Goal: Task Accomplishment & Management: Manage account settings

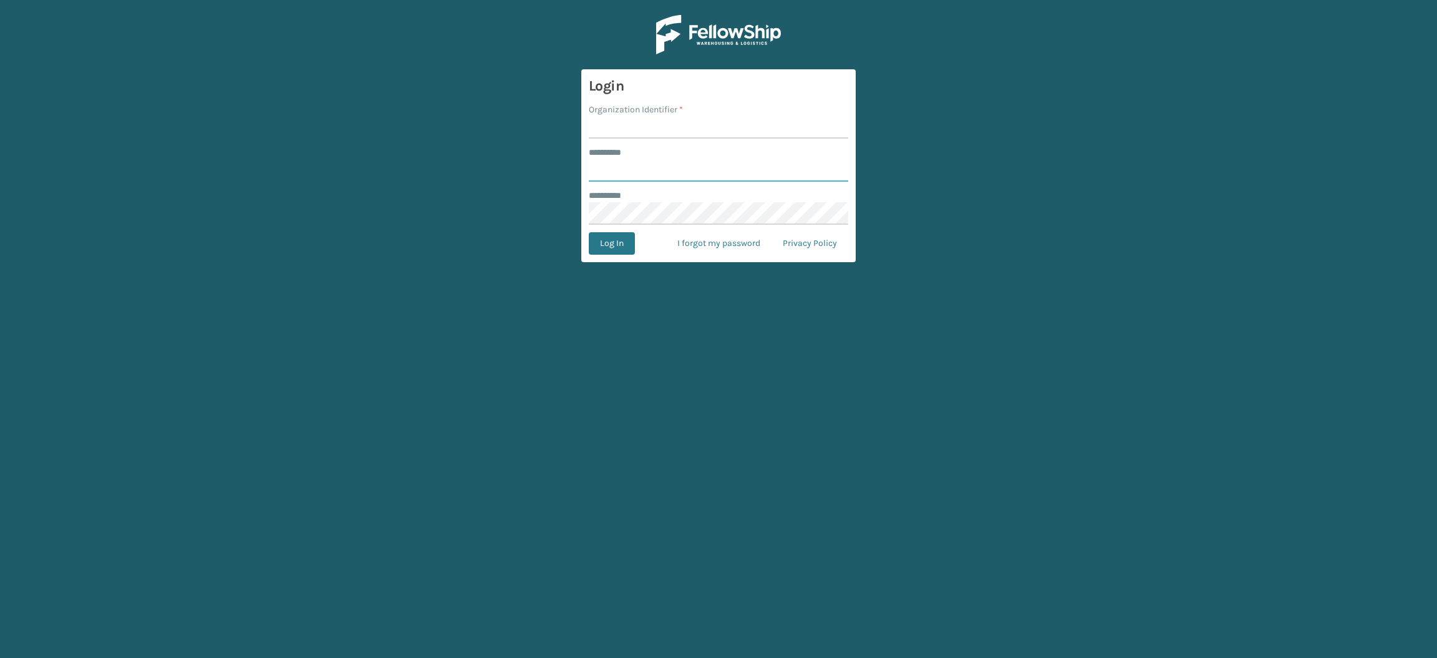
type input "**********"
click at [637, 125] on input "Organization Identifier *" at bounding box center [719, 127] width 260 height 22
type input "SuperAdminOrganization"
click at [606, 243] on button "Log In" at bounding box center [612, 243] width 46 height 22
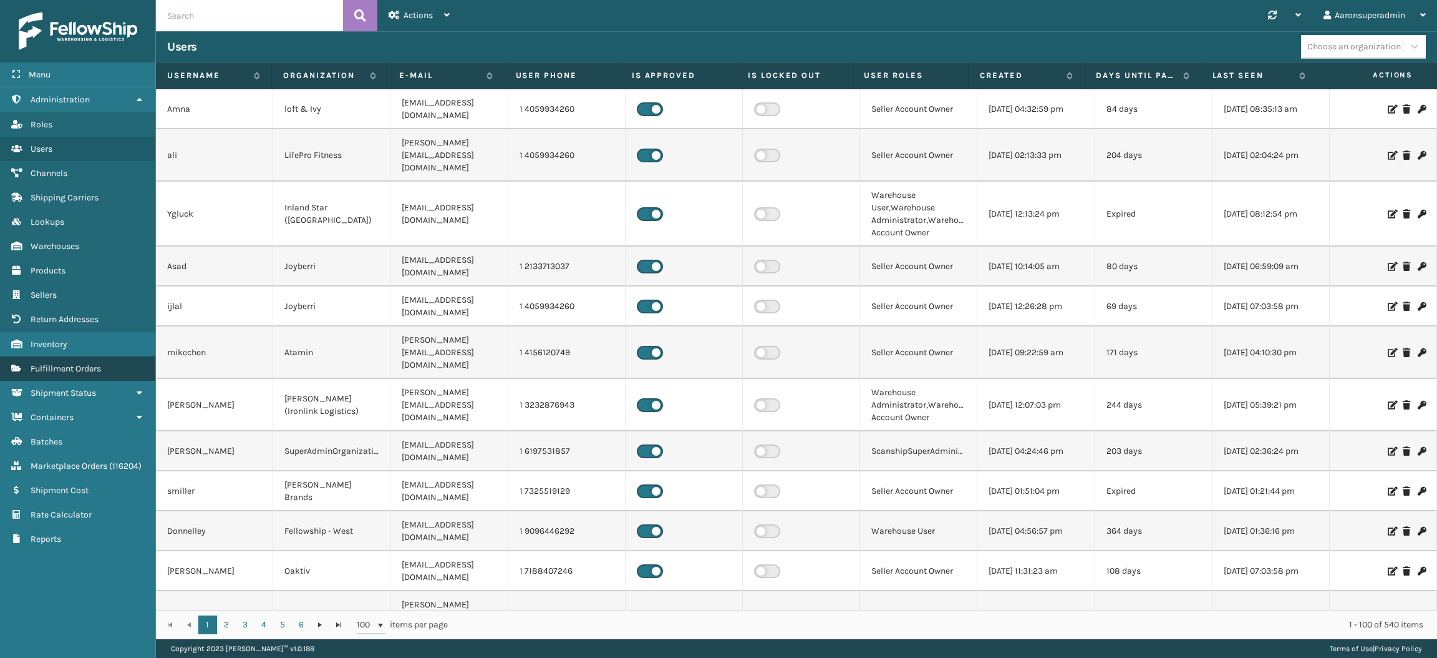
click at [68, 363] on span "Fulfillment Orders" at bounding box center [66, 368] width 70 height 11
click at [99, 363] on span "Fulfillment Orders" at bounding box center [66, 368] width 70 height 11
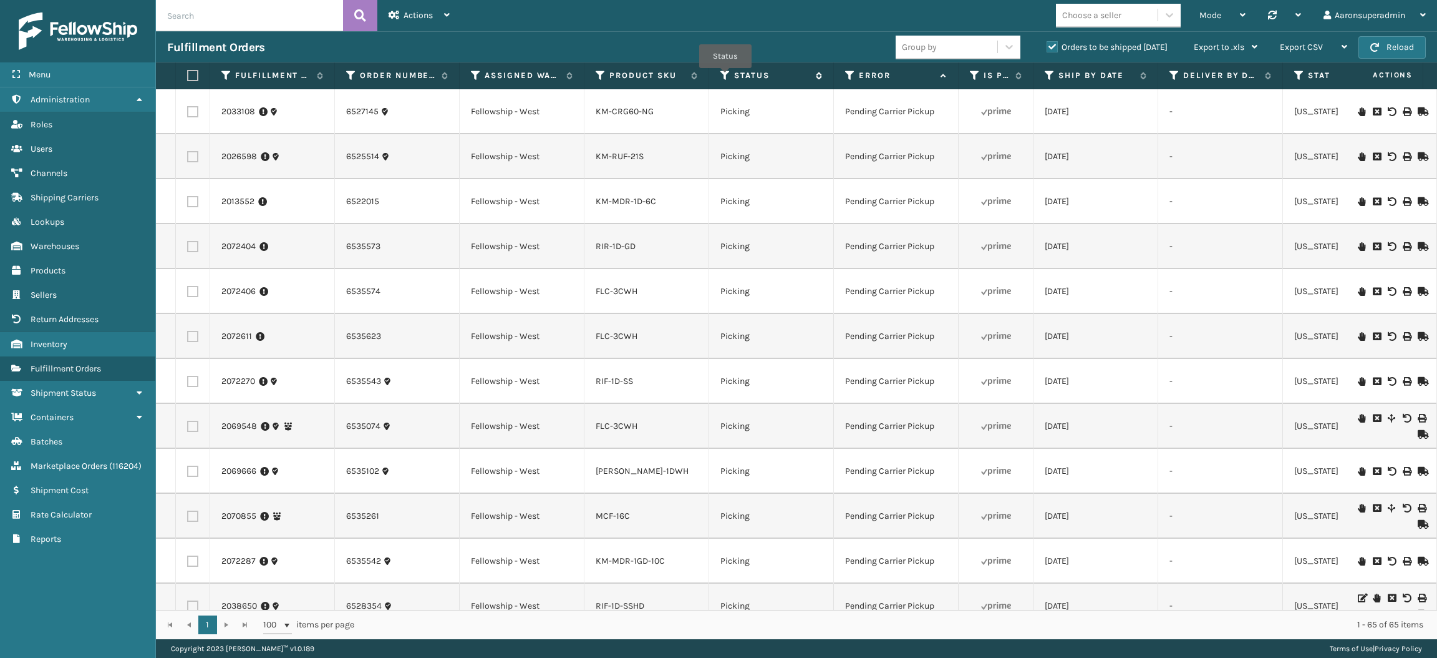
click at [726, 77] on icon at bounding box center [726, 75] width 10 height 11
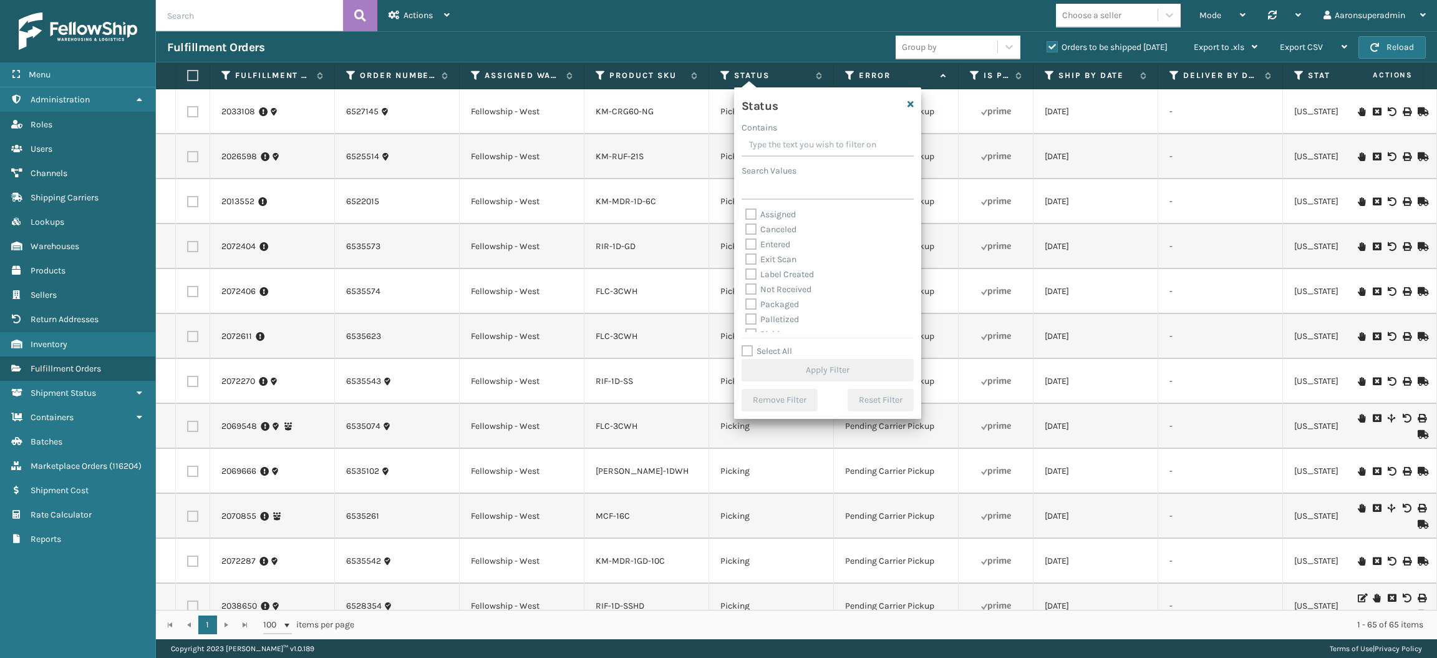
click at [770, 302] on label "Packaged" at bounding box center [772, 304] width 54 height 11
click at [746, 302] on input "Packaged" at bounding box center [745, 301] width 1 height 8
checkbox input "true"
click at [769, 325] on div "Palletized" at bounding box center [827, 319] width 165 height 15
click at [765, 272] on label "Label Created" at bounding box center [779, 274] width 69 height 11
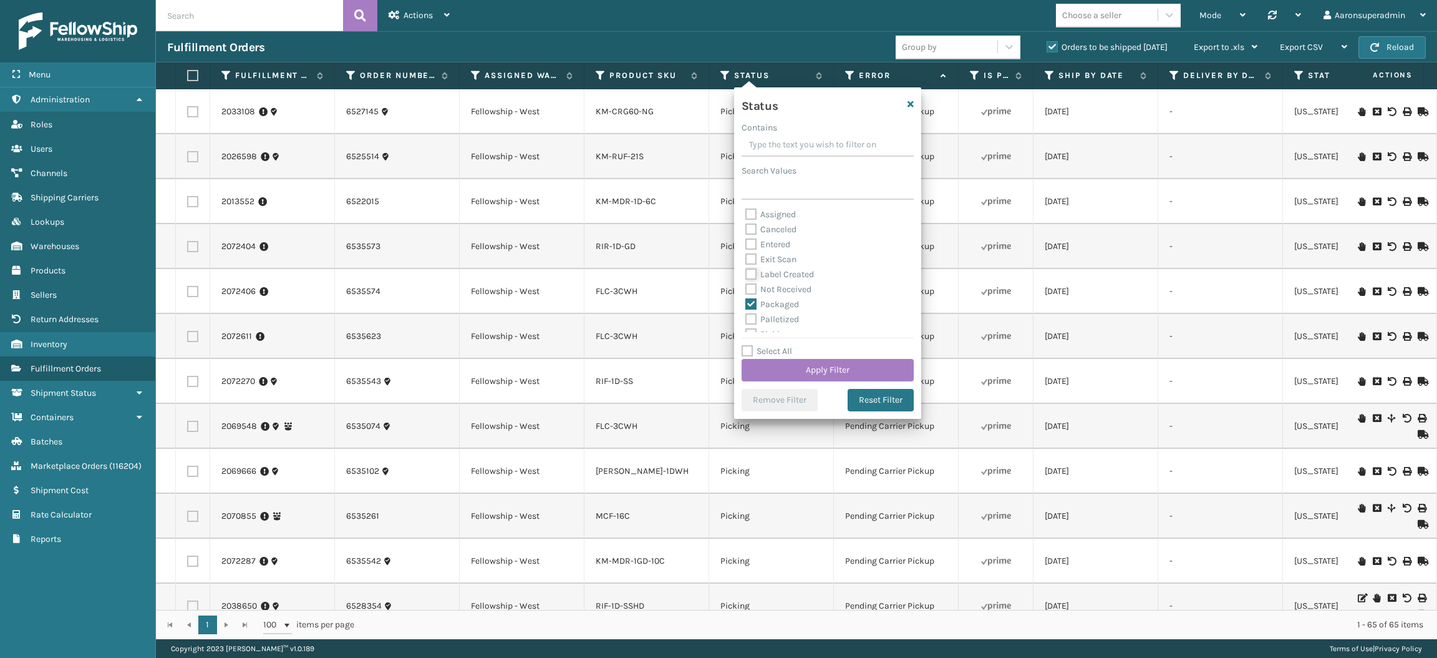
click at [746, 272] on input "Label Created" at bounding box center [745, 271] width 1 height 8
checkbox input "true"
click at [760, 314] on label "Palletized" at bounding box center [772, 319] width 54 height 11
click at [746, 314] on input "Palletized" at bounding box center [745, 316] width 1 height 8
checkbox input "true"
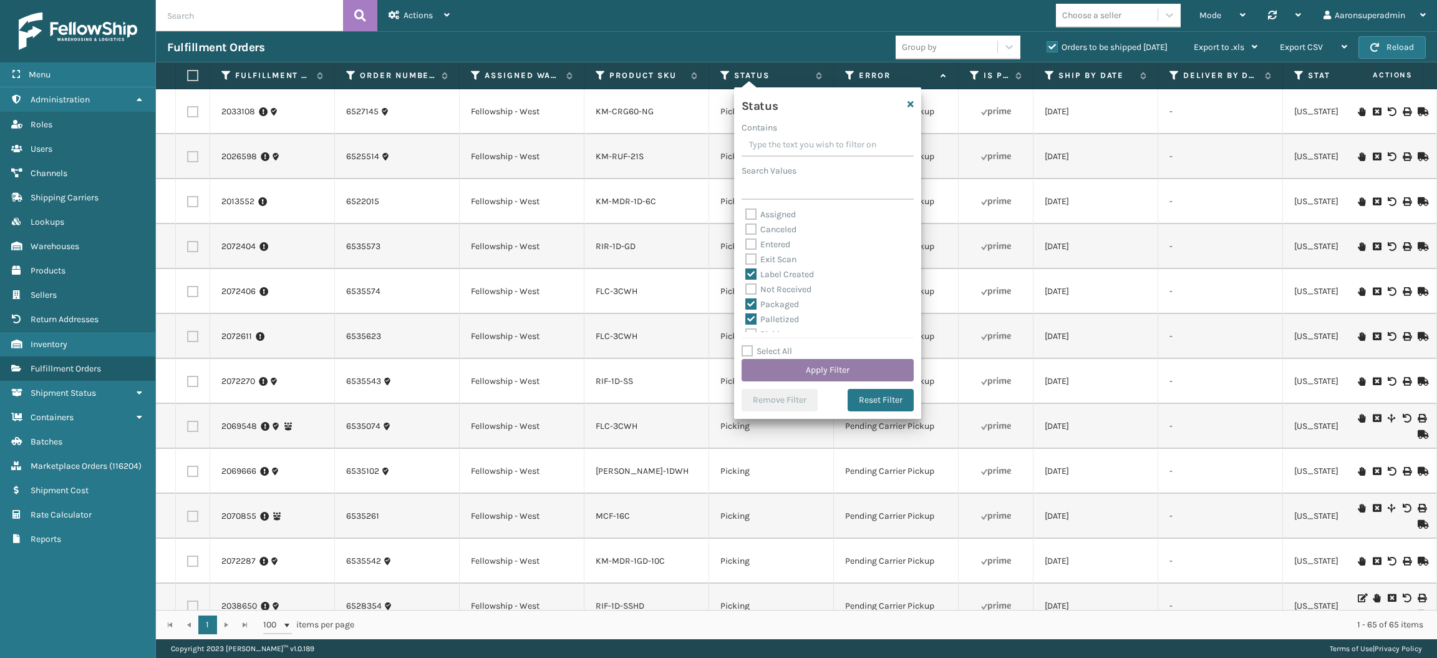
click at [773, 362] on button "Apply Filter" at bounding box center [828, 370] width 172 height 22
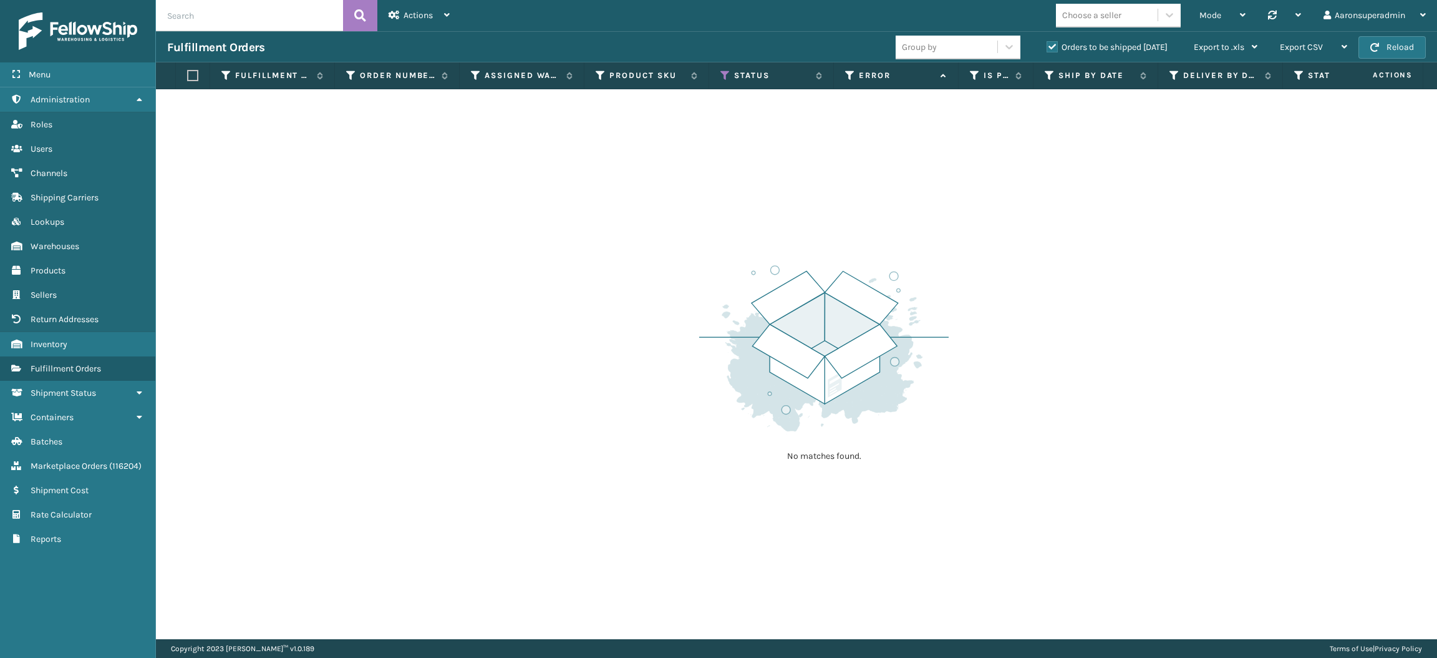
click at [1079, 44] on label "Orders to be shipped [DATE]" at bounding box center [1107, 47] width 121 height 11
click at [1047, 44] on input "Orders to be shipped [DATE]" at bounding box center [1047, 44] width 1 height 8
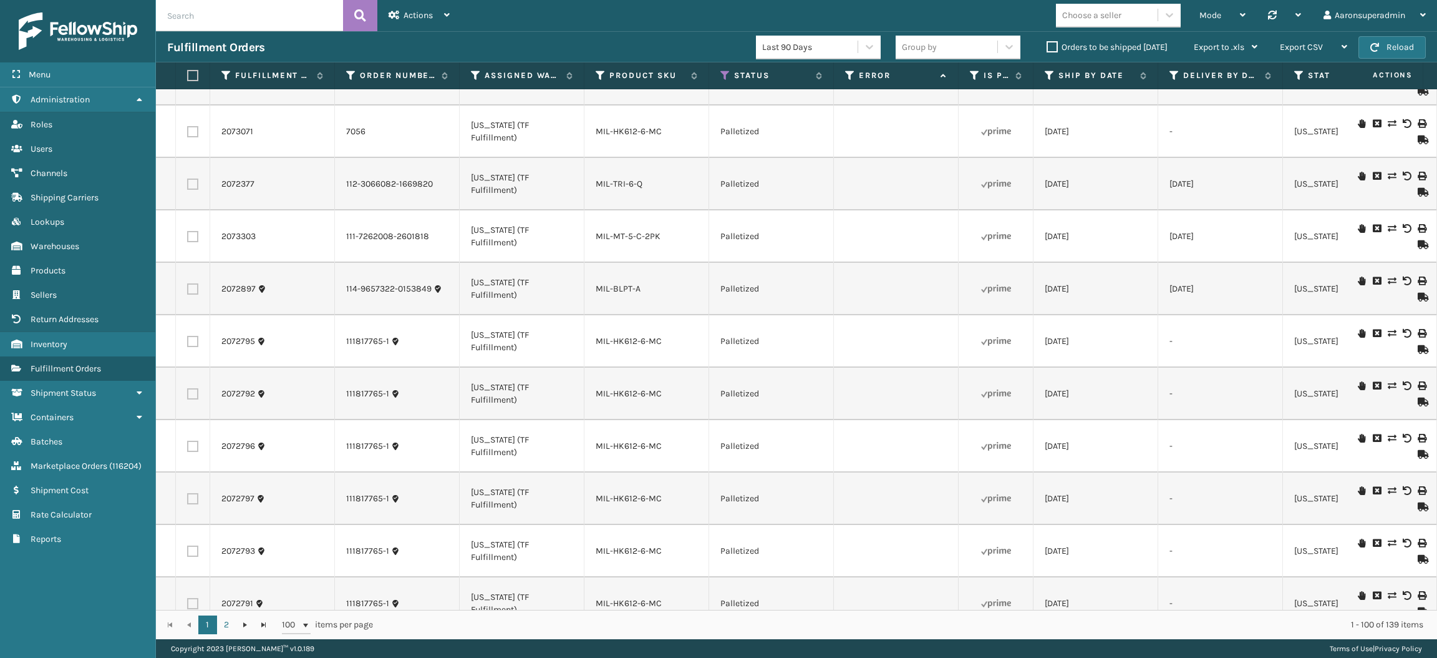
scroll to position [685, 0]
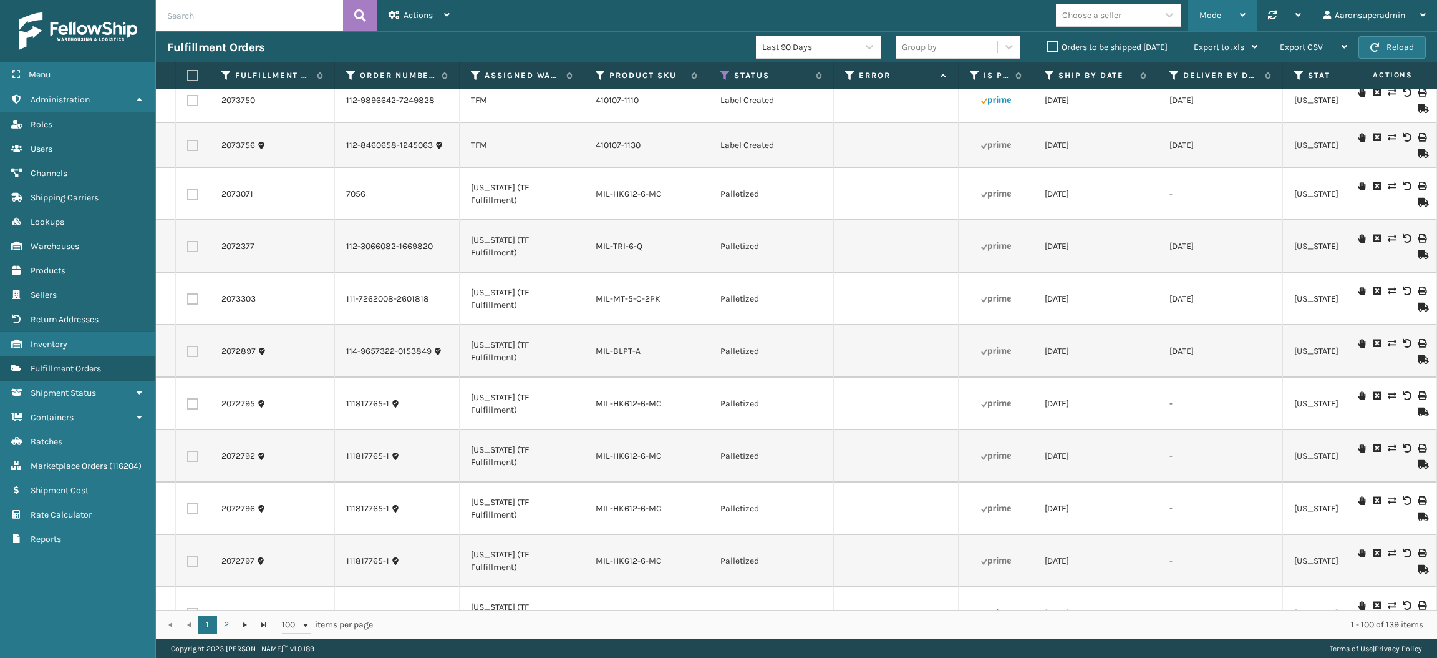
click at [1200, 13] on span "Mode" at bounding box center [1211, 15] width 22 height 11
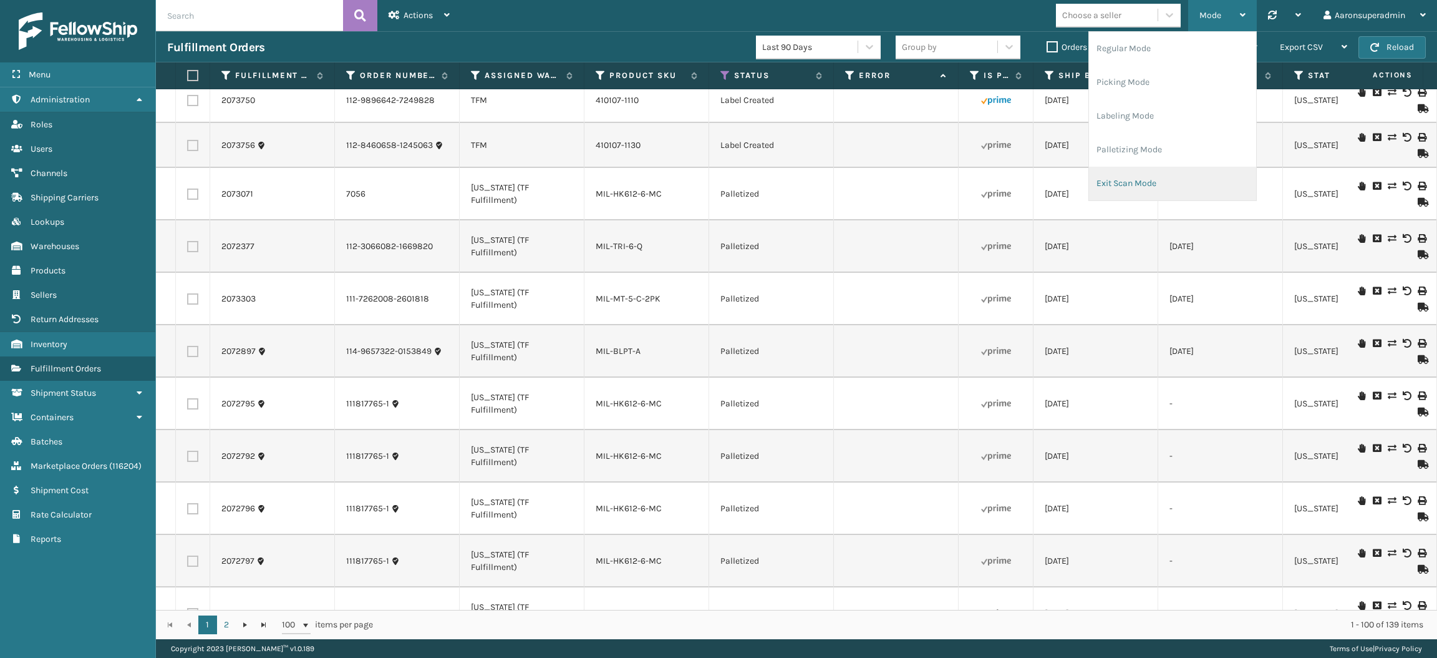
click at [1122, 185] on li "Exit Scan Mode" at bounding box center [1172, 184] width 167 height 34
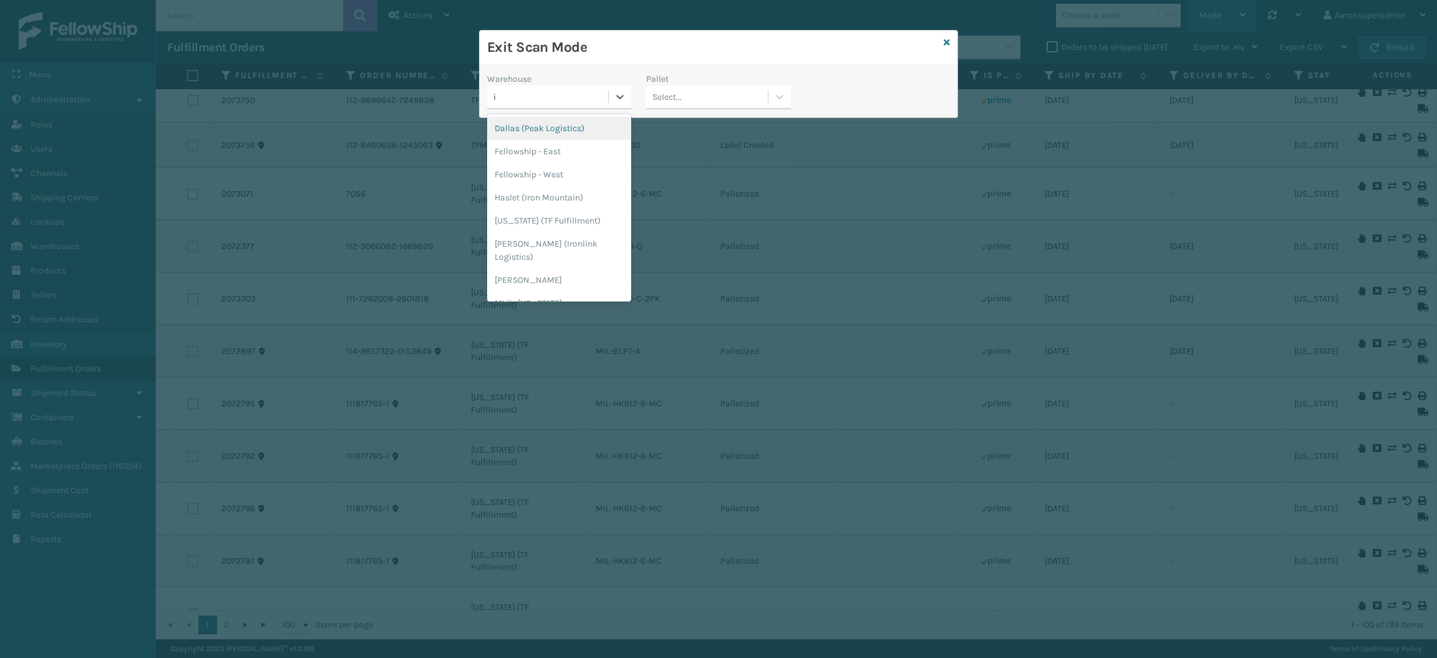
type input "in"
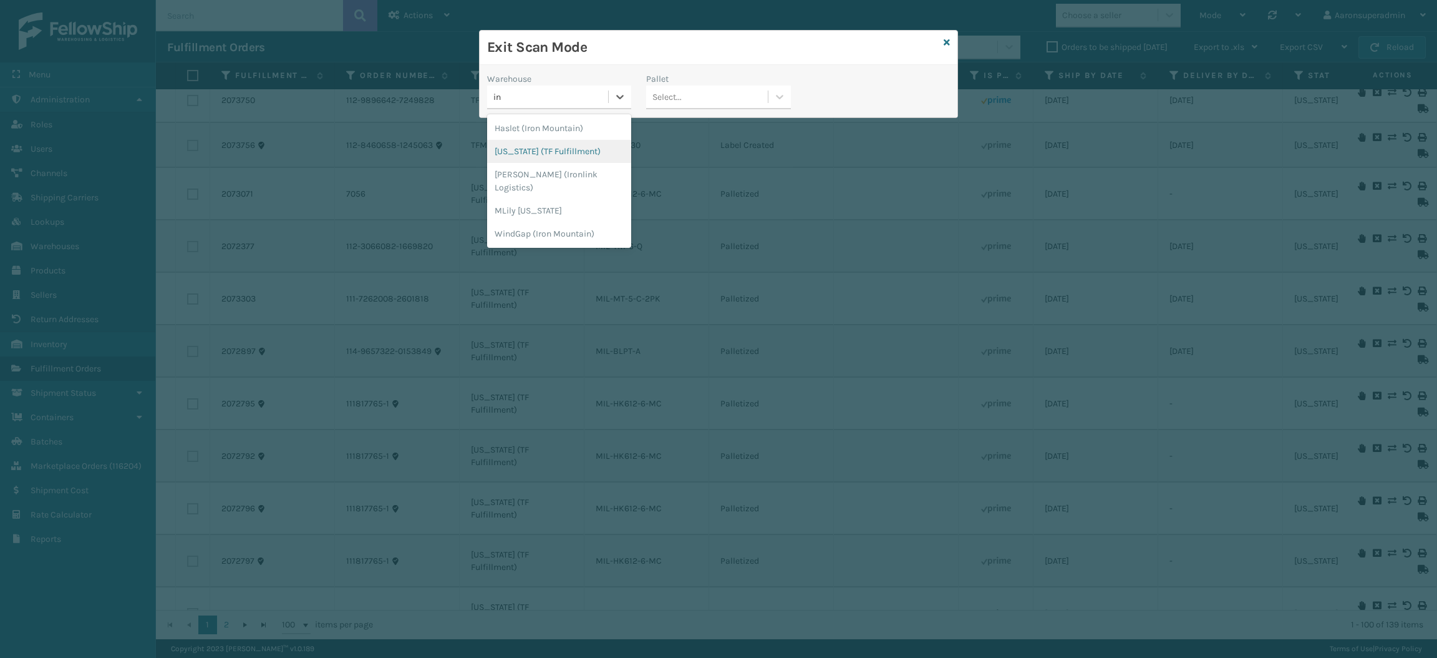
click at [556, 151] on div "[US_STATE] (TF Fulfillment)" at bounding box center [559, 151] width 144 height 23
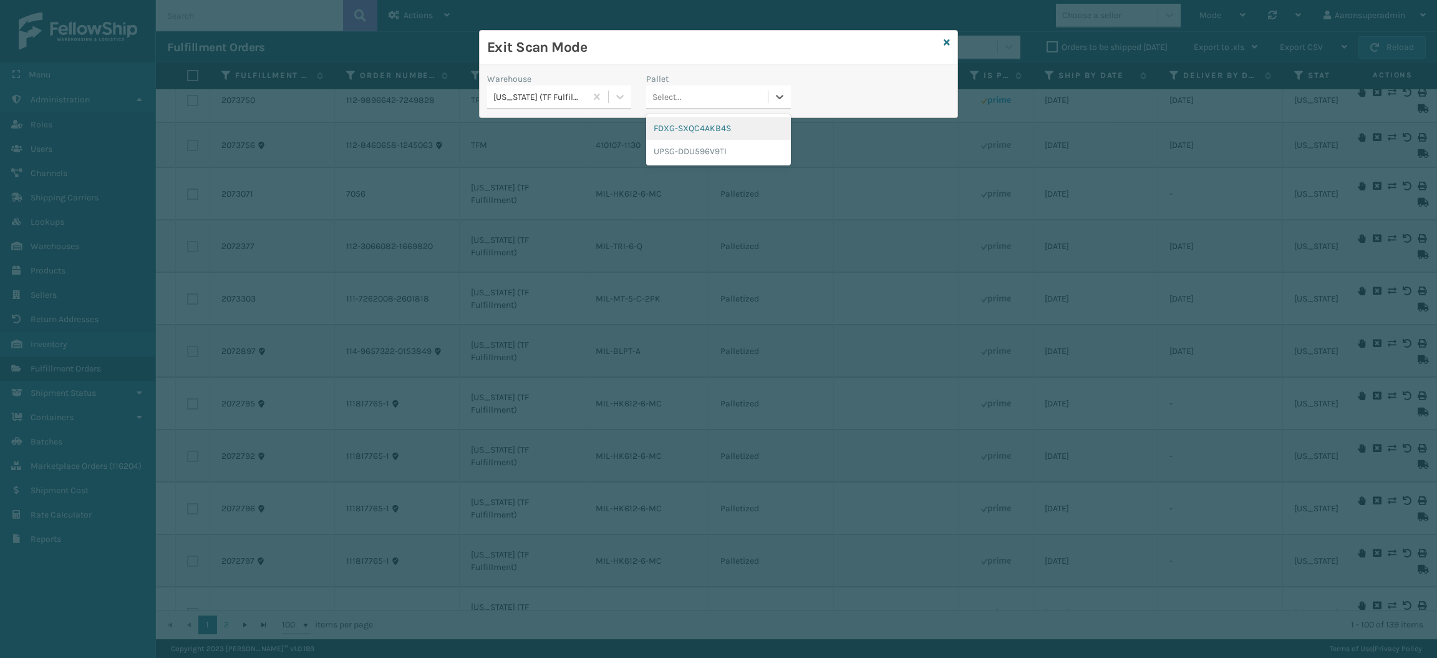
click at [701, 94] on div "Select..." at bounding box center [706, 97] width 121 height 21
click at [708, 122] on div "FDXG-SXQC4AKB4S" at bounding box center [718, 128] width 144 height 23
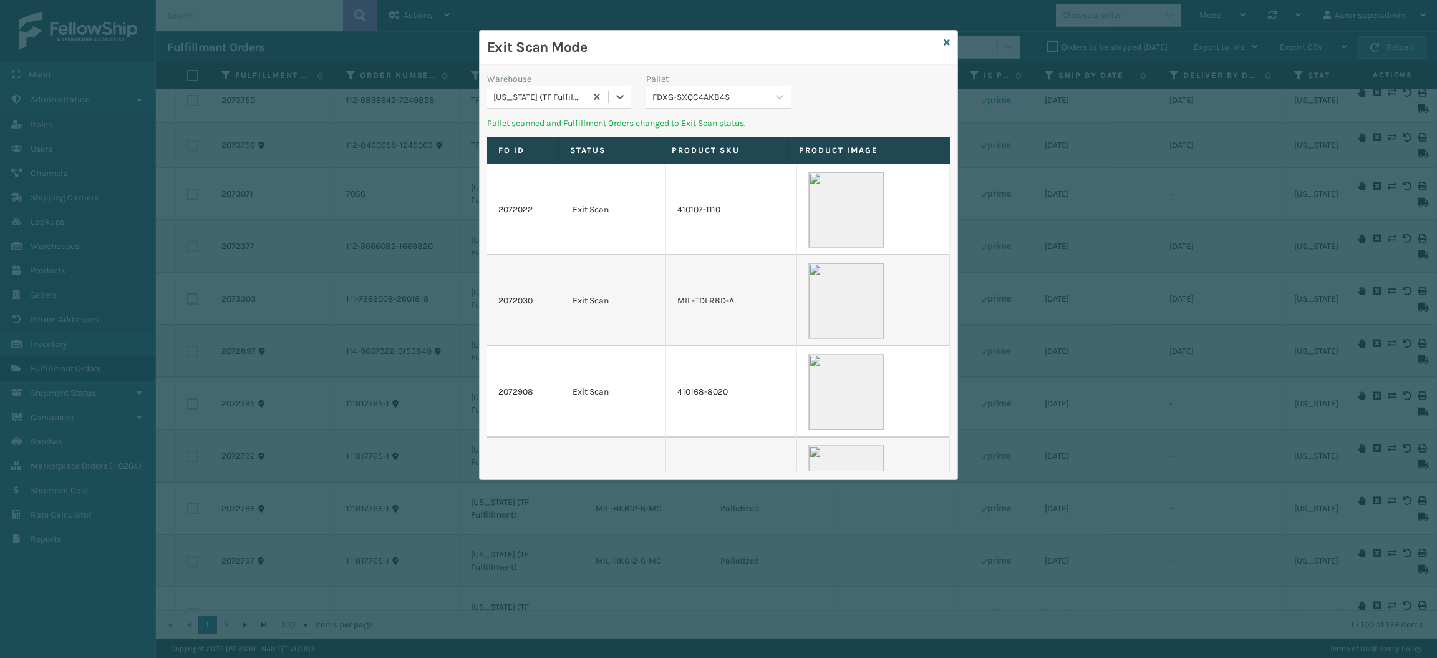
click at [702, 100] on div "FDXG-SXQC4AKB4S" at bounding box center [711, 96] width 116 height 13
click at [701, 131] on div "UPSG-DDU596V9TI" at bounding box center [718, 128] width 144 height 23
click at [944, 43] on icon at bounding box center [947, 42] width 6 height 9
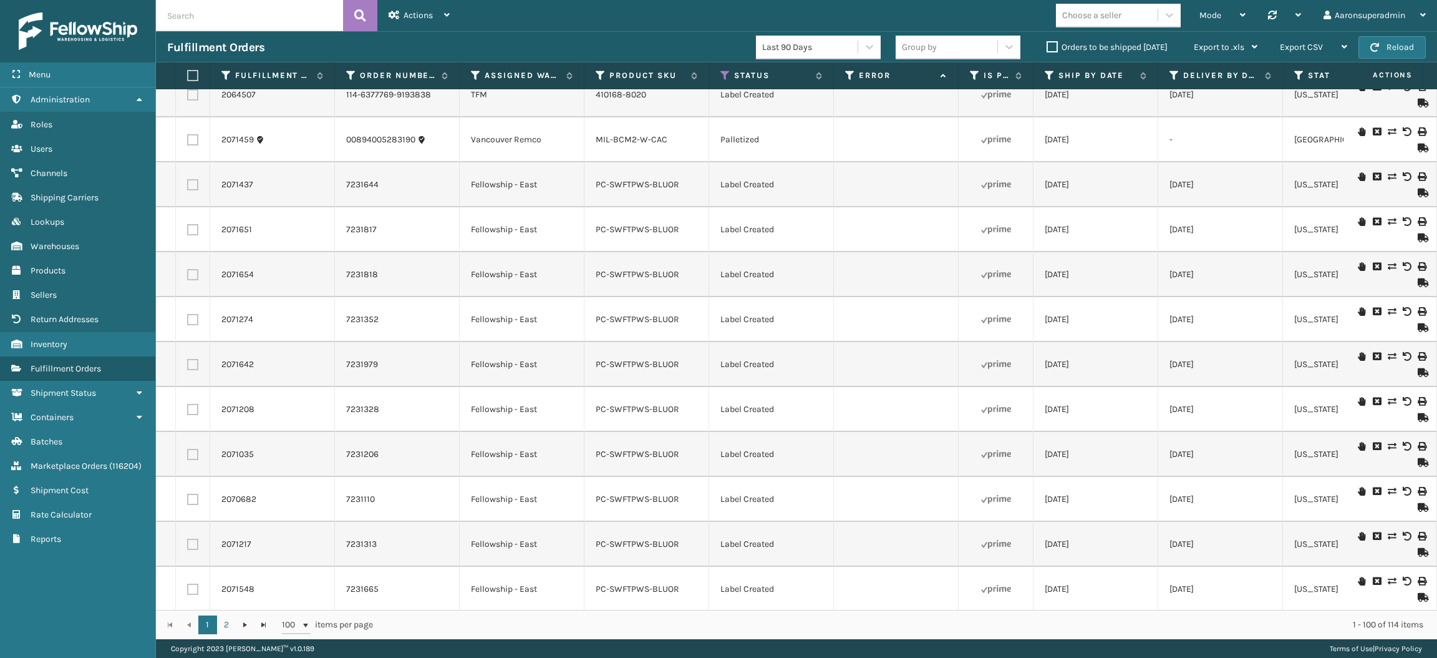
scroll to position [0, 0]
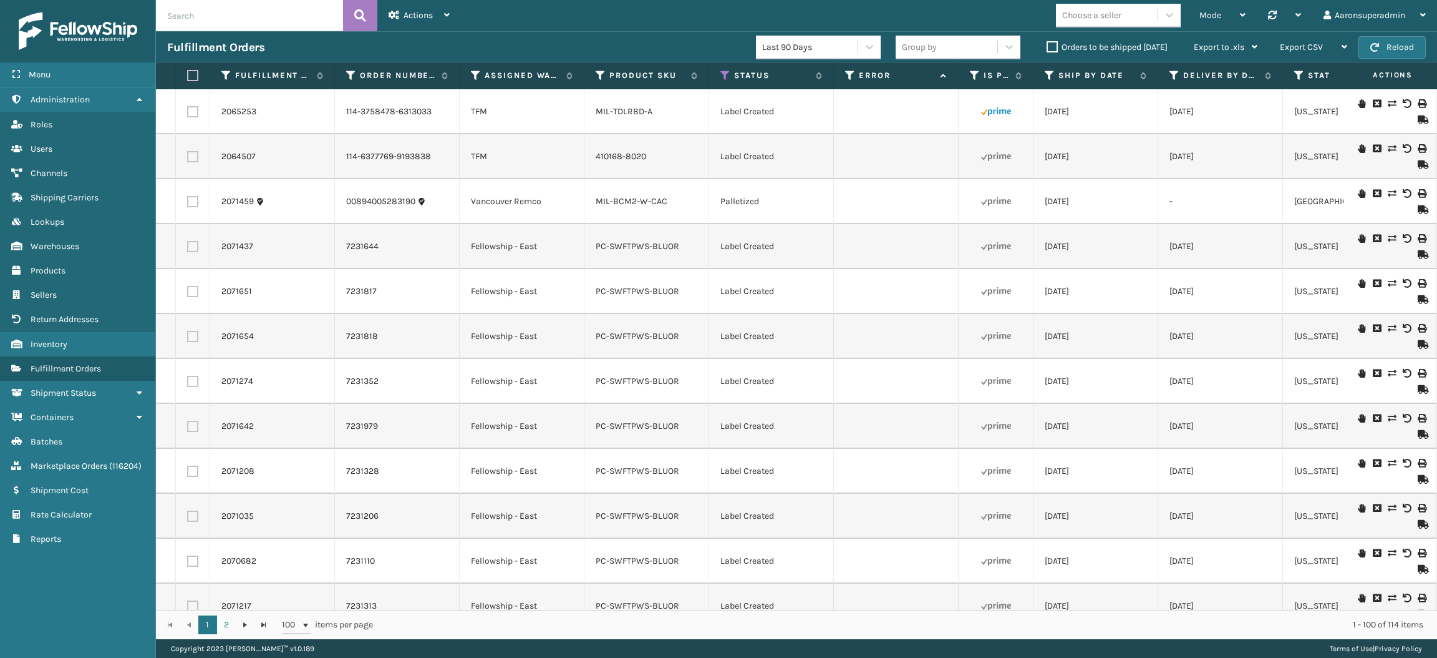
click at [194, 77] on label at bounding box center [190, 75] width 7 height 11
click at [188, 77] on input "checkbox" at bounding box center [187, 76] width 1 height 8
checkbox input "true"
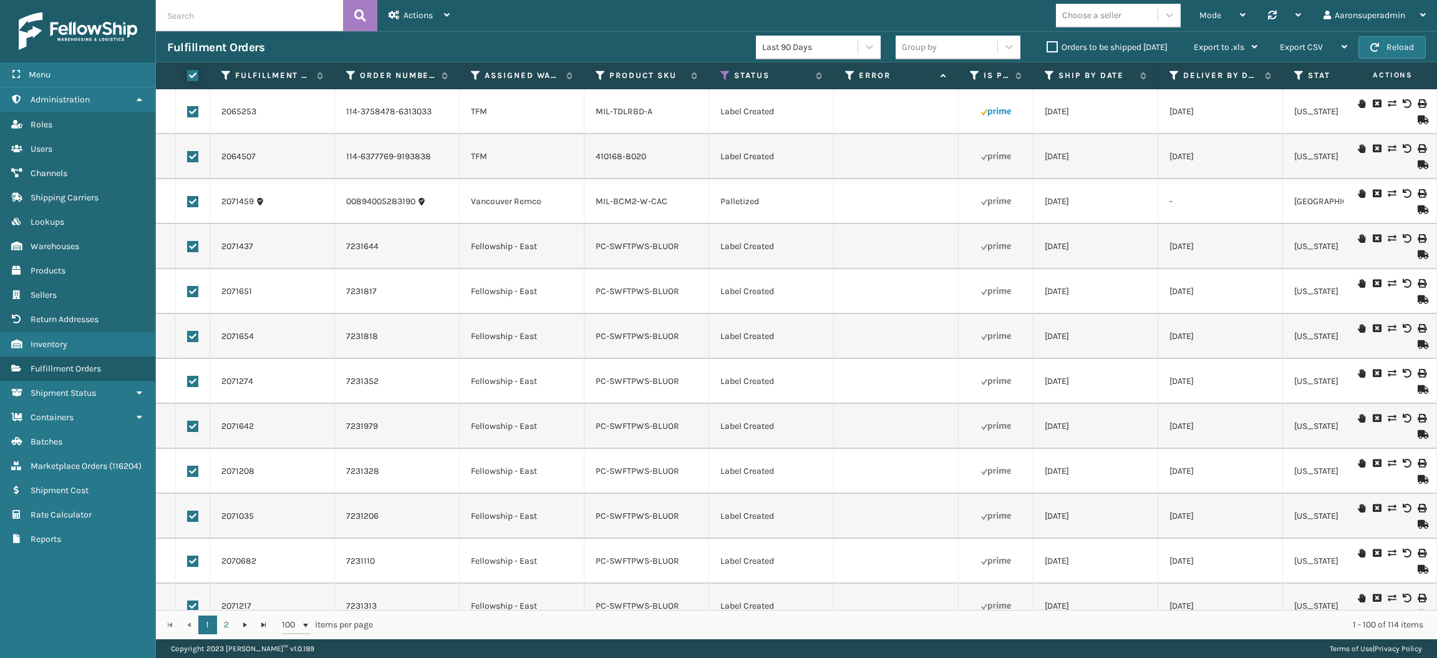
checkbox input "true"
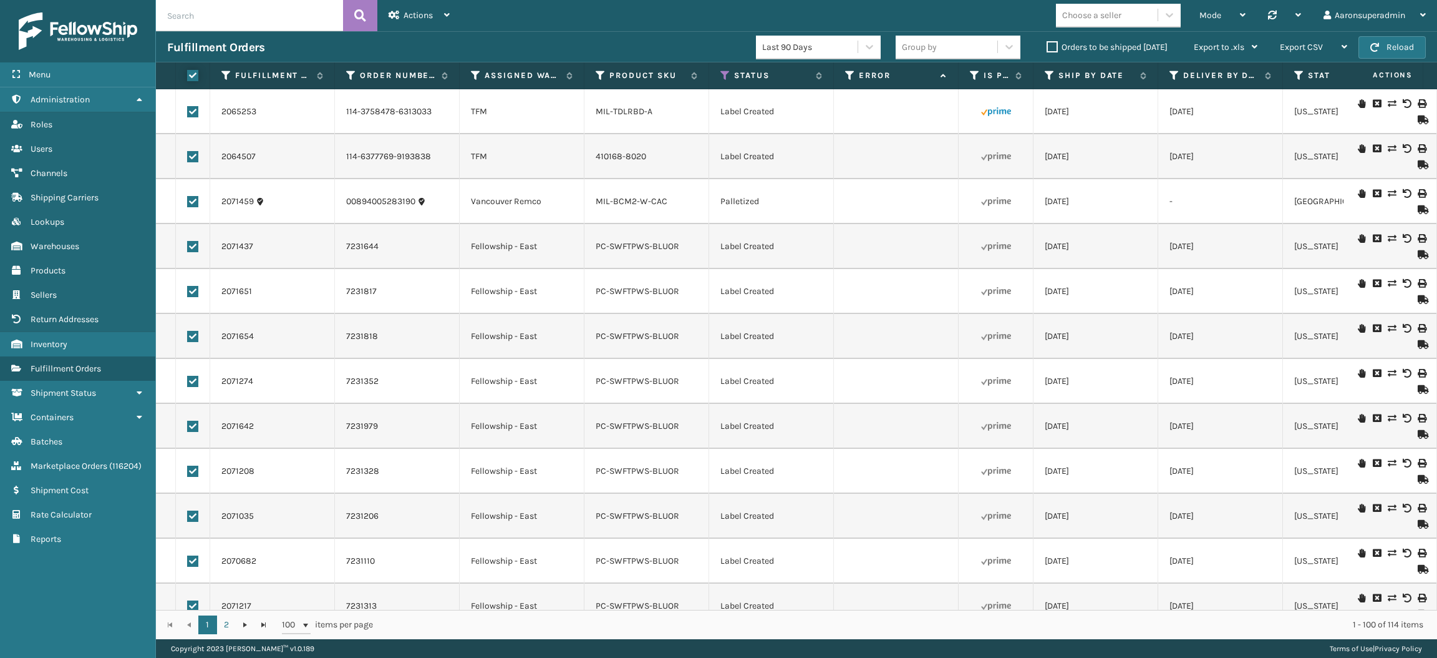
checkbox input "true"
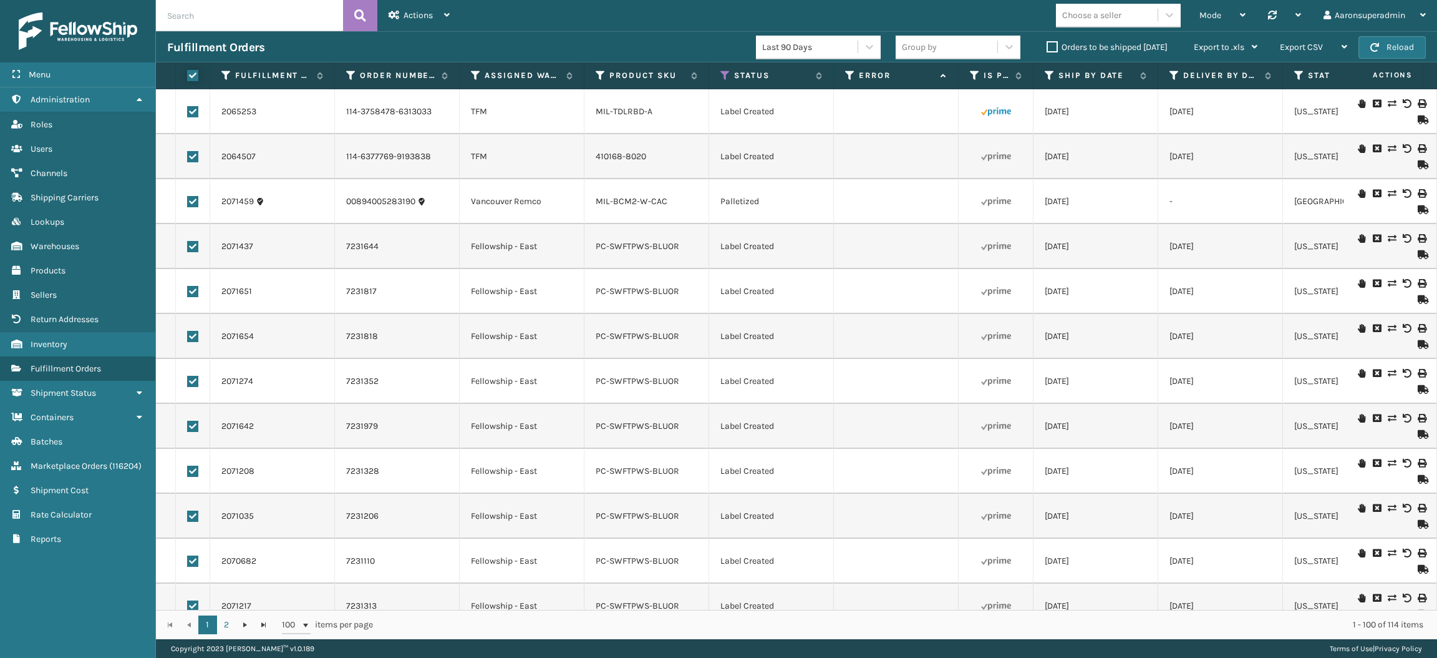
checkbox input "true"
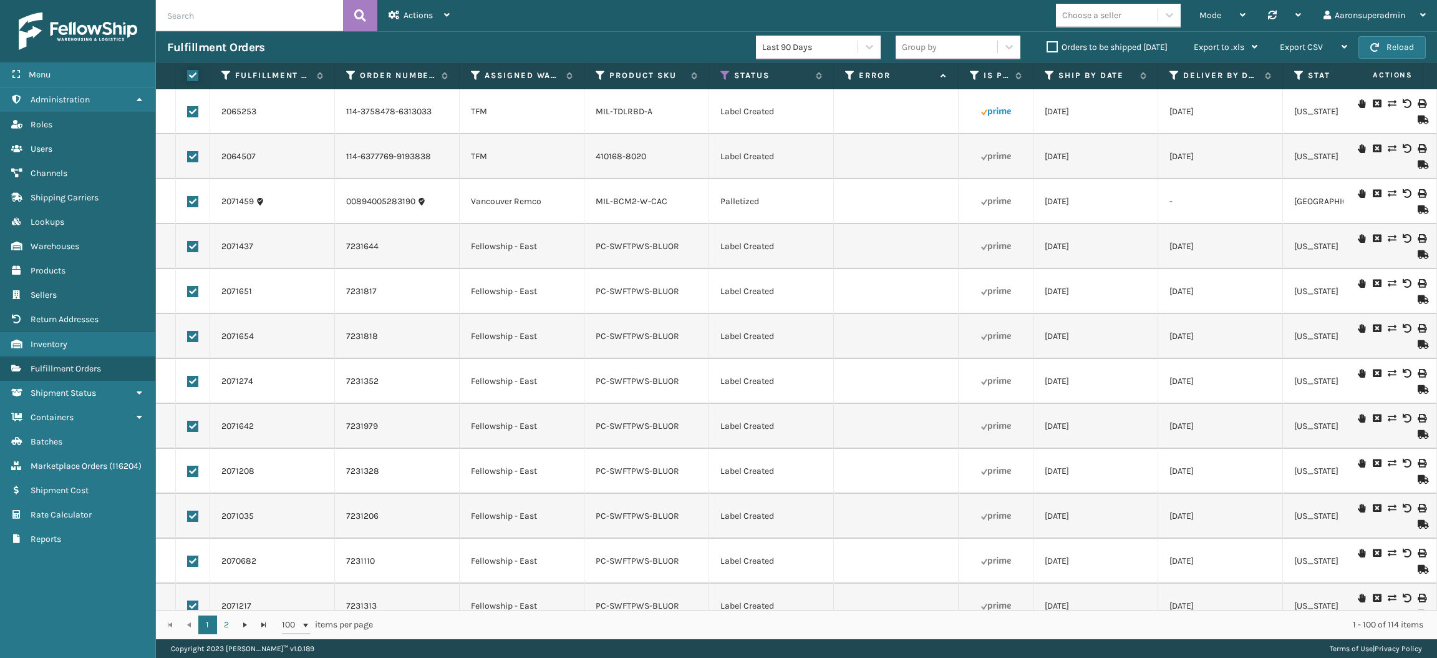
checkbox input "true"
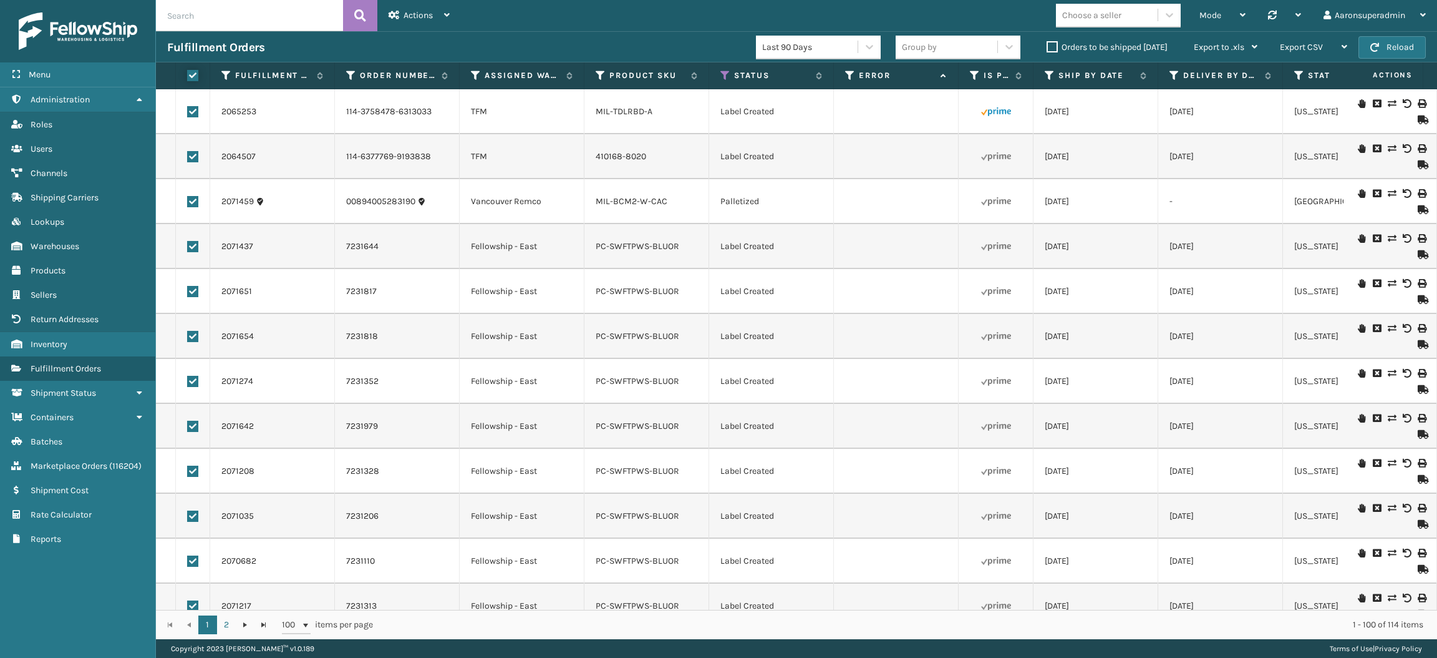
checkbox input "true"
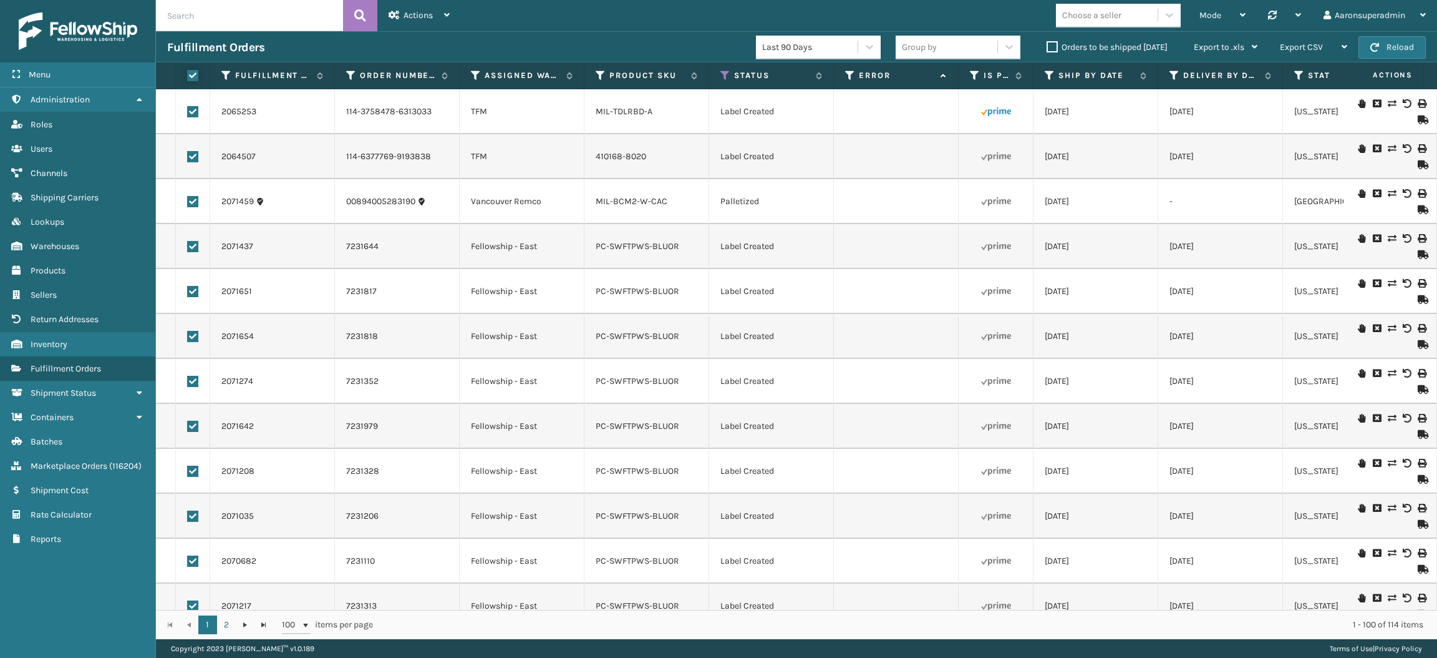
checkbox input "true"
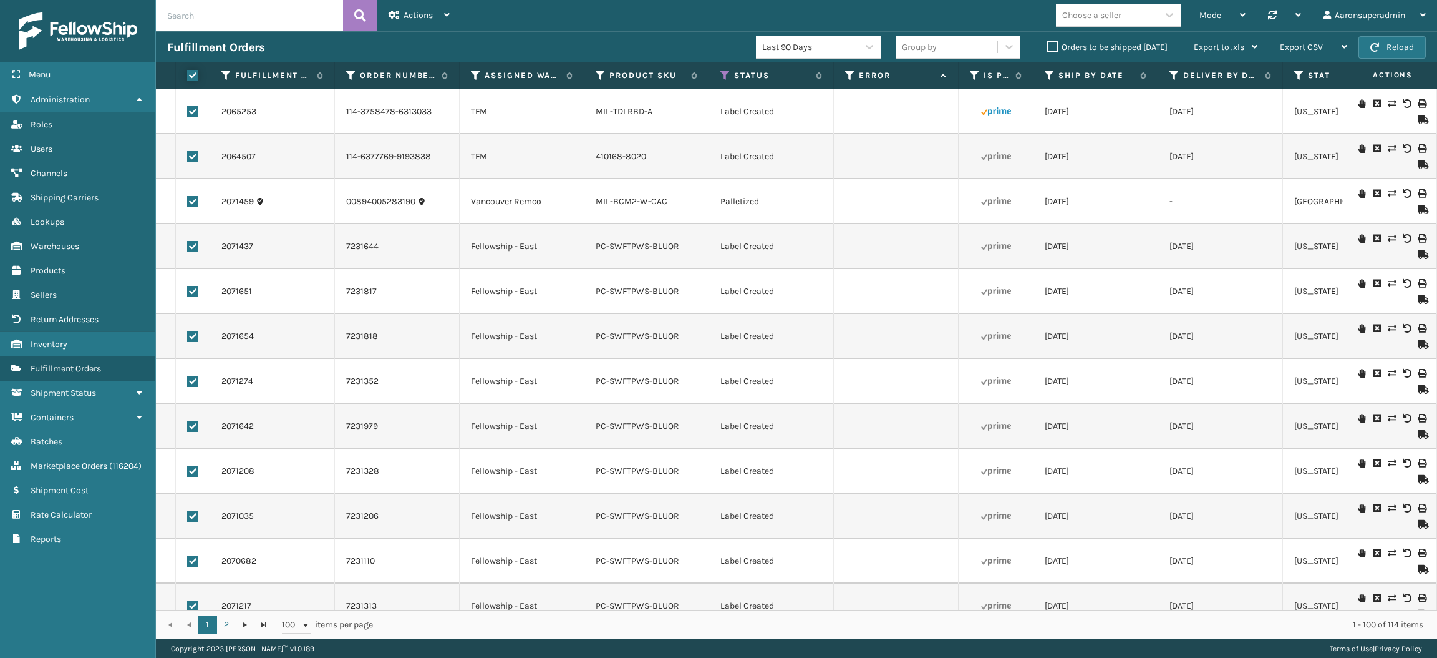
checkbox input "true"
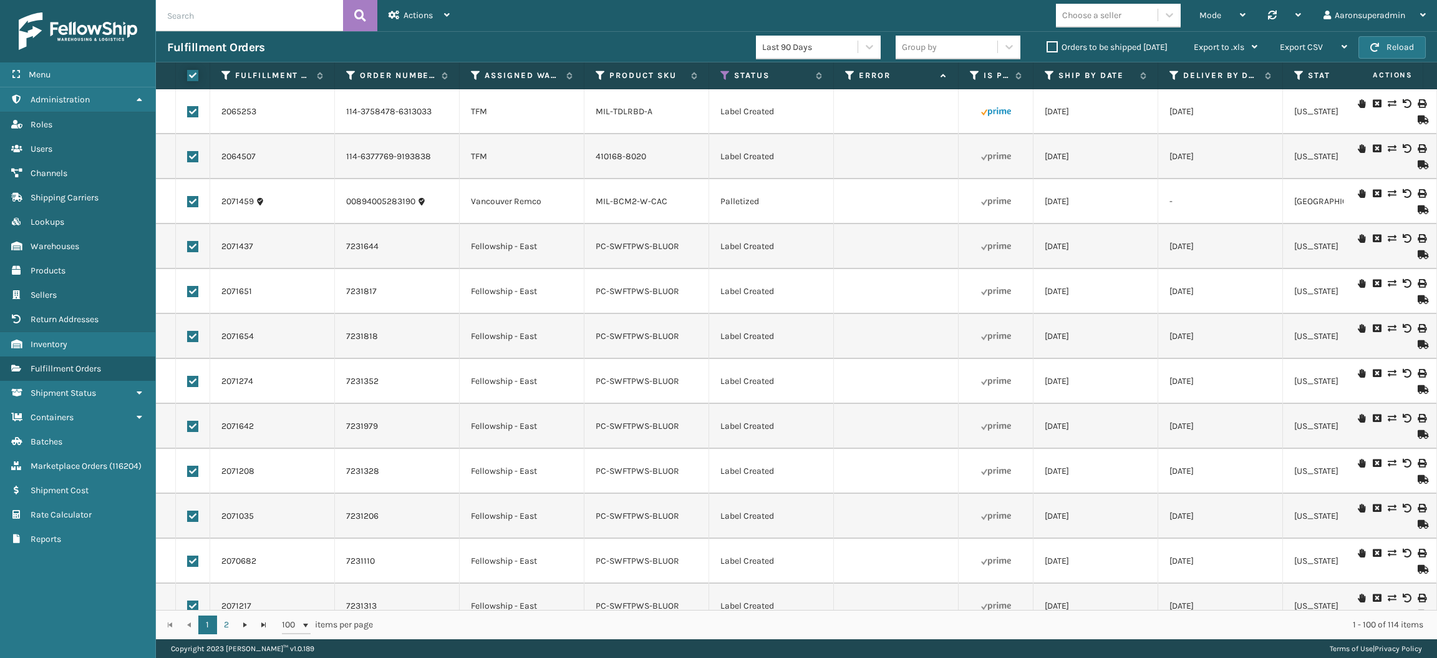
checkbox input "true"
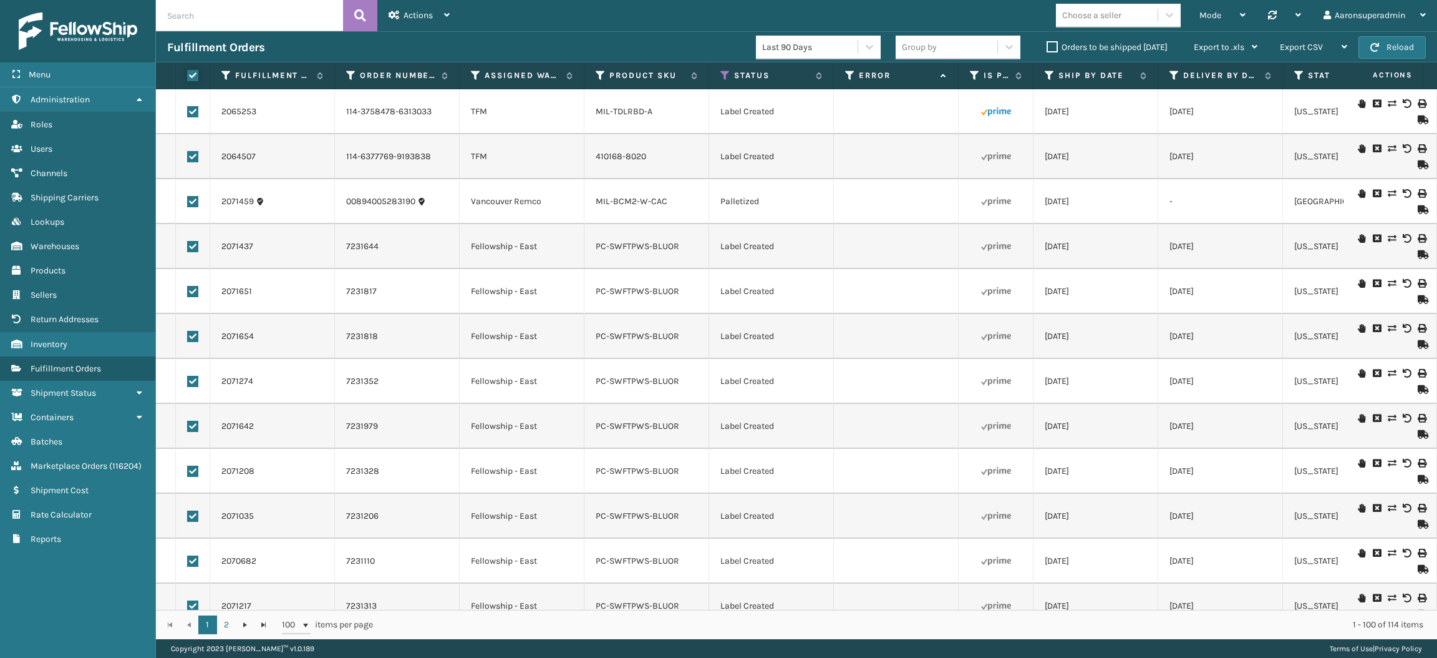
checkbox input "true"
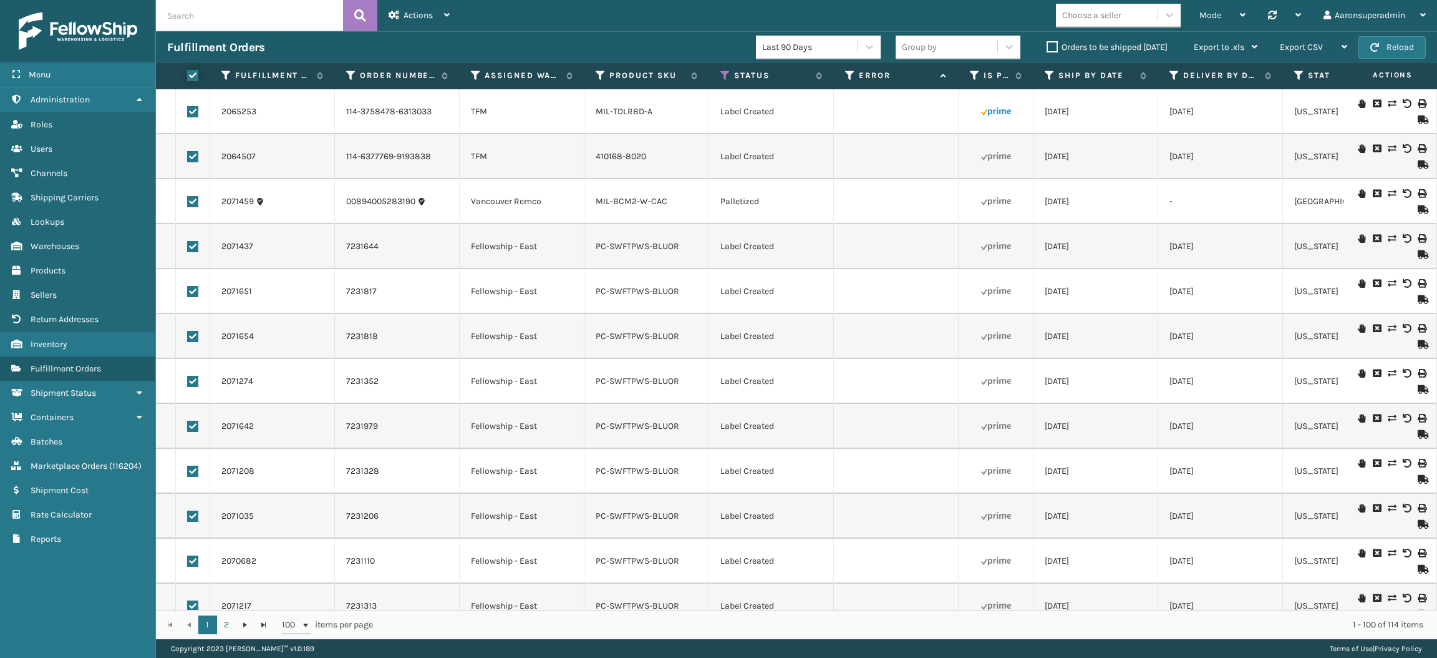
checkbox input "true"
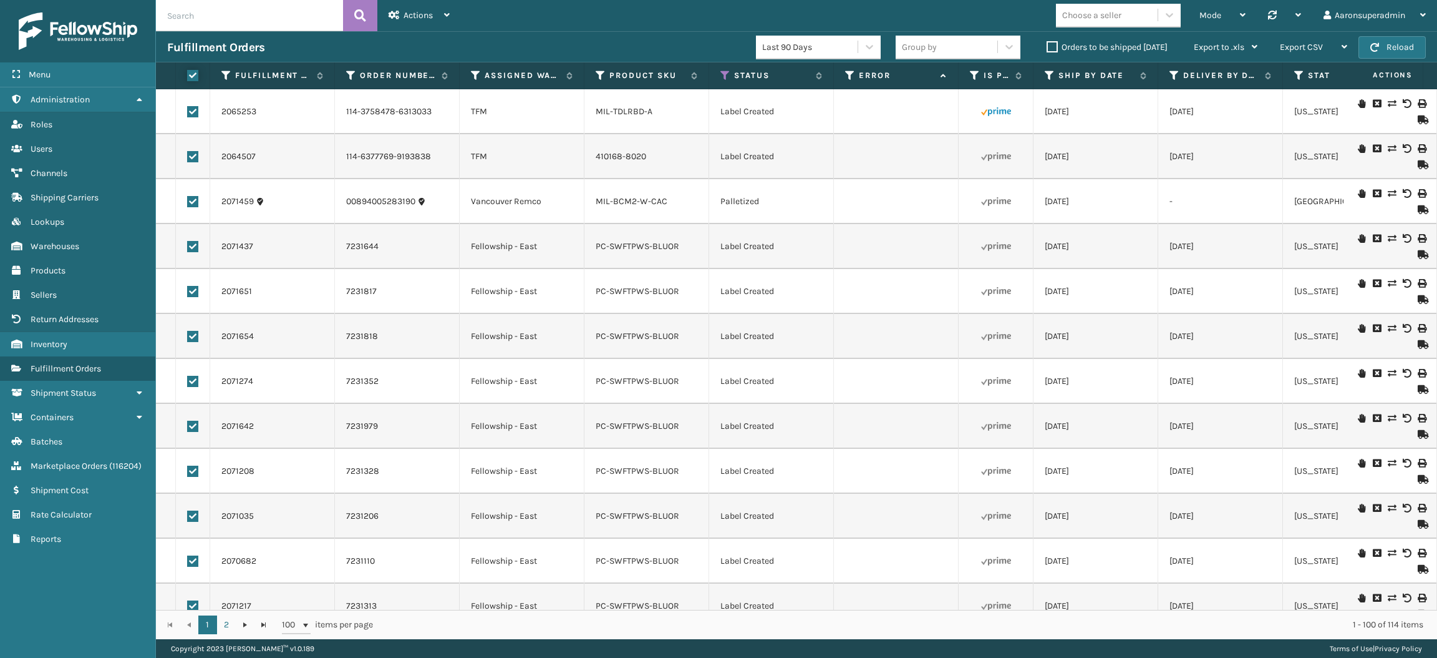
checkbox input "true"
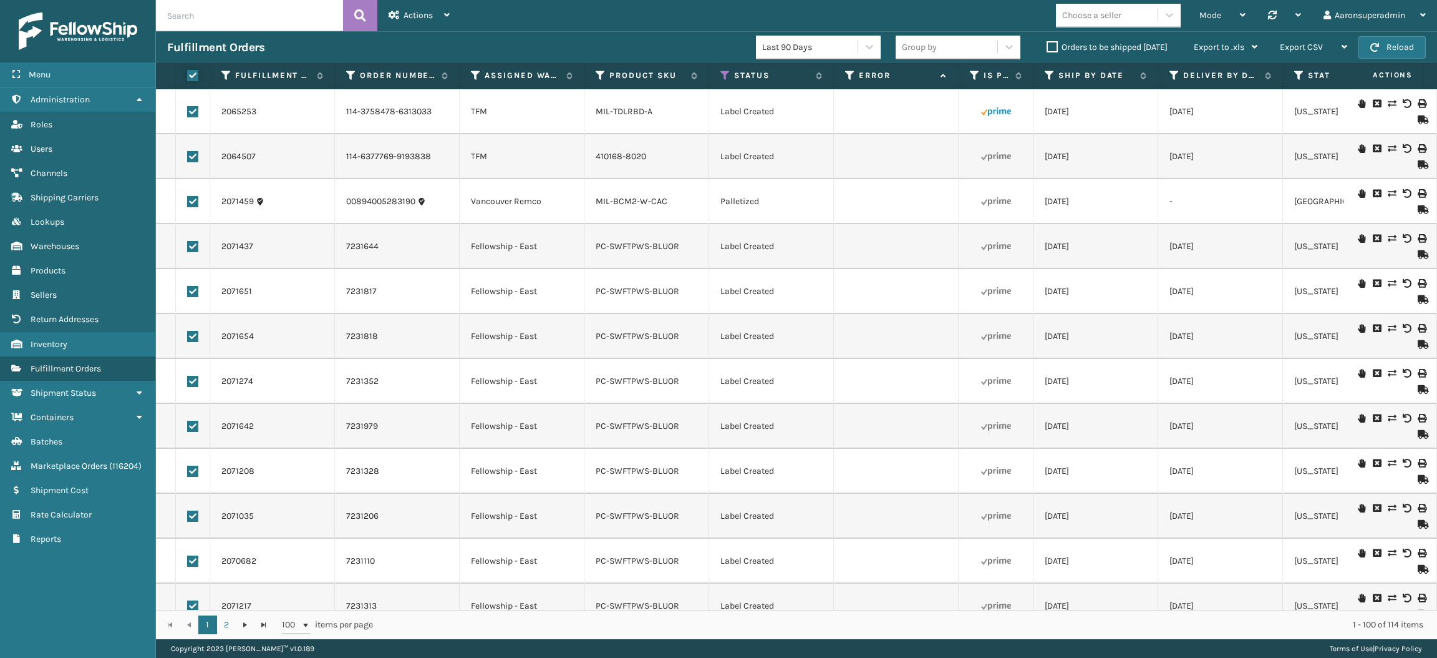
checkbox input "true"
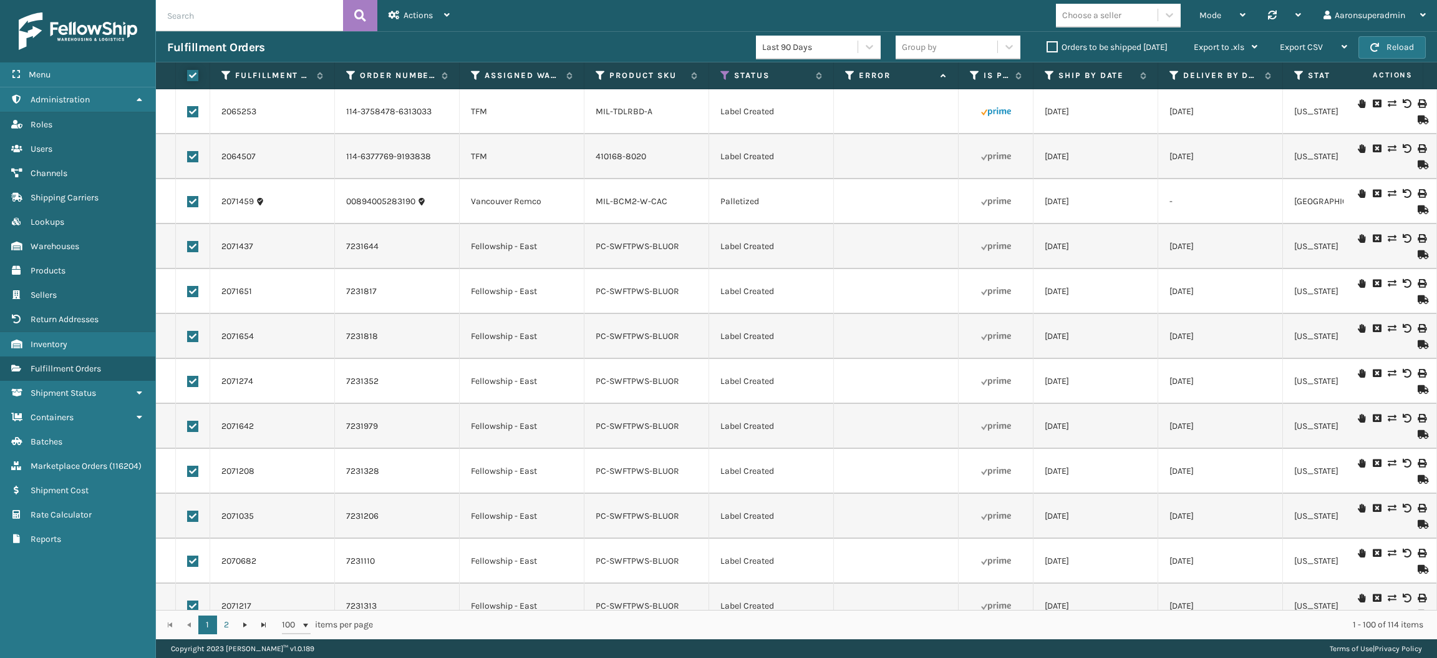
checkbox input "true"
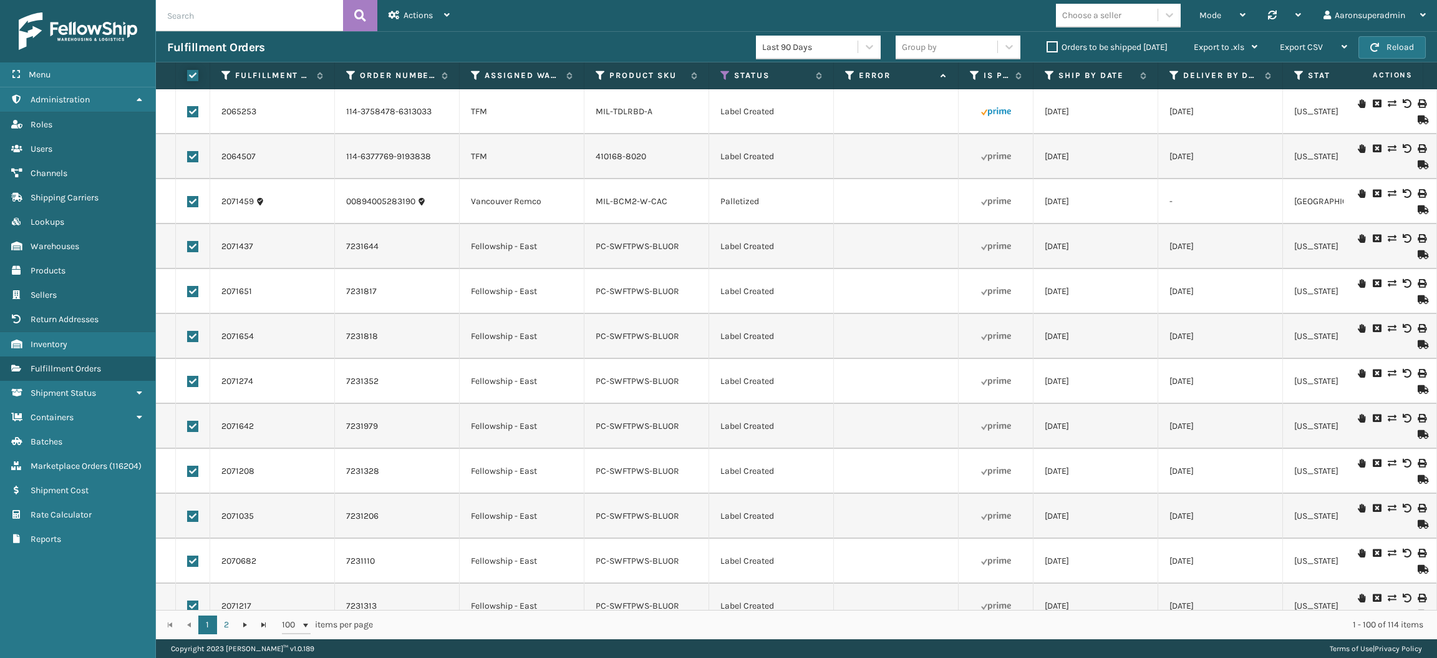
checkbox input "true"
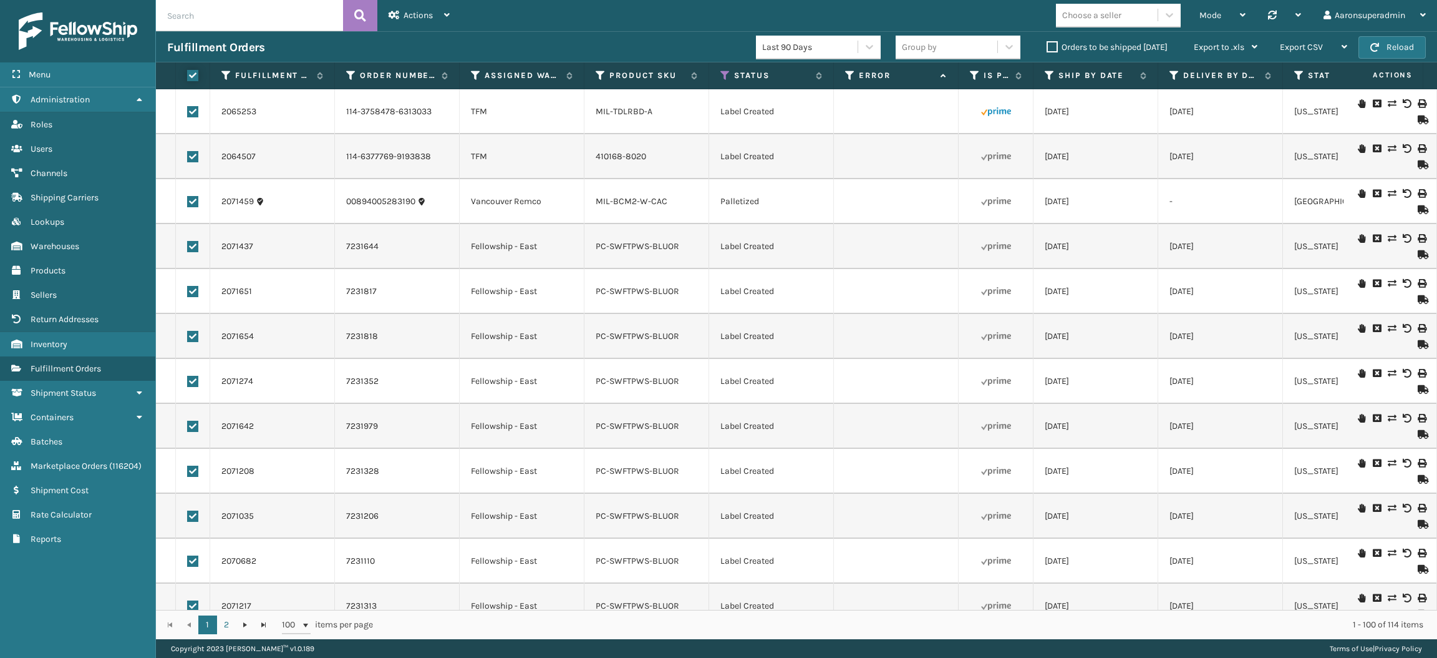
checkbox input "true"
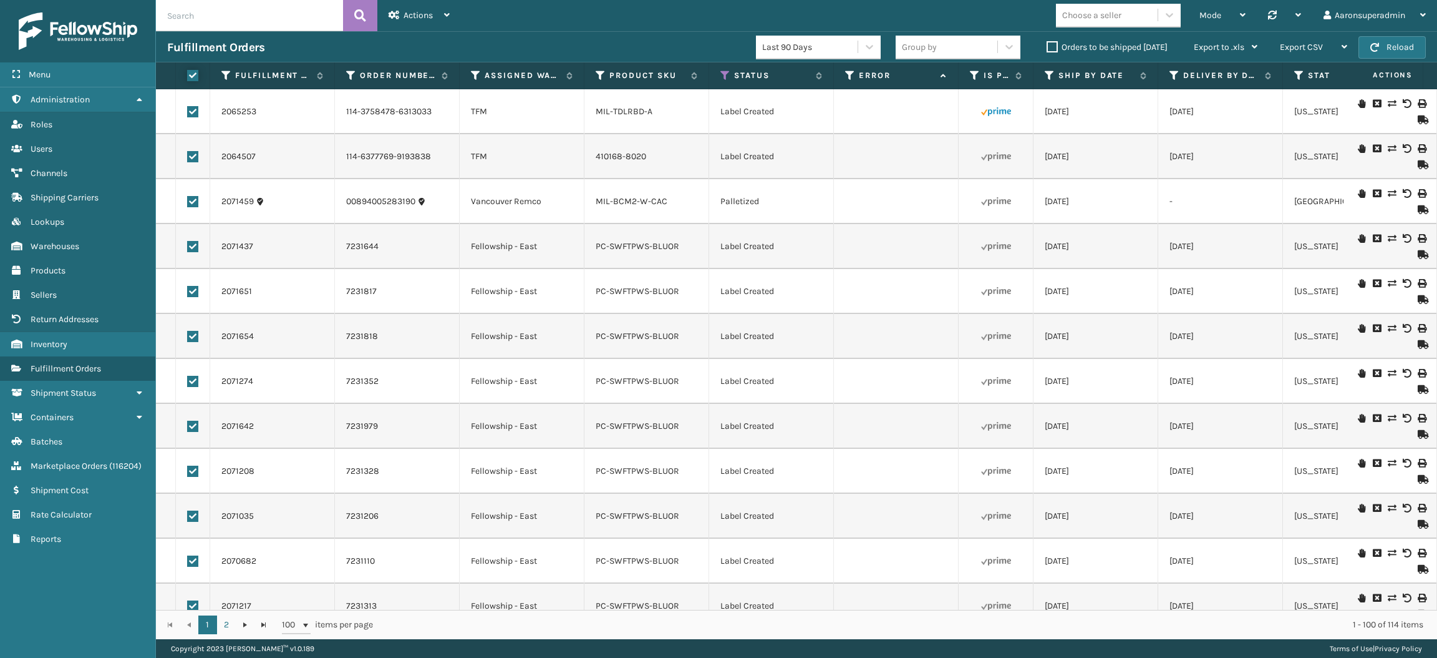
checkbox input "true"
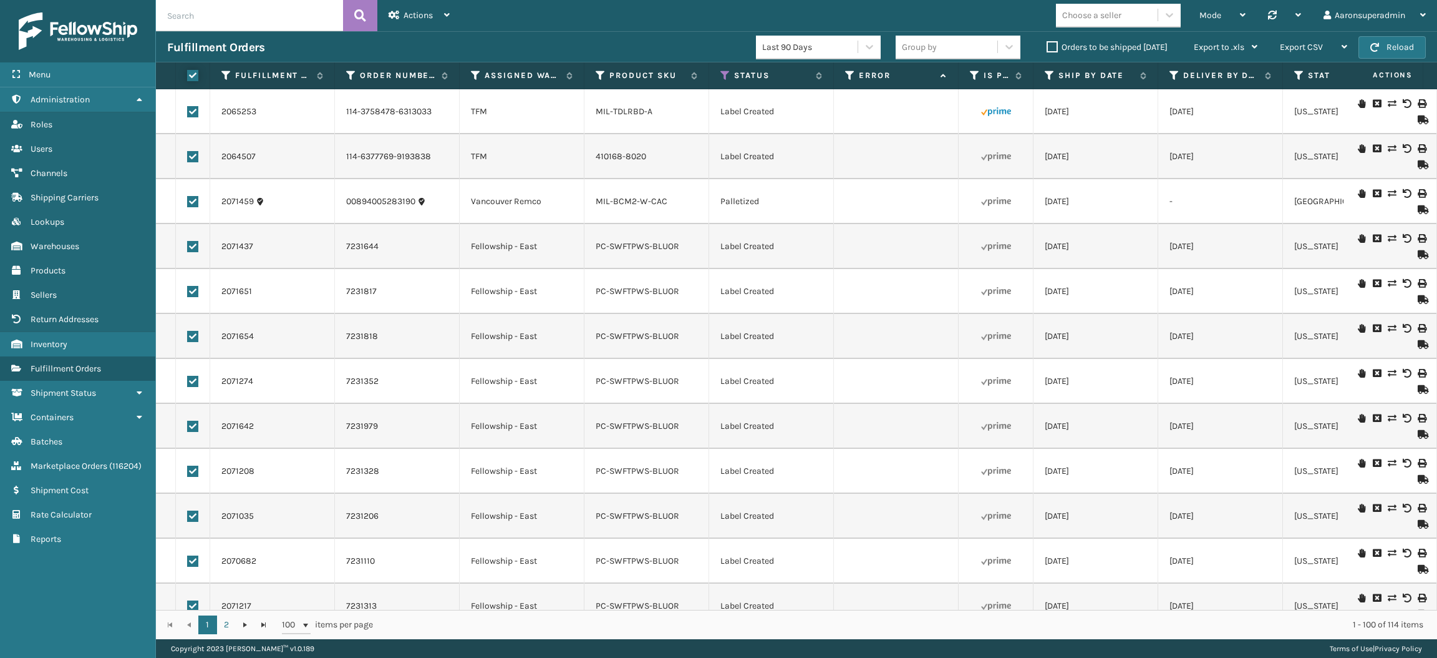
checkbox input "true"
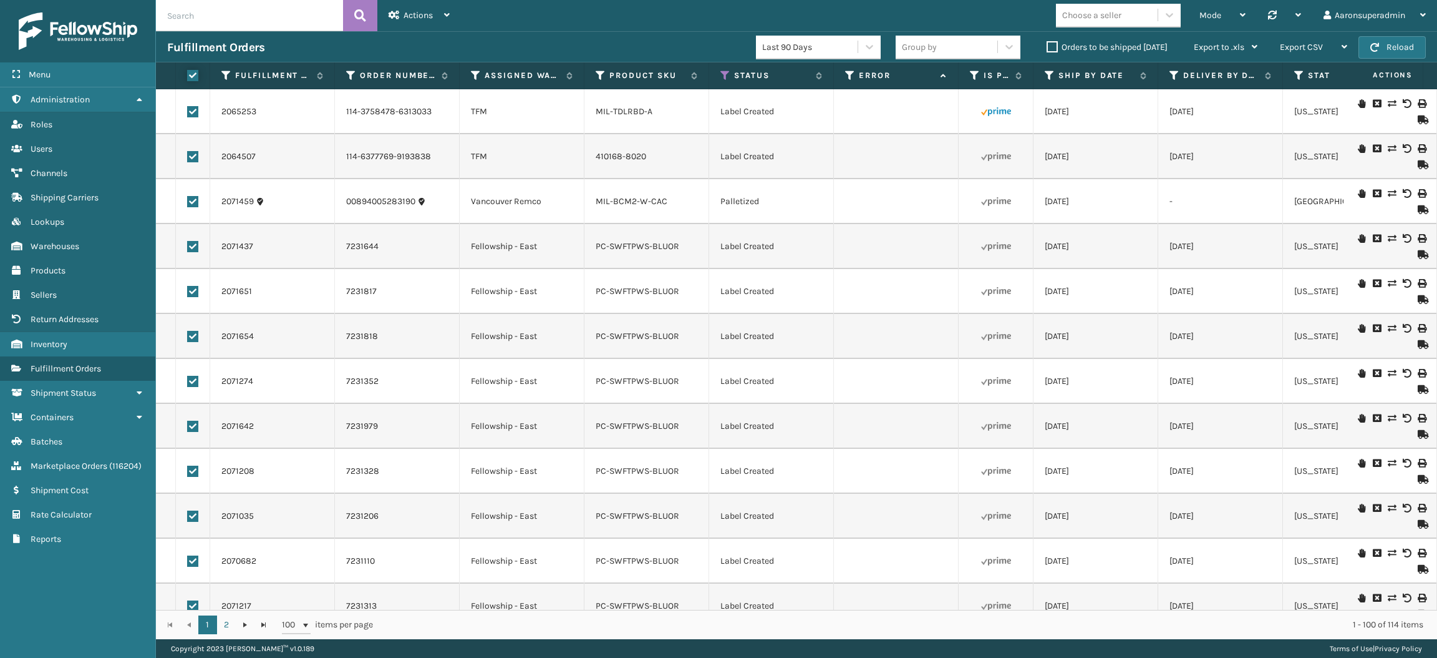
checkbox input "true"
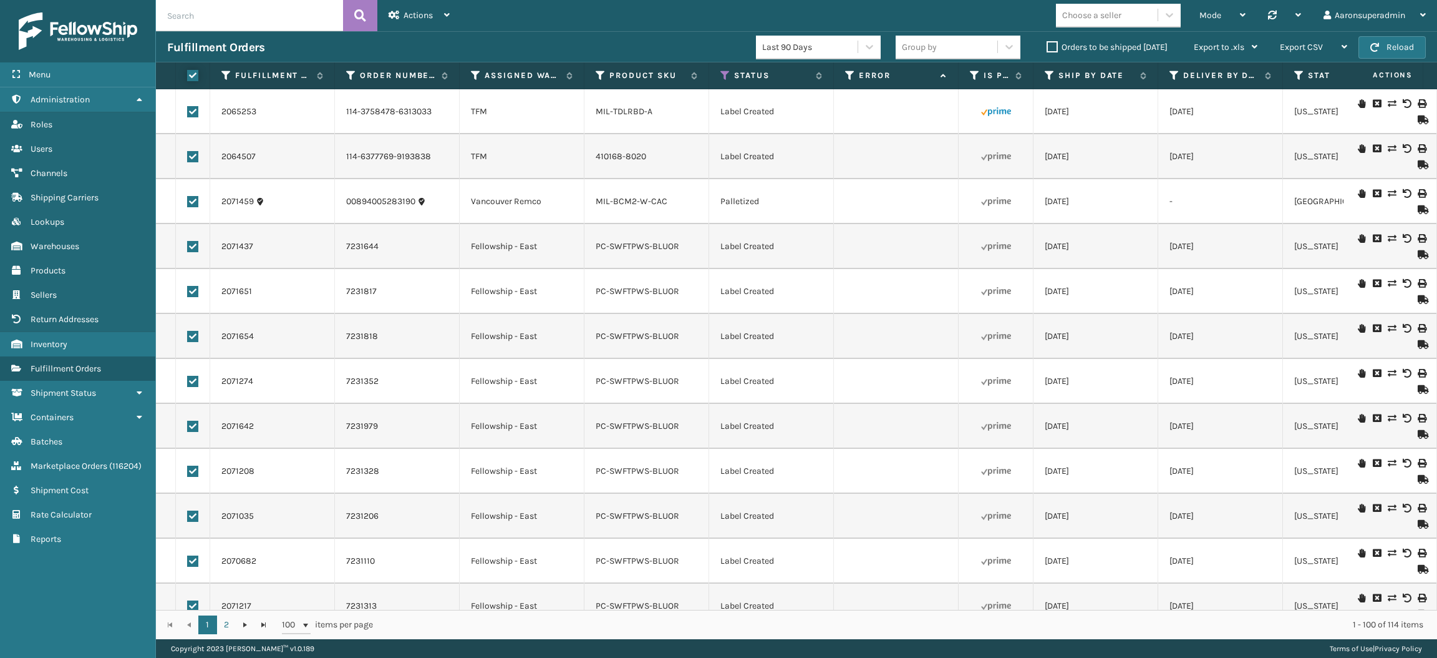
checkbox input "true"
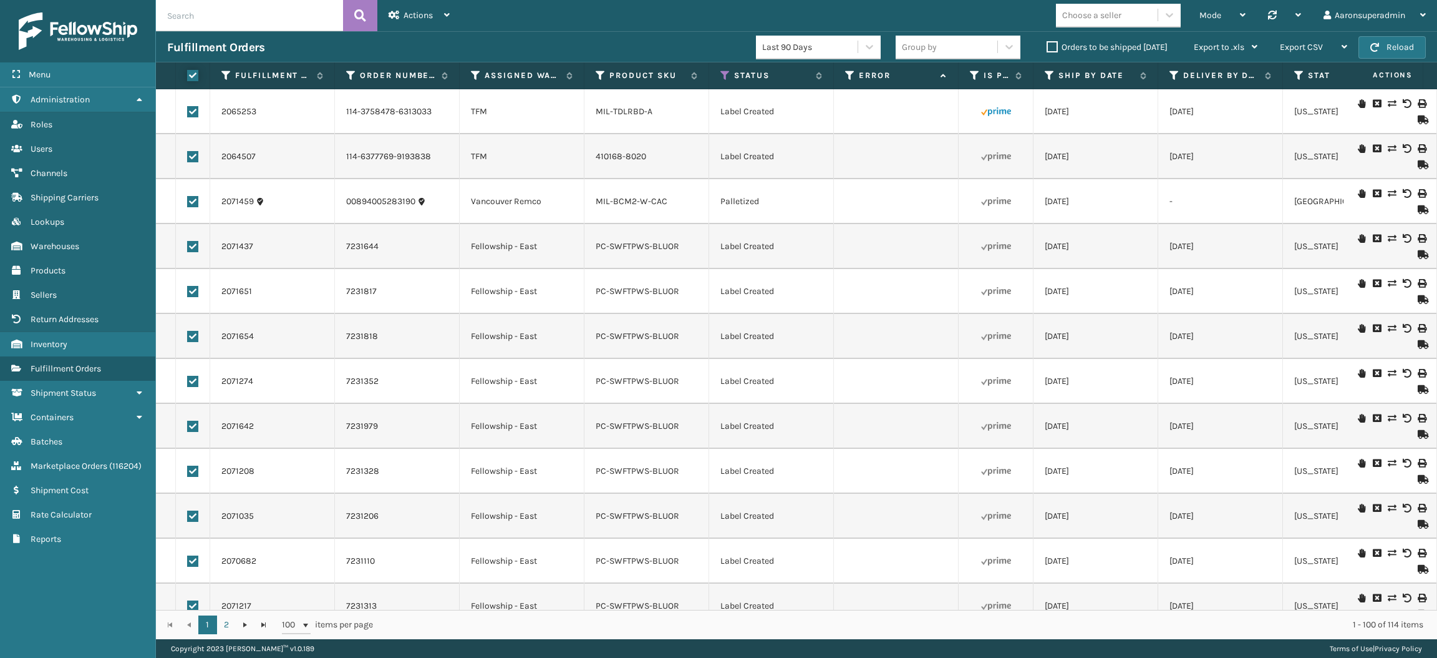
checkbox input "true"
click at [986, 51] on span "Bulk Actions" at bounding box center [975, 47] width 49 height 11
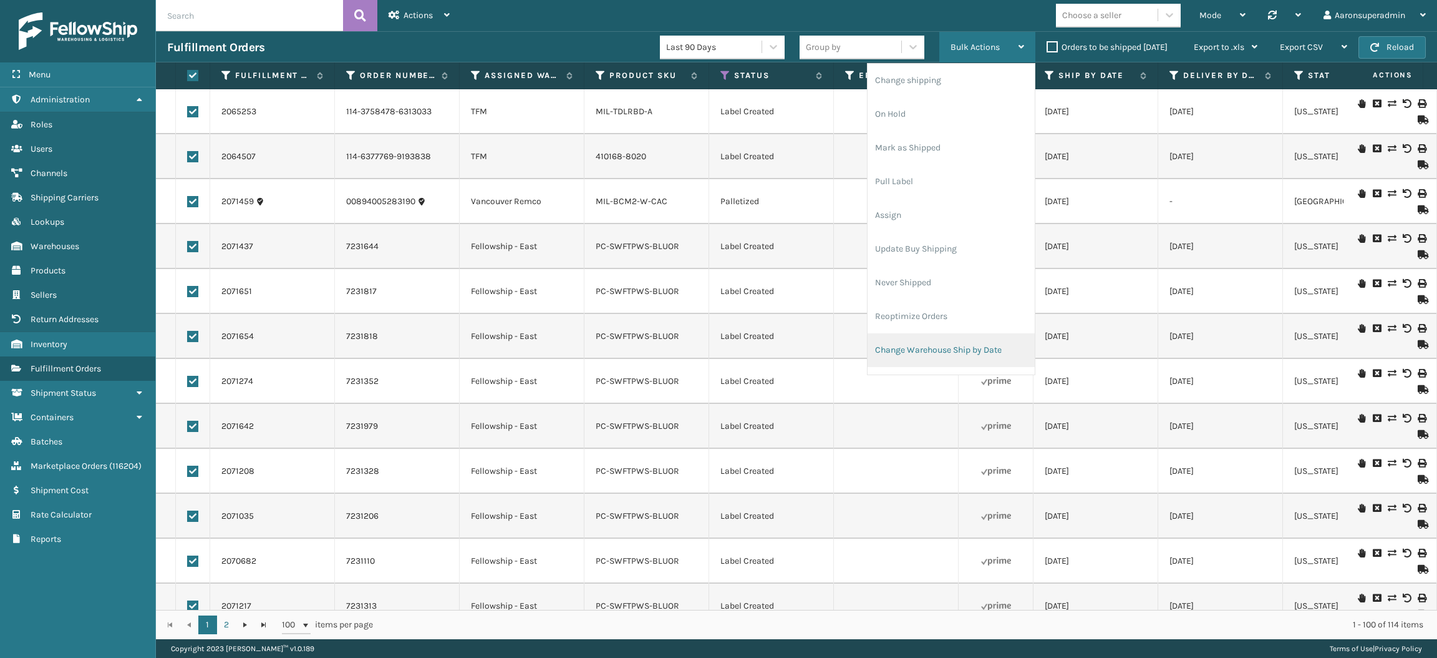
scroll to position [1, 0]
click at [896, 156] on li "Mark as Shipped" at bounding box center [951, 147] width 167 height 34
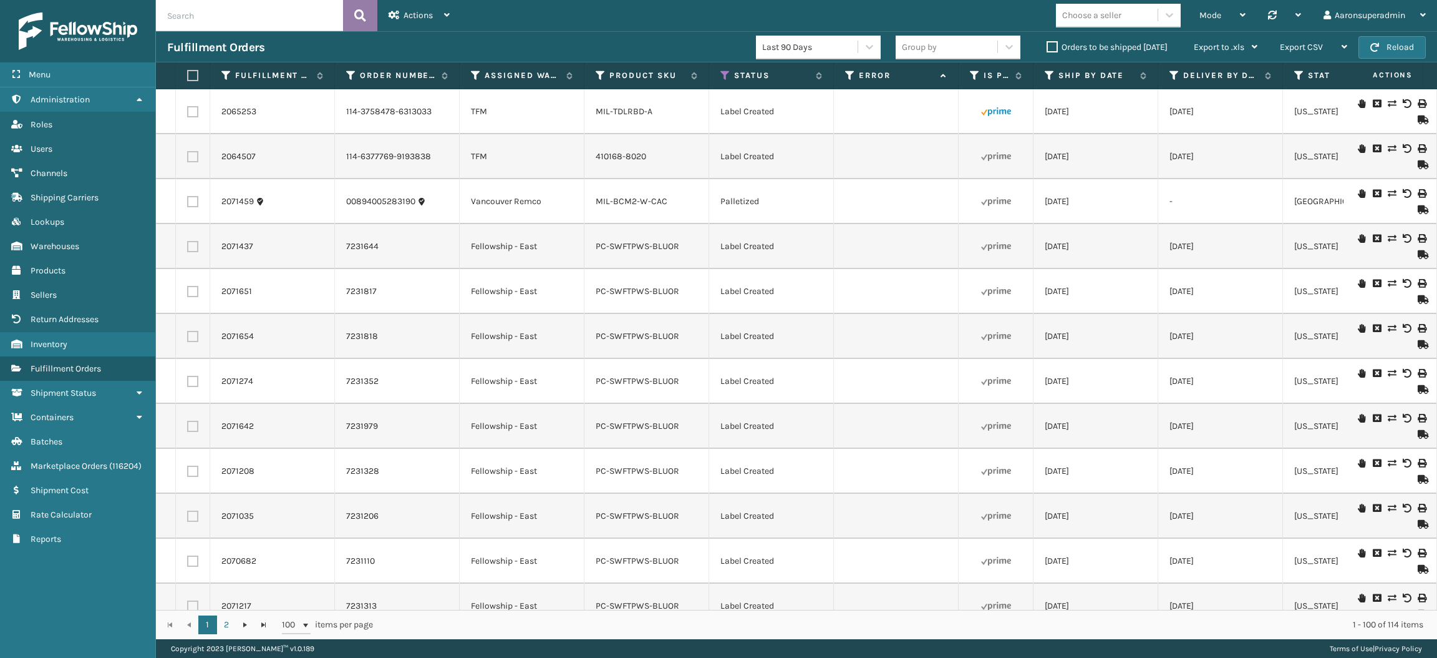
checkbox input "false"
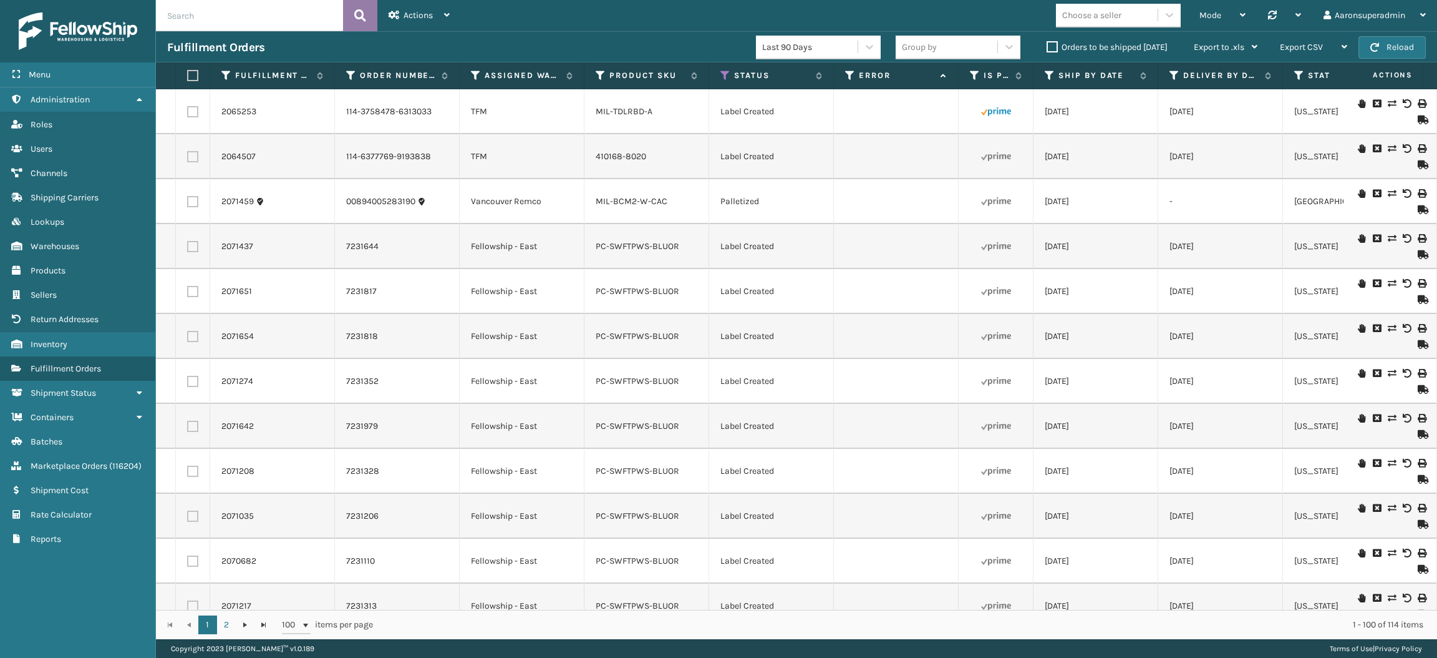
checkbox input "false"
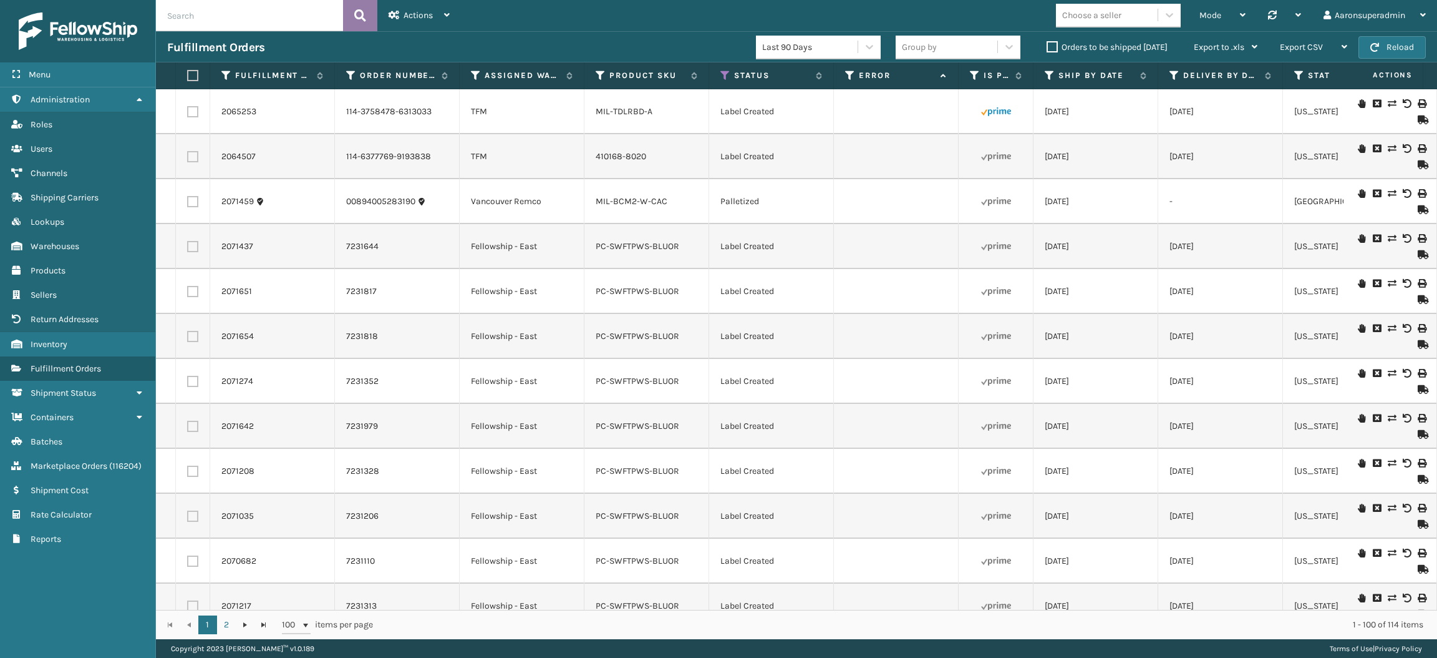
checkbox input "false"
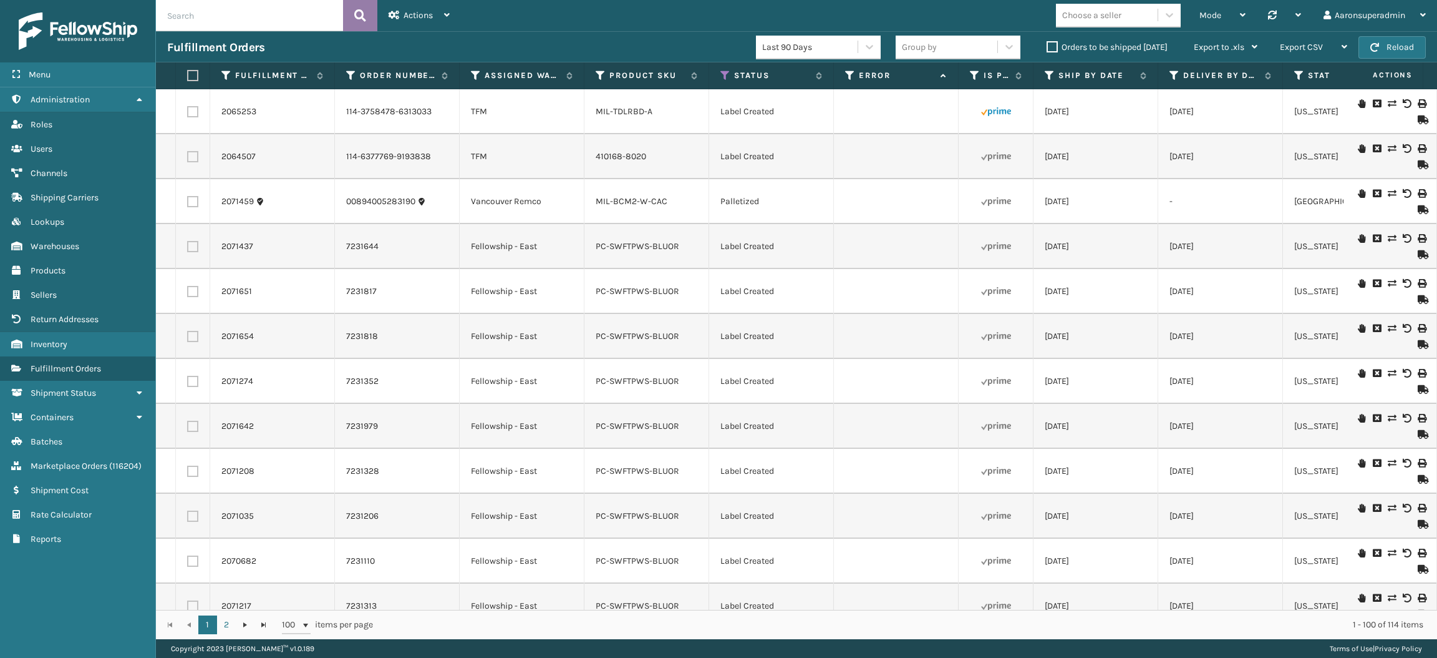
checkbox input "false"
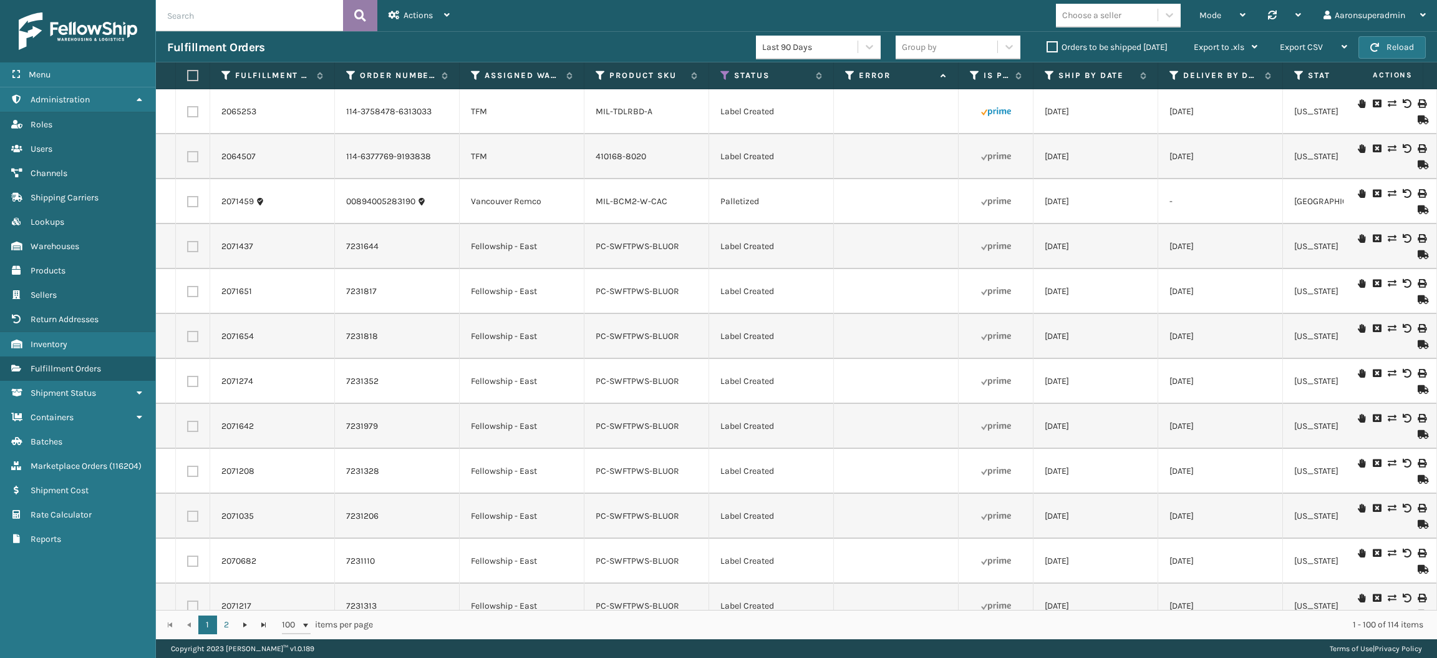
checkbox input "false"
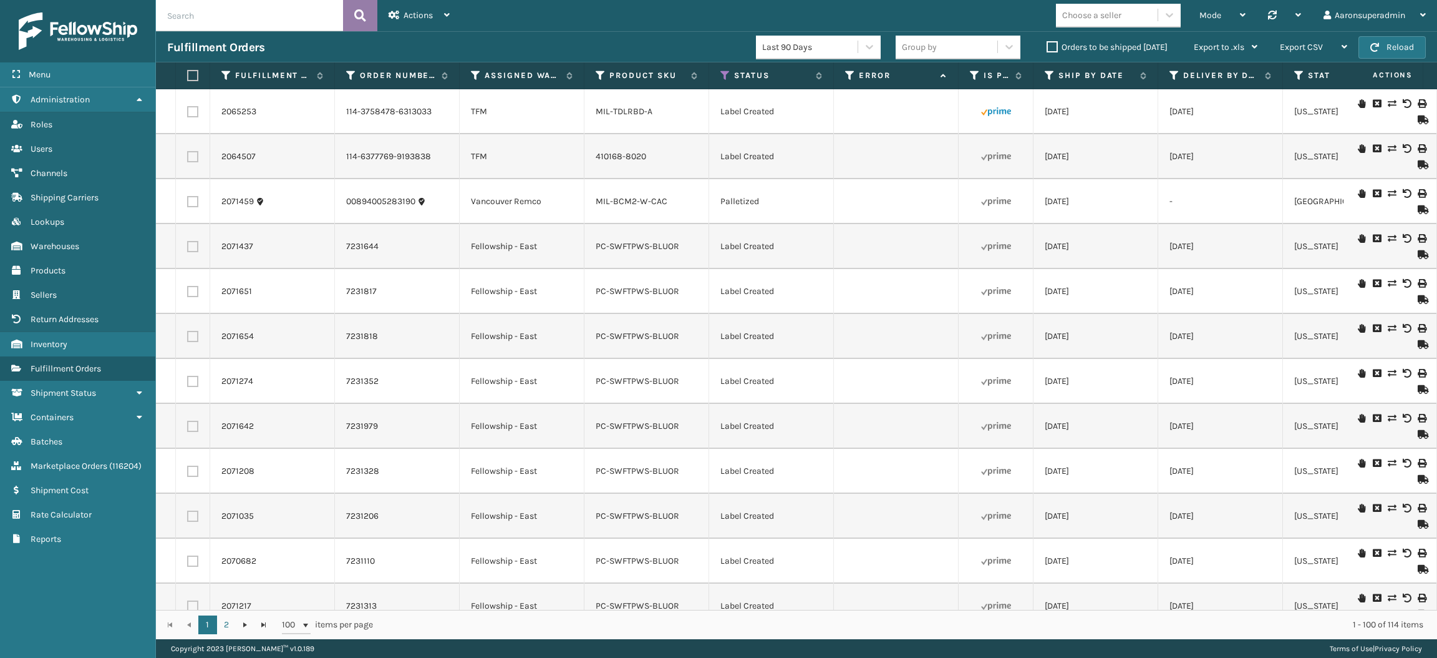
checkbox input "false"
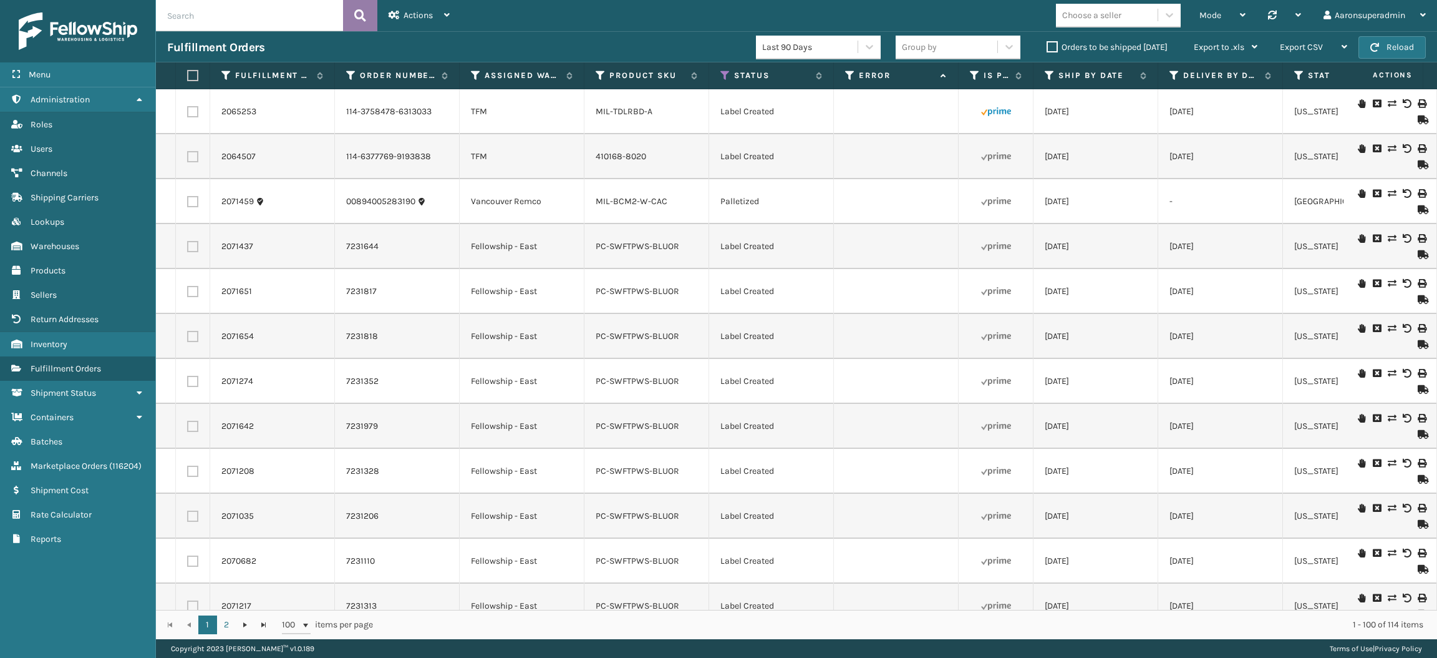
checkbox input "false"
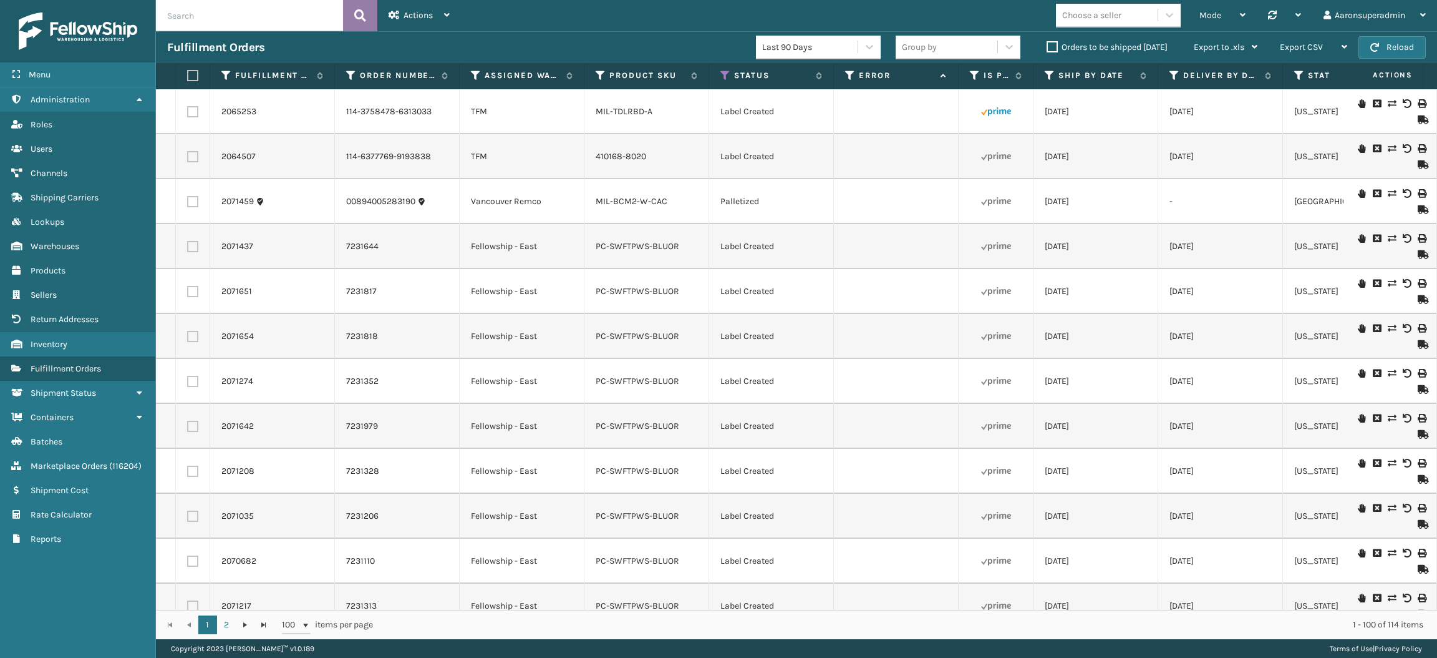
checkbox input "false"
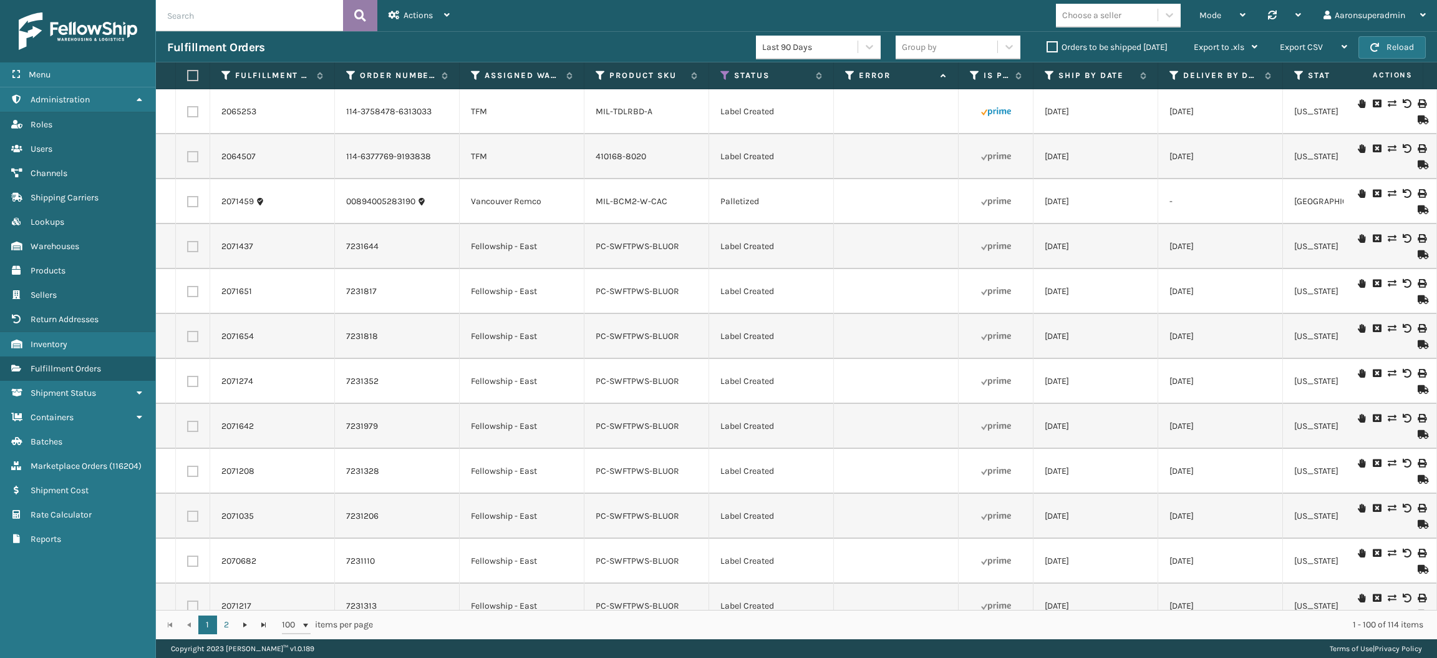
checkbox input "false"
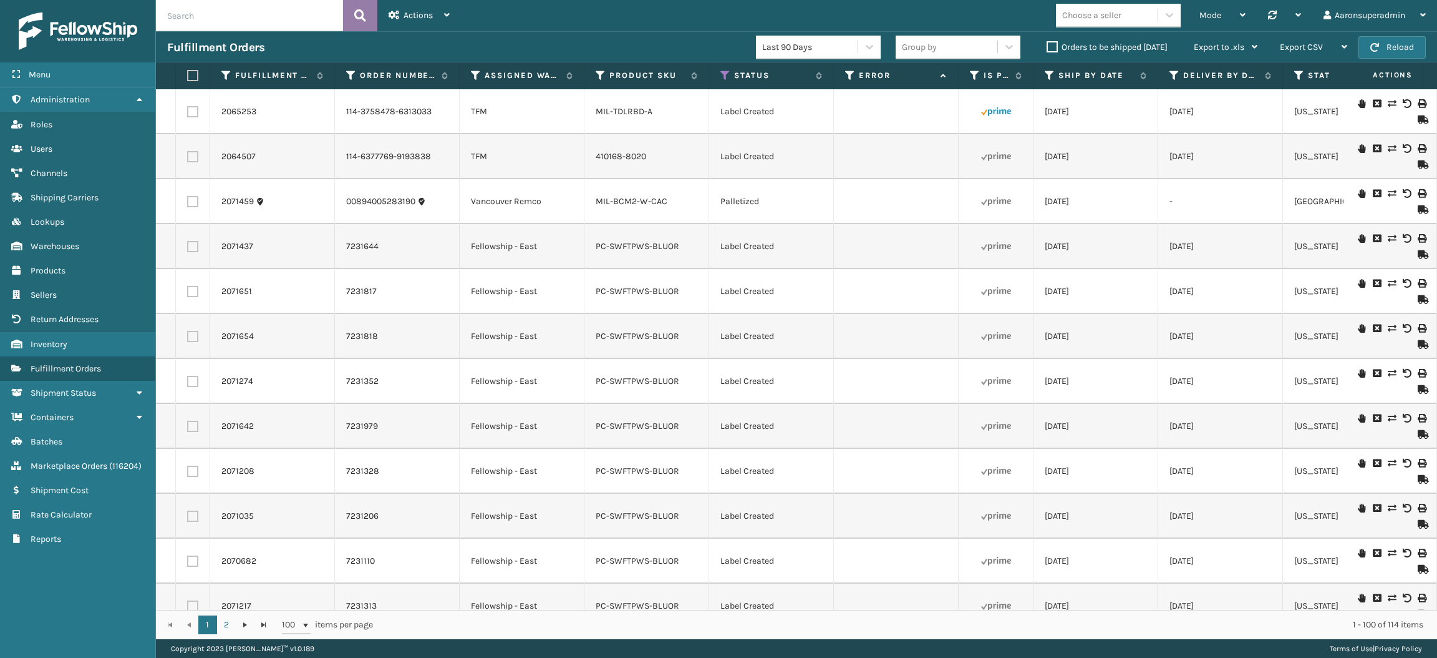
checkbox input "false"
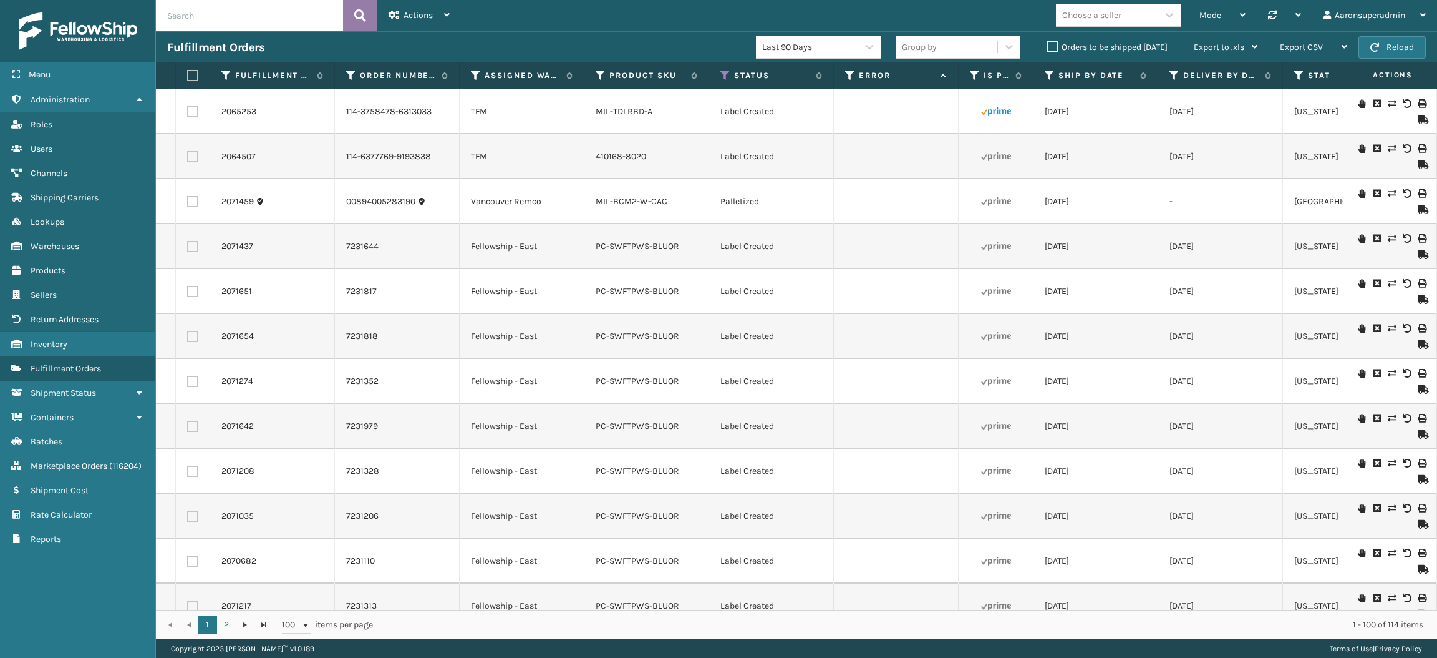
checkbox input "false"
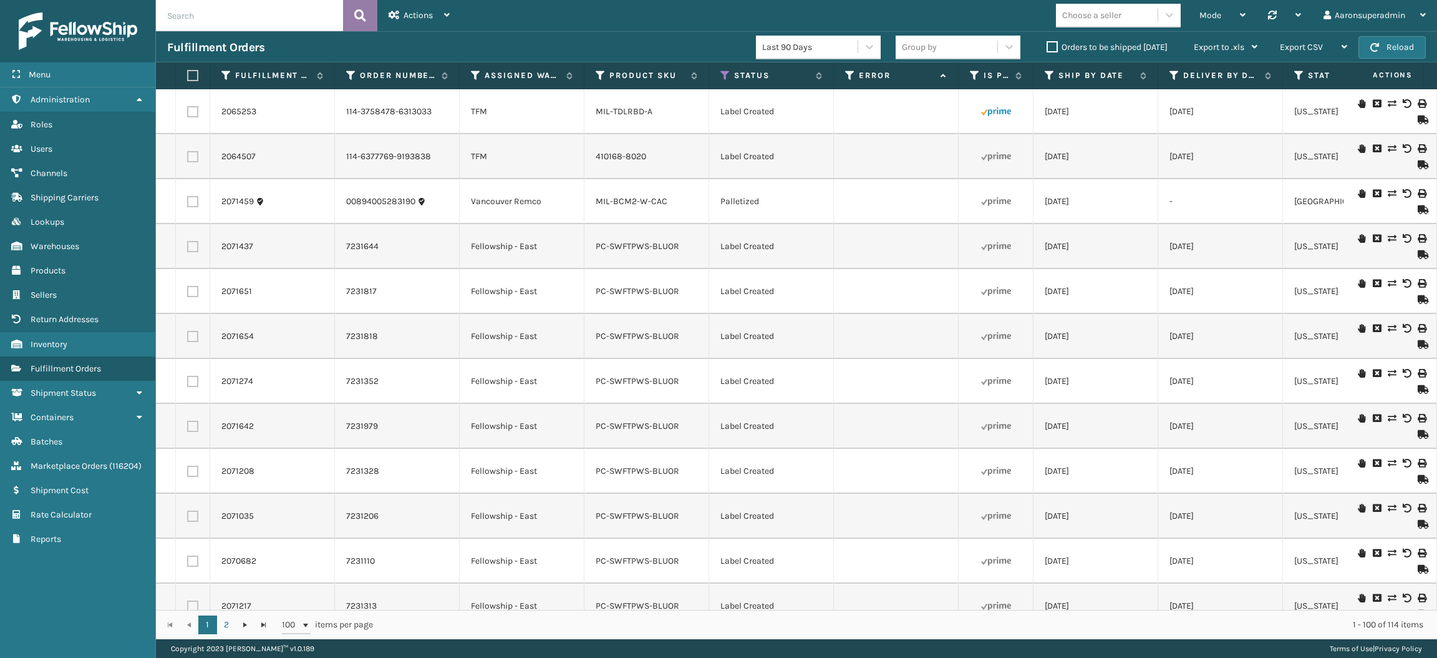
checkbox input "false"
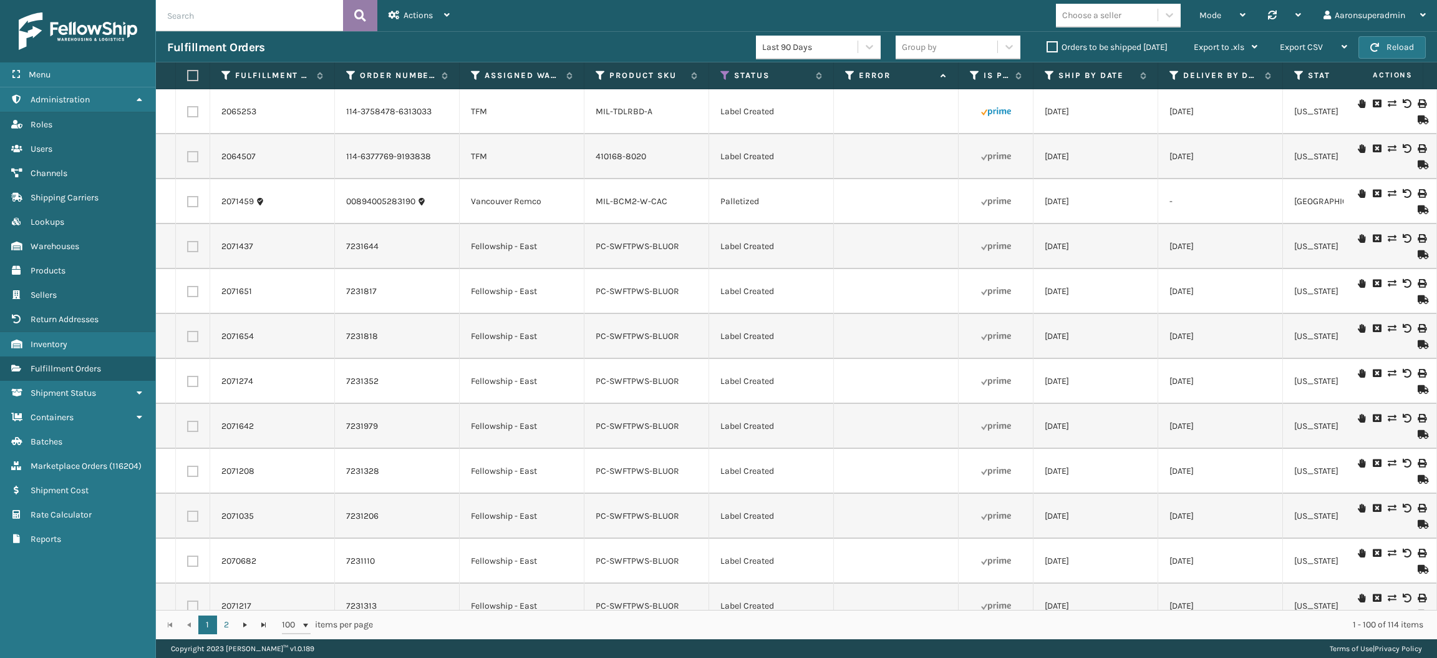
checkbox input "false"
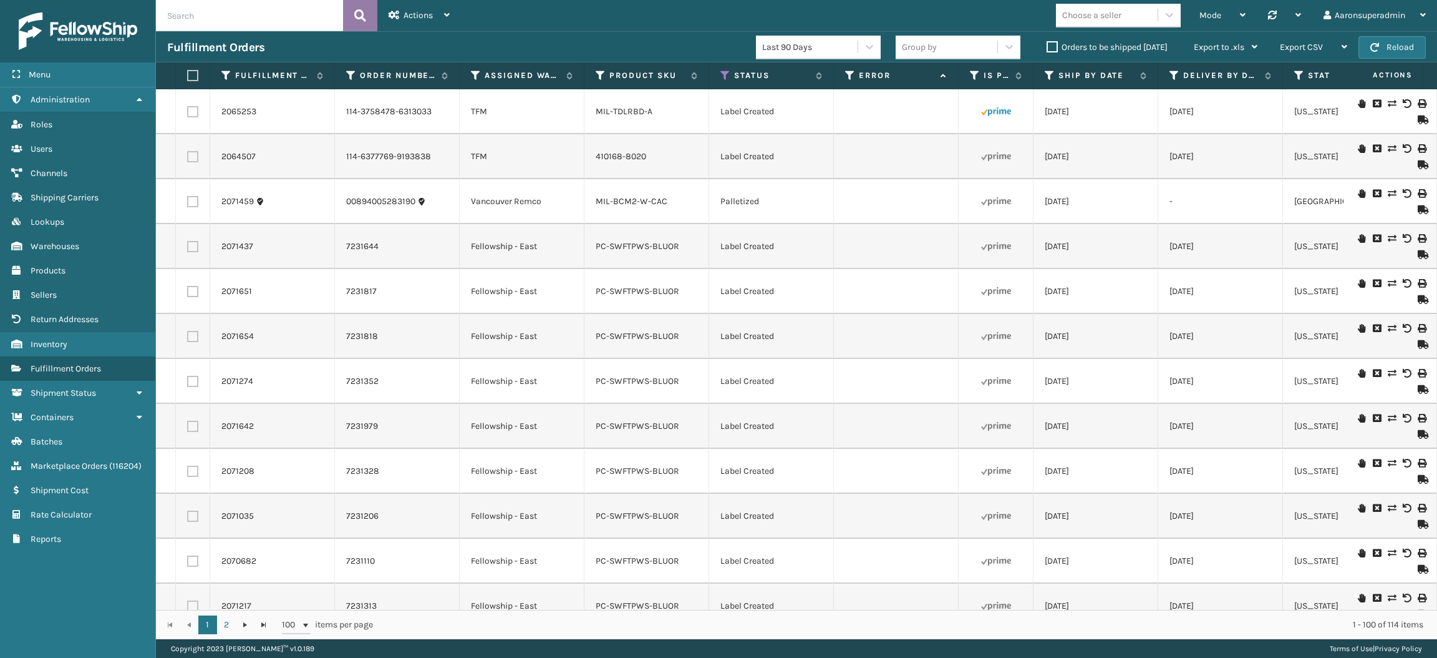
checkbox input "false"
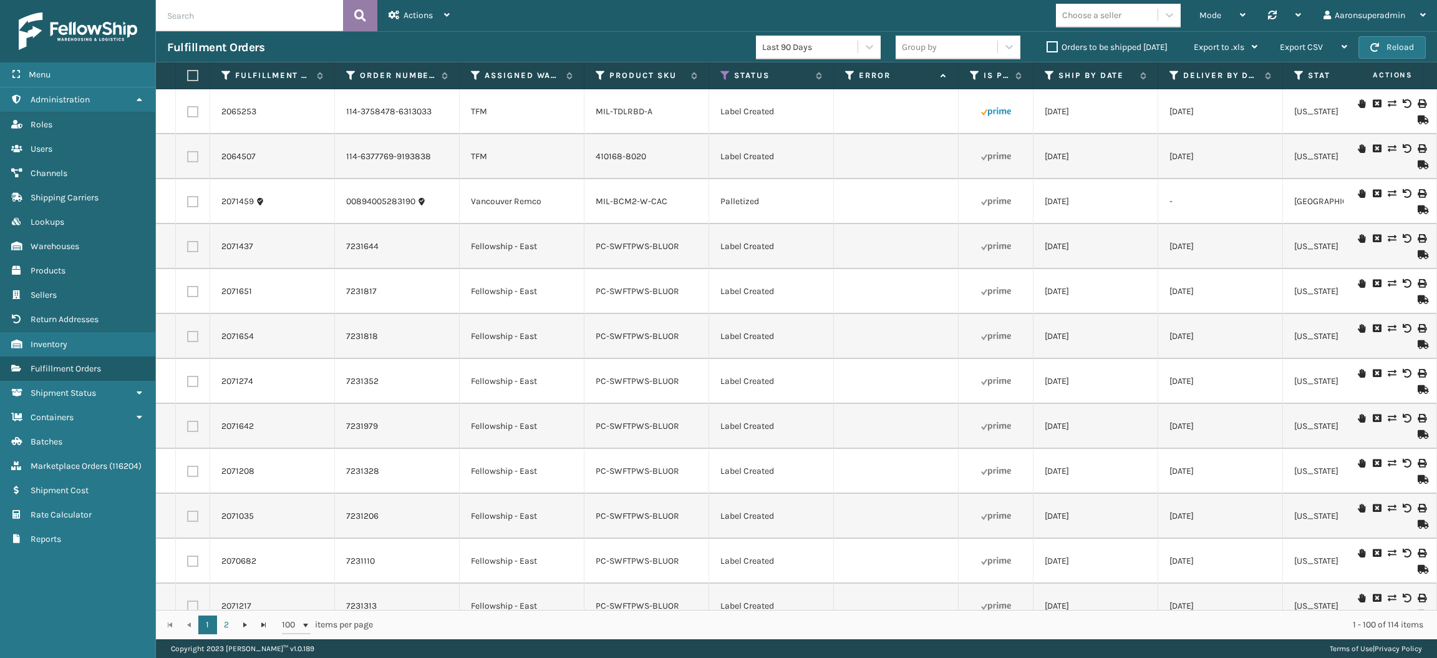
checkbox input "false"
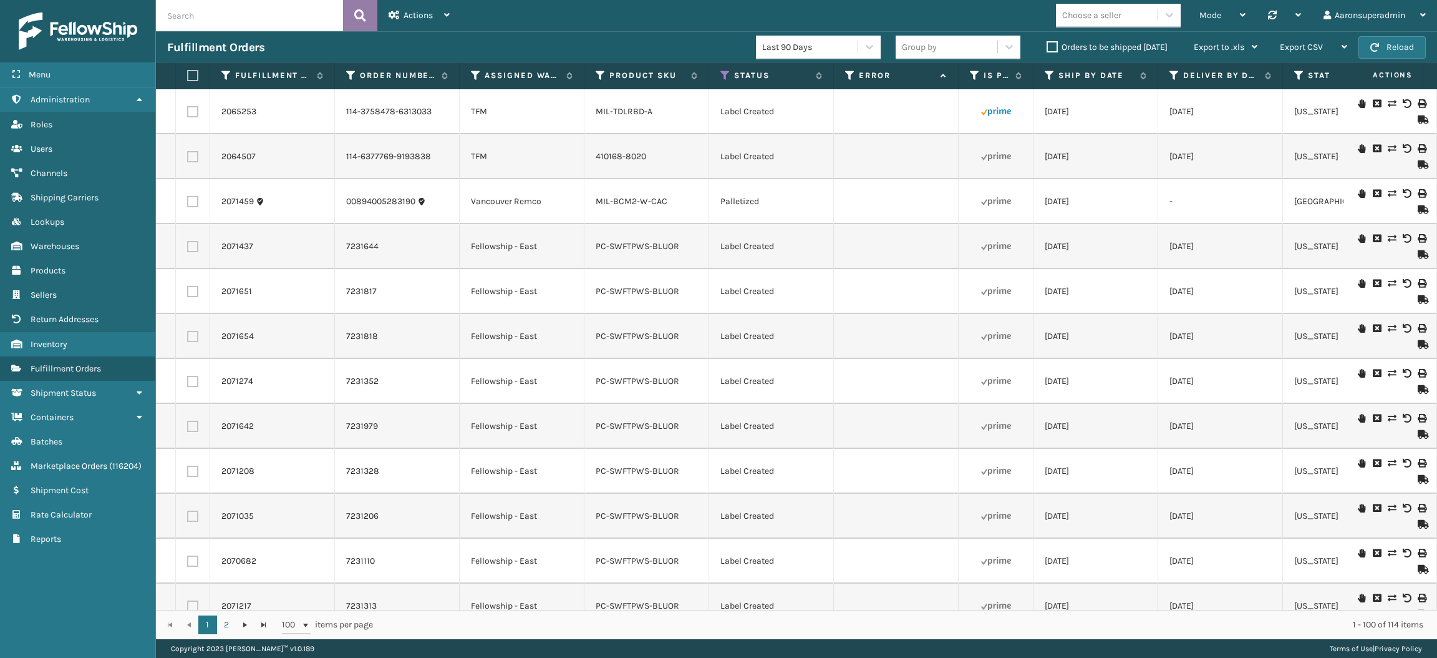
checkbox input "false"
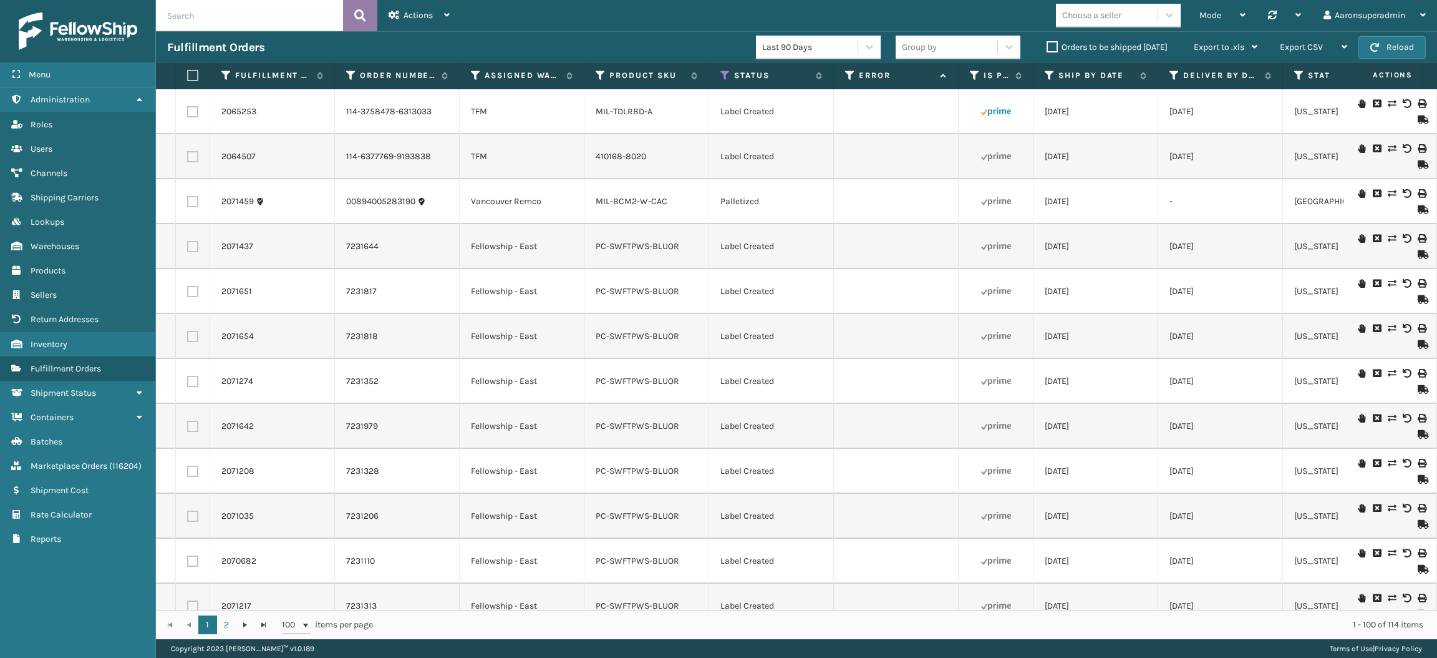
checkbox input "false"
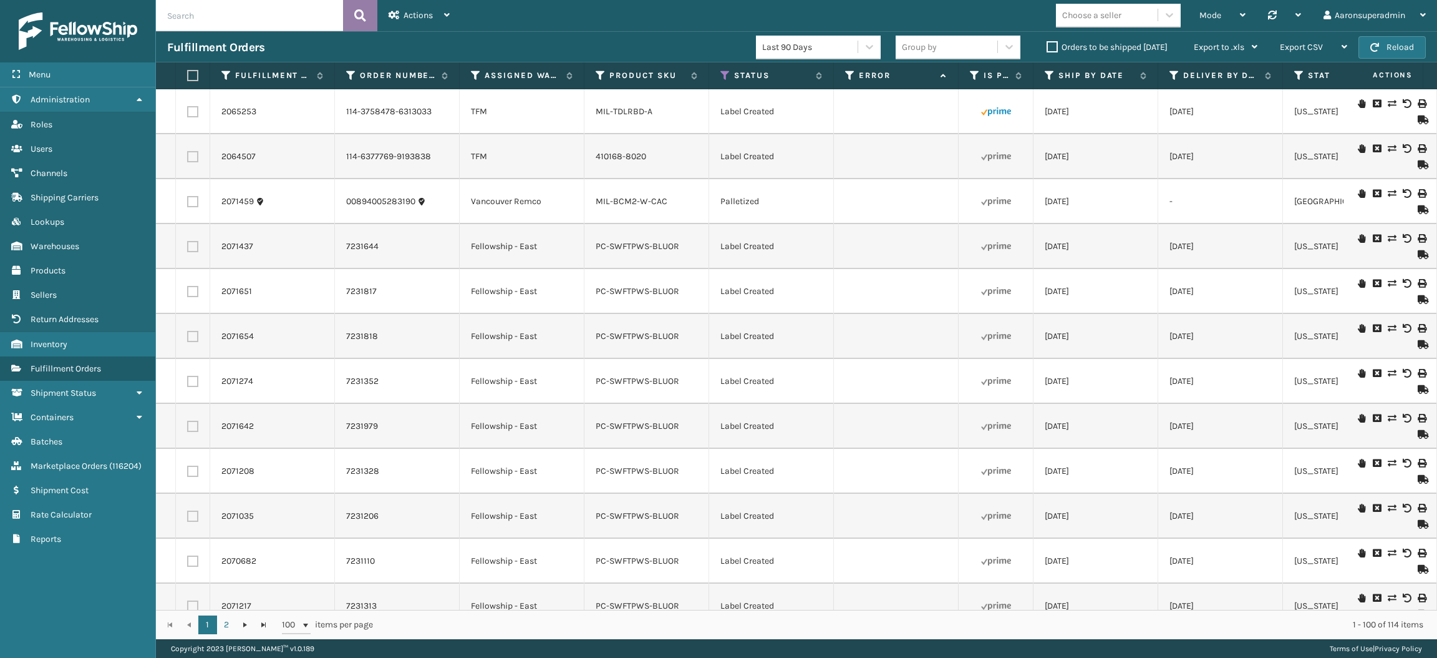
checkbox input "false"
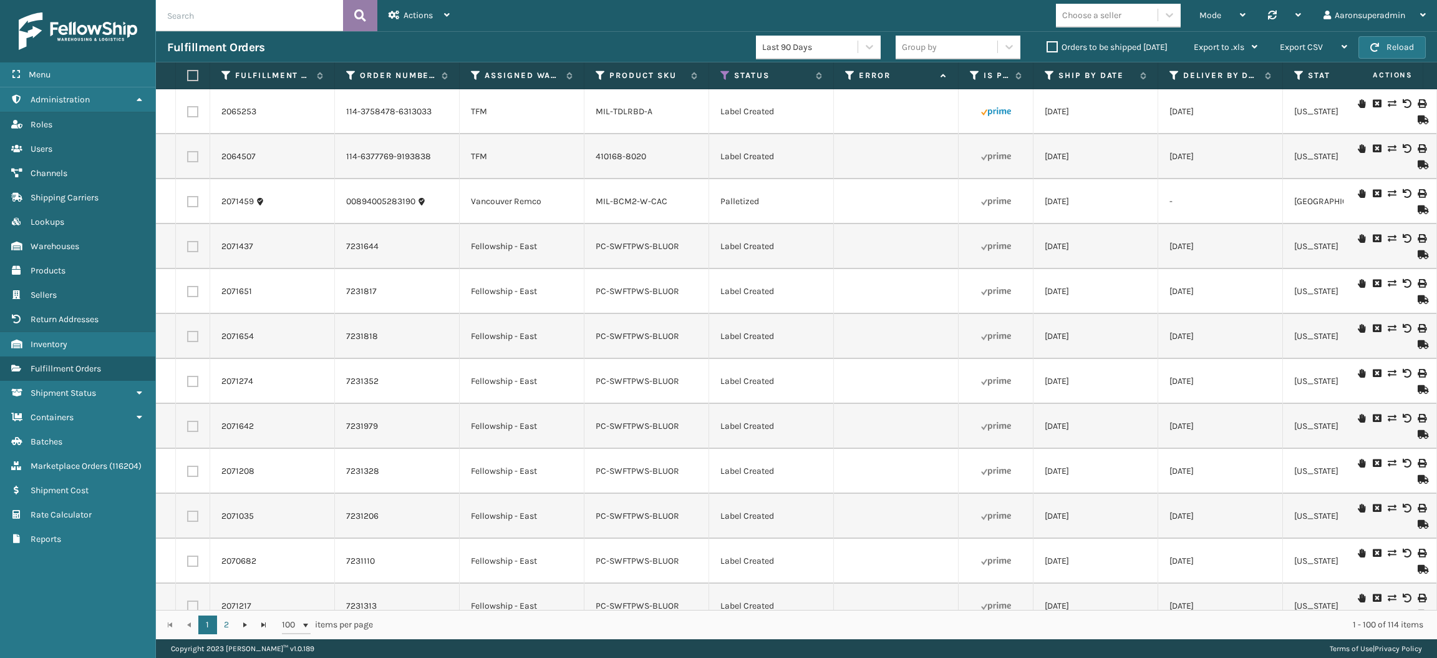
checkbox input "false"
click at [188, 74] on label at bounding box center [190, 75] width 7 height 11
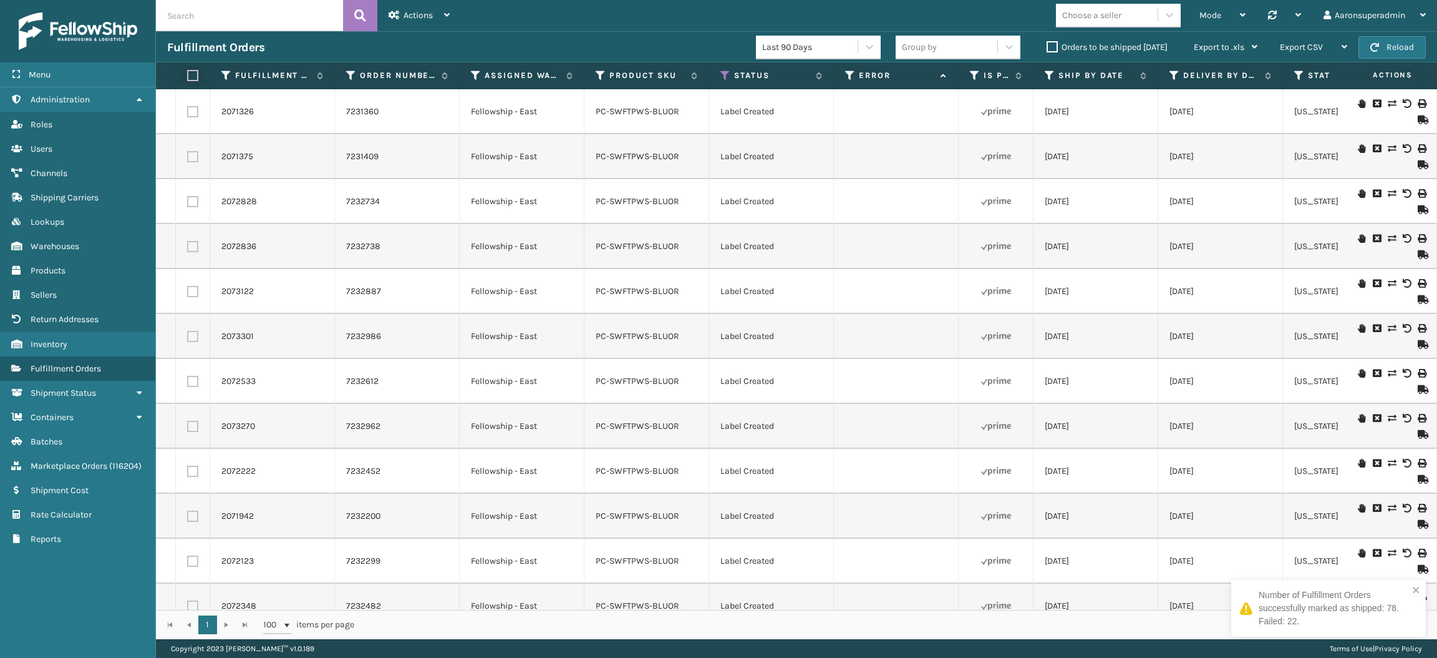
click at [188, 74] on input "checkbox" at bounding box center [187, 76] width 1 height 8
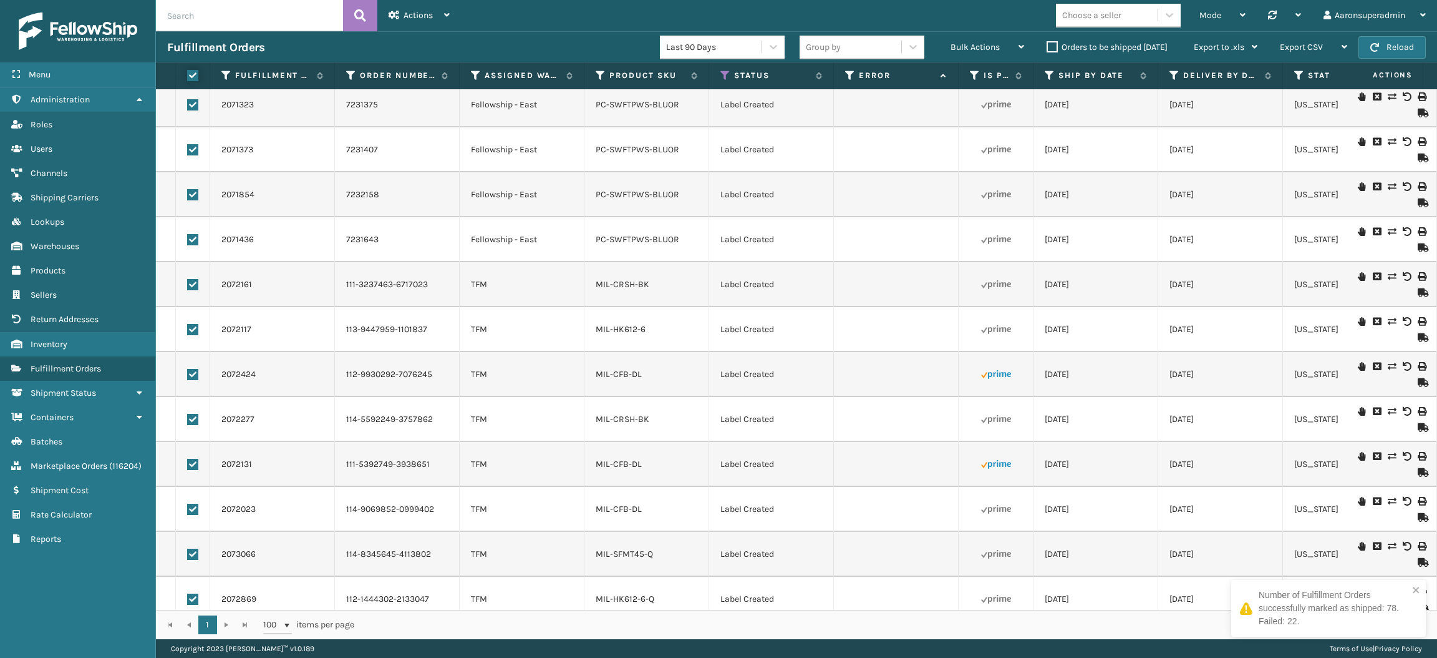
scroll to position [1118, 0]
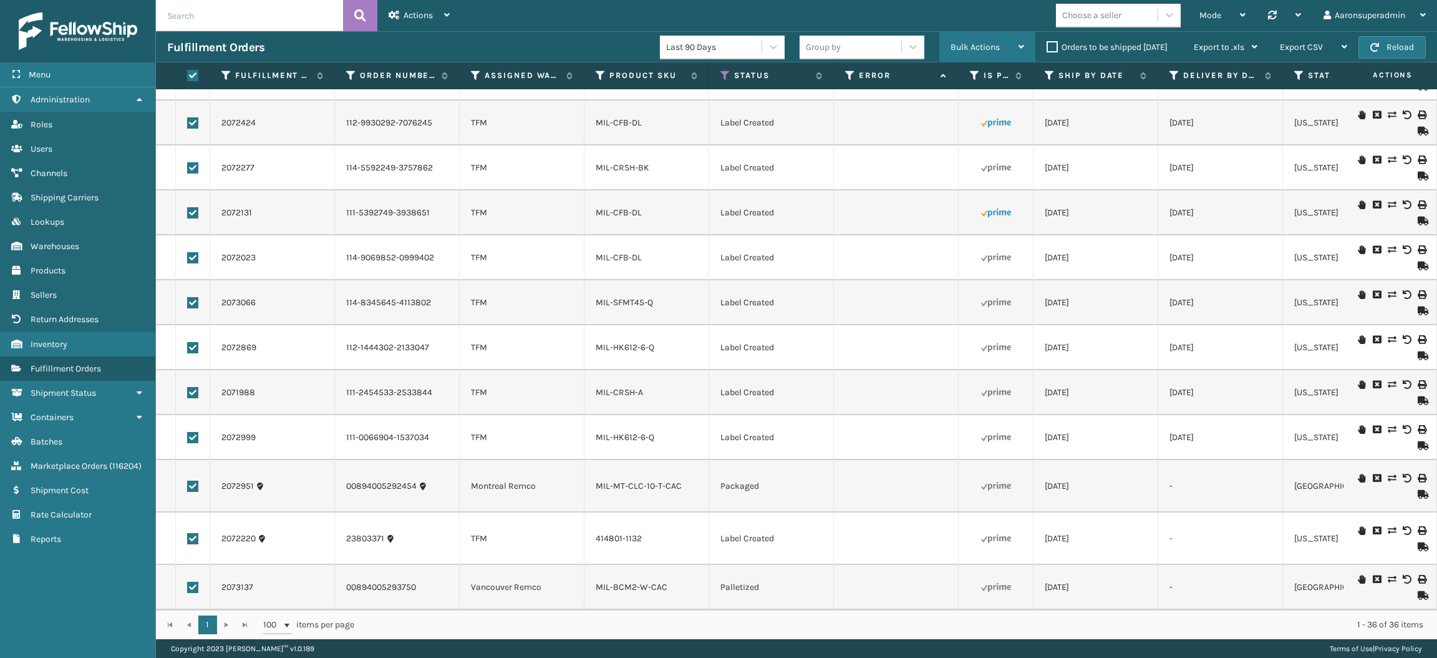
click at [981, 56] on div "Bulk Actions" at bounding box center [988, 47] width 74 height 31
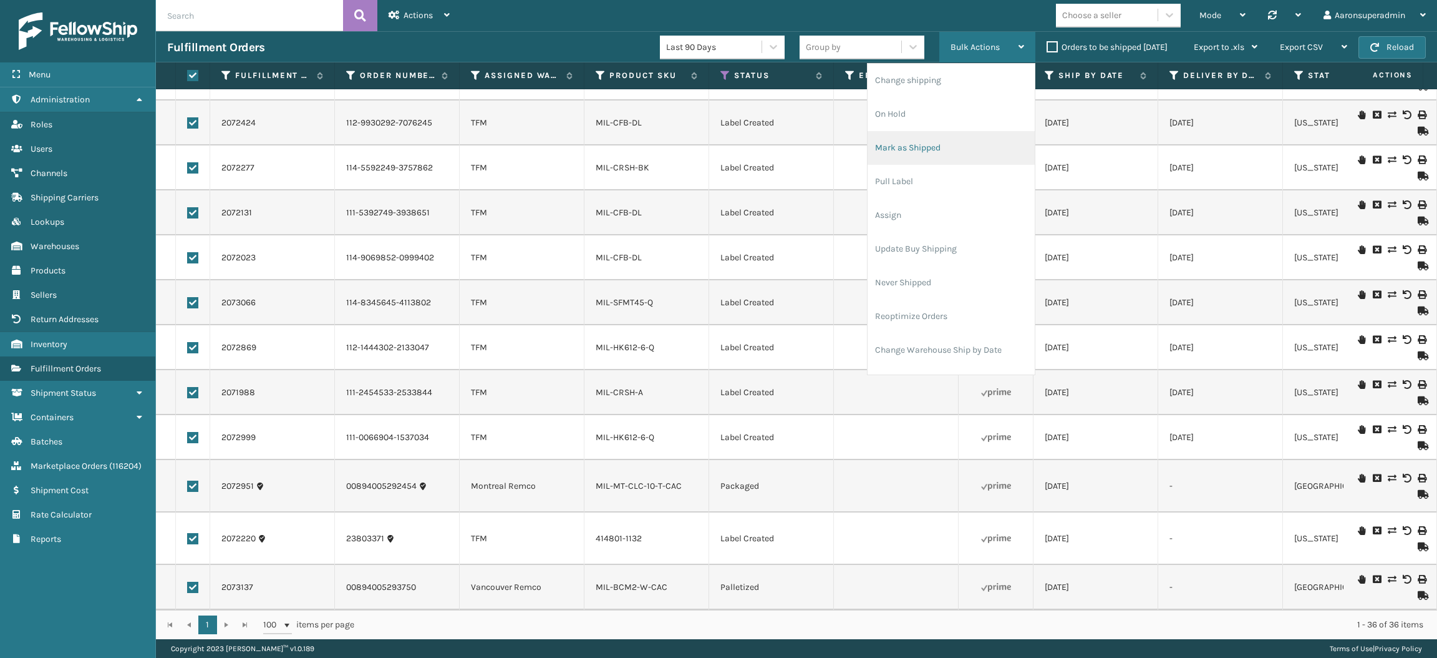
click at [920, 140] on li "Mark as Shipped" at bounding box center [951, 148] width 167 height 34
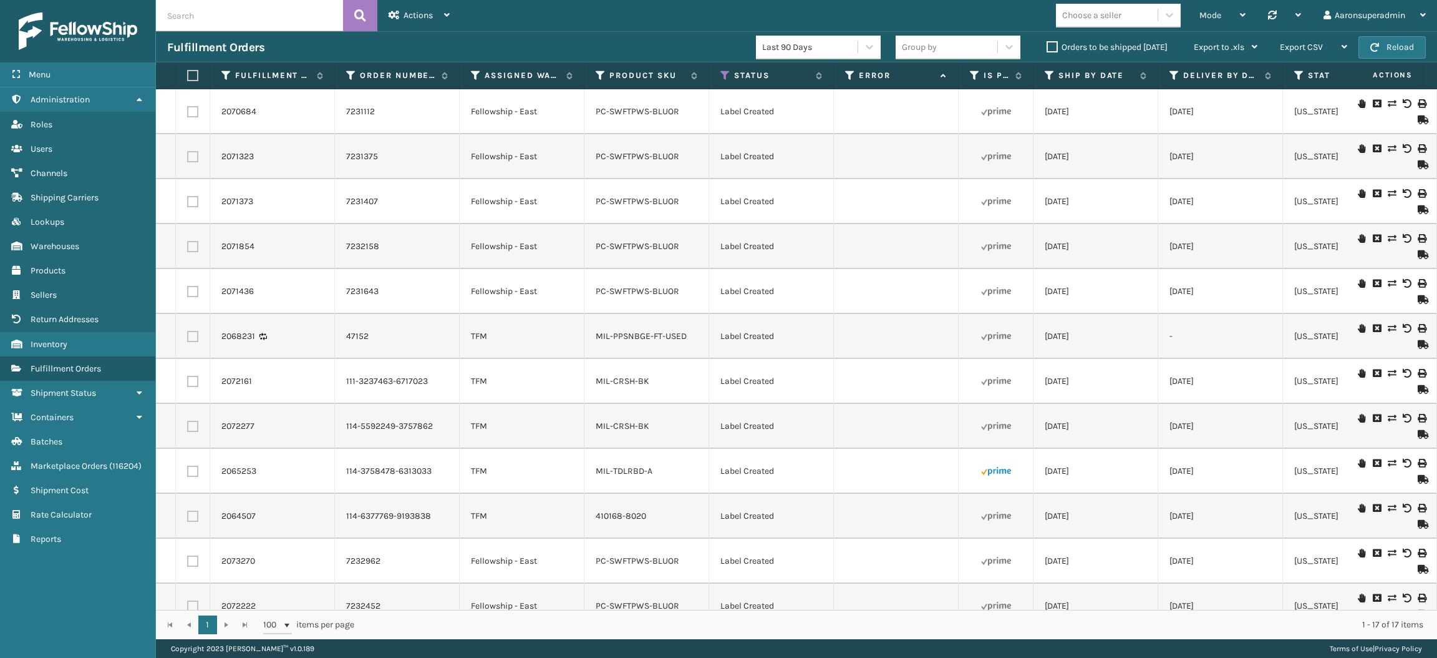
click at [615, 104] on td "PC-SWFTPWS-BLUOR" at bounding box center [647, 111] width 125 height 45
click at [615, 106] on link "PC-SWFTPWS-BLUOR" at bounding box center [638, 111] width 84 height 11
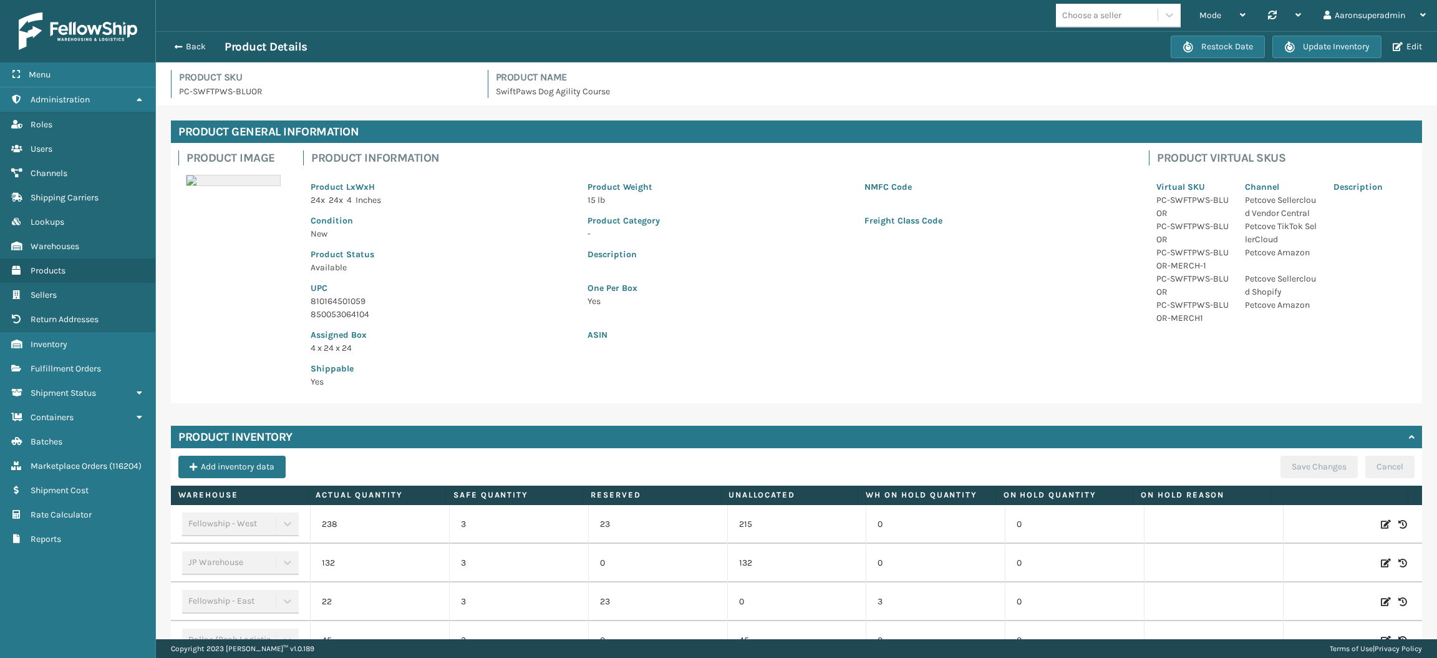
scroll to position [72, 0]
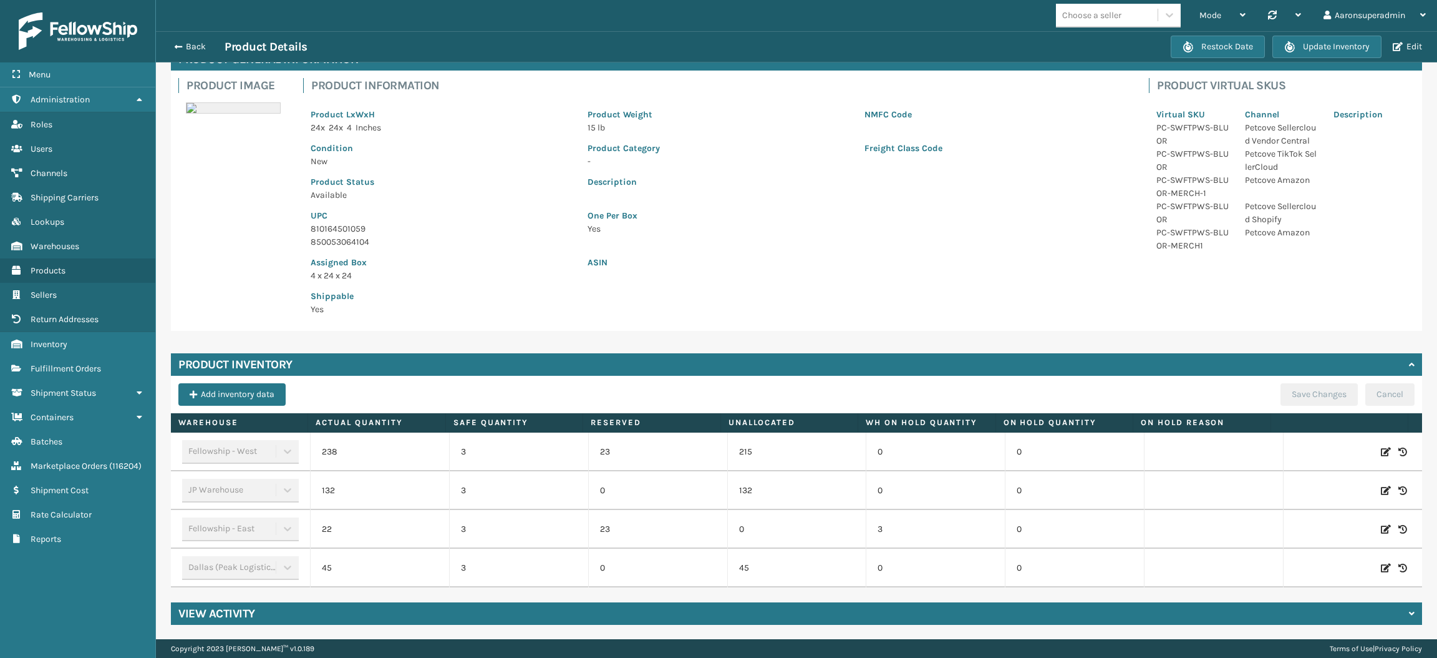
click at [1381, 523] on icon at bounding box center [1386, 529] width 10 height 12
click at [392, 530] on input "22" at bounding box center [380, 529] width 82 height 22
click at [1291, 532] on button "ADD" at bounding box center [1306, 529] width 31 height 15
click at [1328, 386] on button "Save Changes" at bounding box center [1319, 394] width 77 height 22
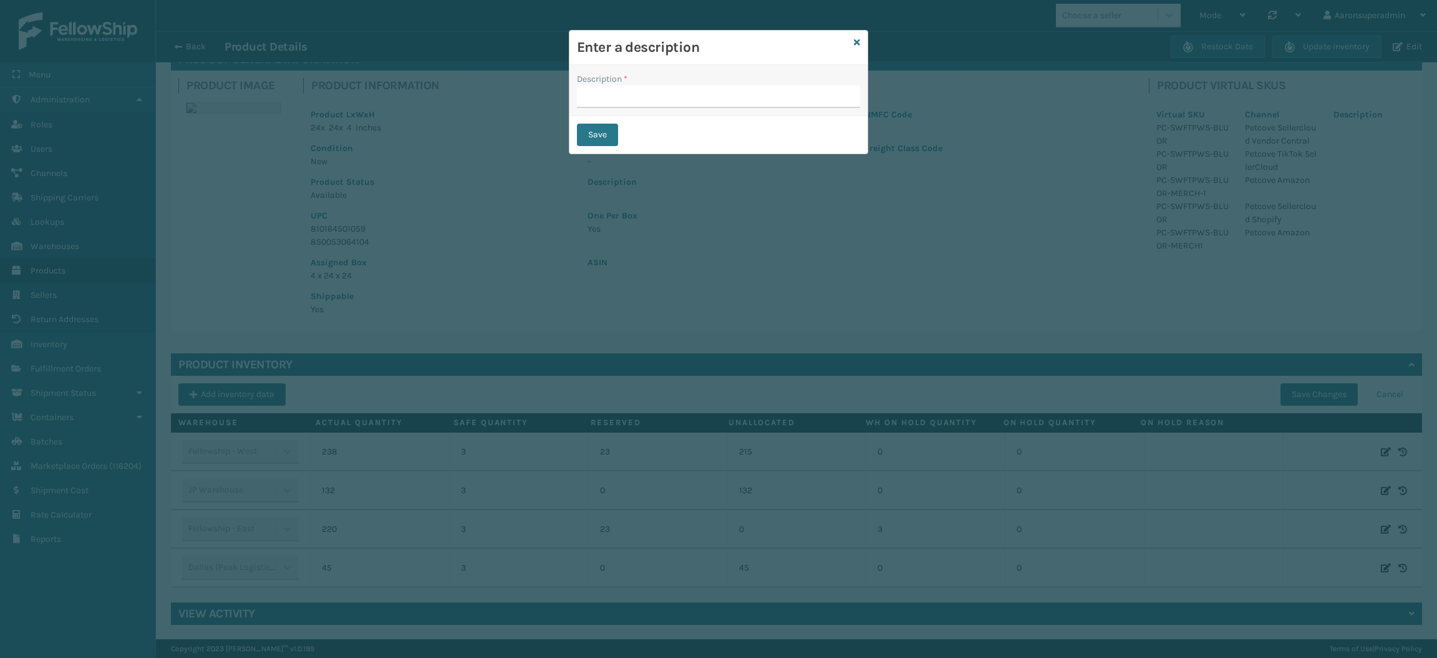
click at [716, 84] on div "Description *" at bounding box center [718, 78] width 283 height 13
click at [714, 101] on input "Description *" at bounding box center [718, 96] width 283 height 22
click at [587, 145] on button "Save" at bounding box center [597, 135] width 41 height 22
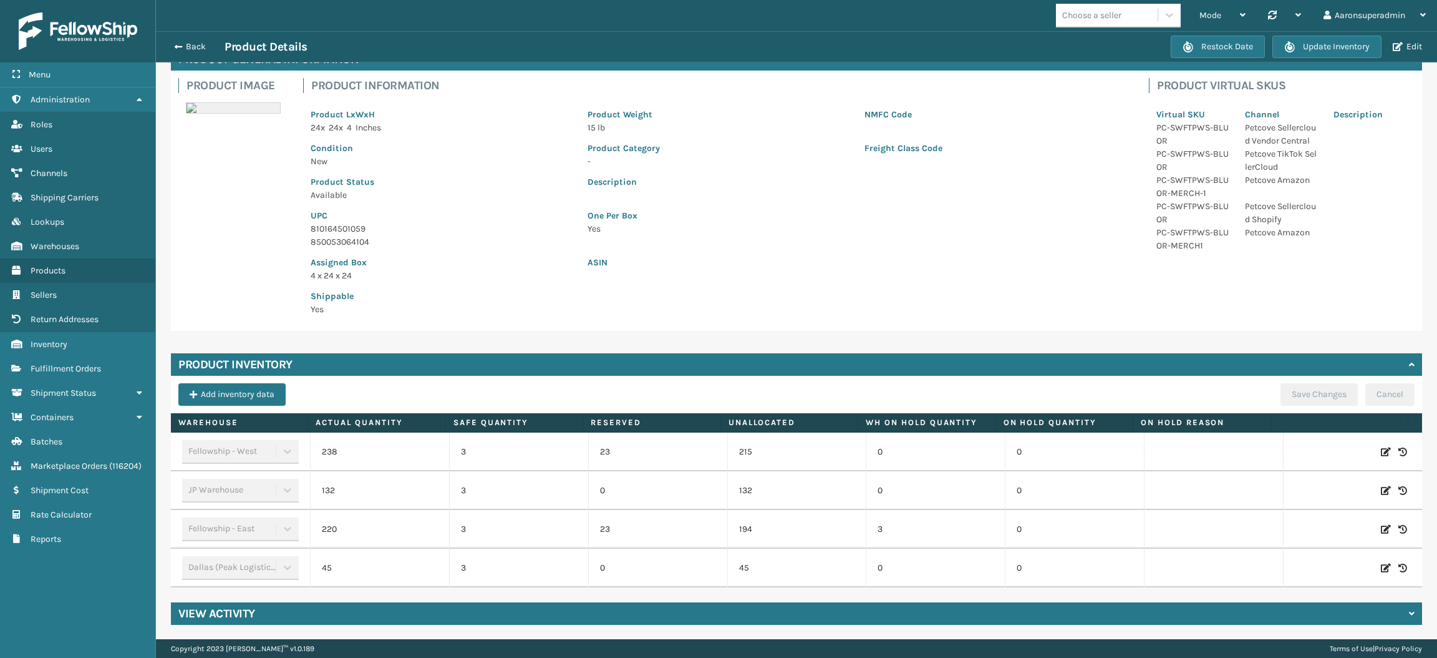
click at [1381, 532] on icon at bounding box center [1386, 529] width 10 height 12
click at [389, 526] on input "220" at bounding box center [380, 529] width 82 height 22
click at [1291, 530] on button "ADD" at bounding box center [1306, 529] width 31 height 15
click at [1297, 402] on button "Save Changes" at bounding box center [1319, 394] width 77 height 22
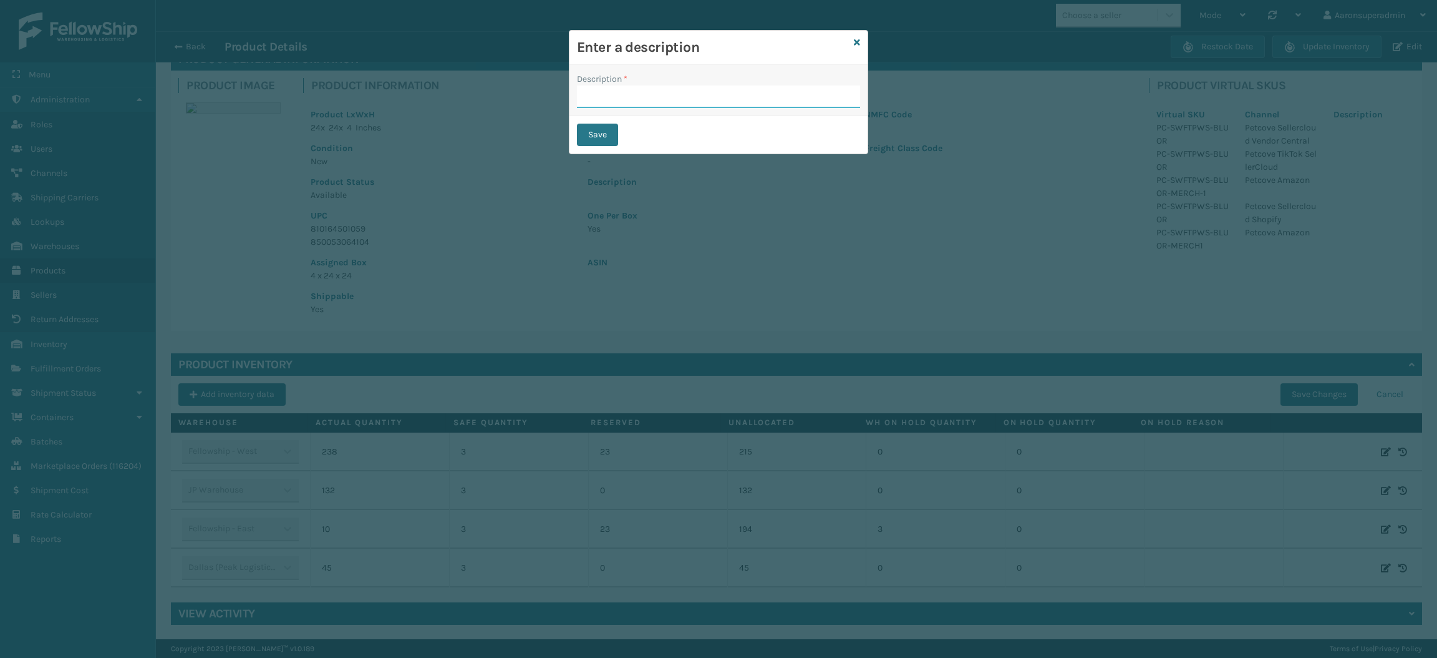
click at [633, 93] on input "Description *" at bounding box center [718, 96] width 283 height 22
click at [602, 134] on button "Save" at bounding box center [597, 135] width 41 height 22
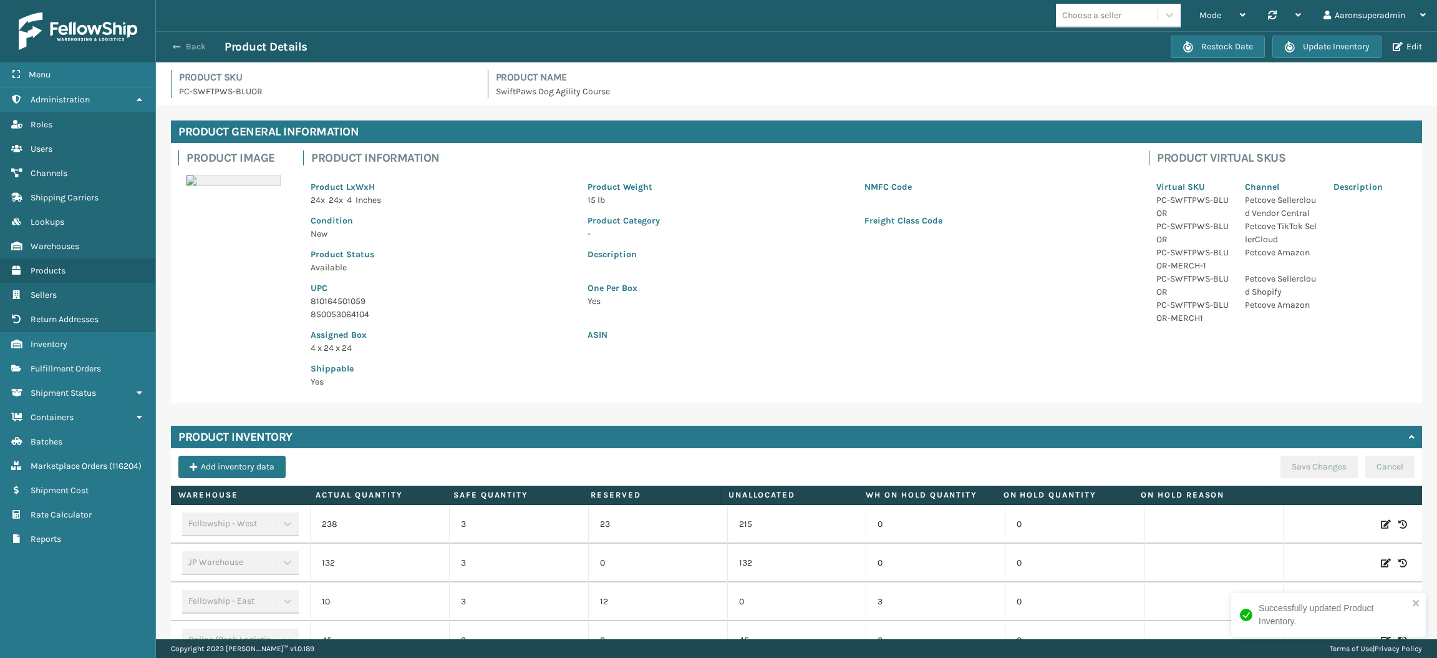
click at [189, 43] on button "Back" at bounding box center [195, 46] width 57 height 11
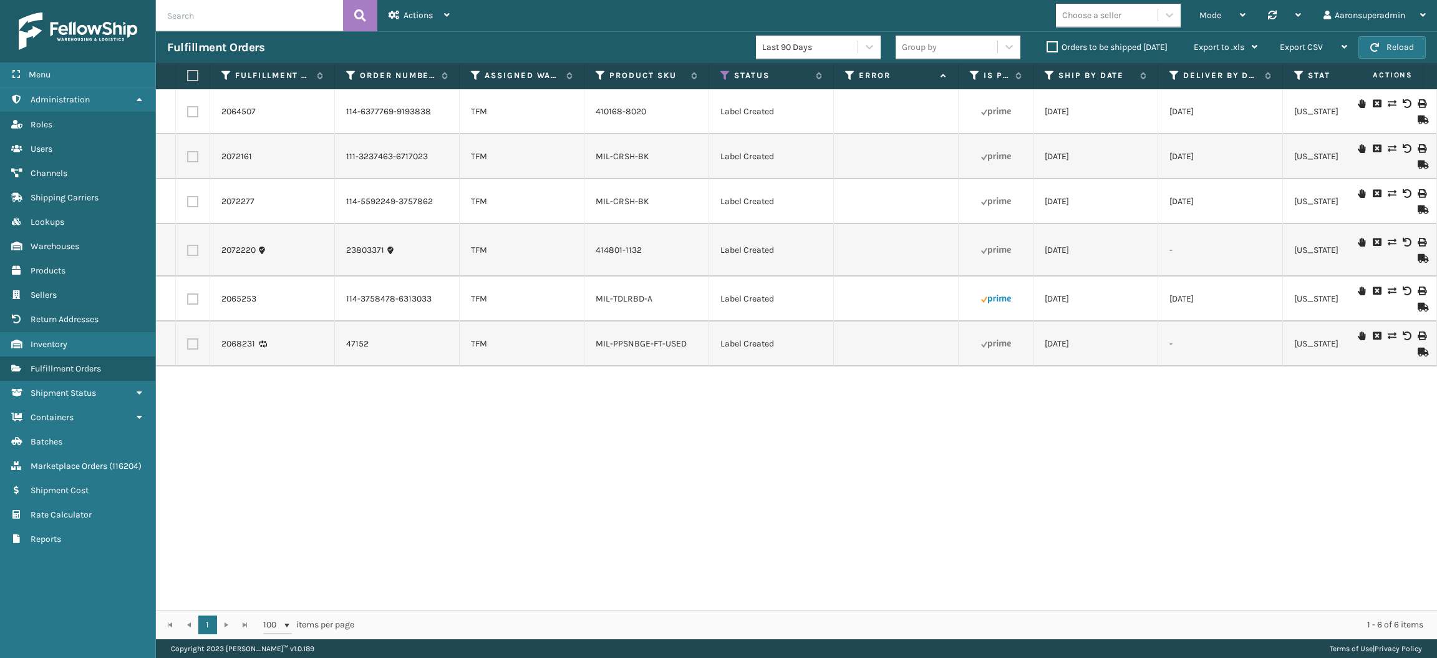
click at [189, 197] on label at bounding box center [192, 201] width 11 height 11
click at [188, 197] on input "checkbox" at bounding box center [187, 200] width 1 height 8
click at [192, 155] on label at bounding box center [192, 156] width 11 height 11
click at [188, 155] on input "checkbox" at bounding box center [187, 155] width 1 height 8
click at [978, 32] on div "Bulk Actions" at bounding box center [988, 47] width 74 height 31
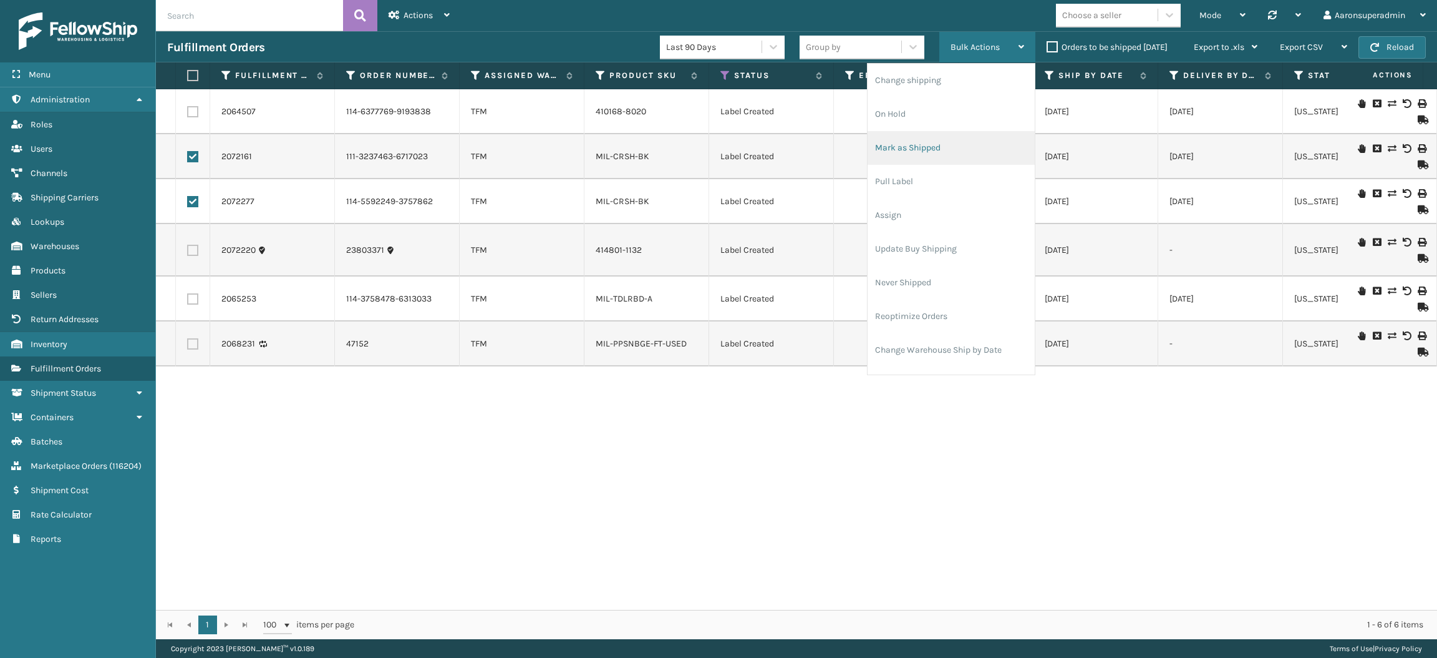
click at [950, 155] on li "Mark as Shipped" at bounding box center [951, 148] width 167 height 34
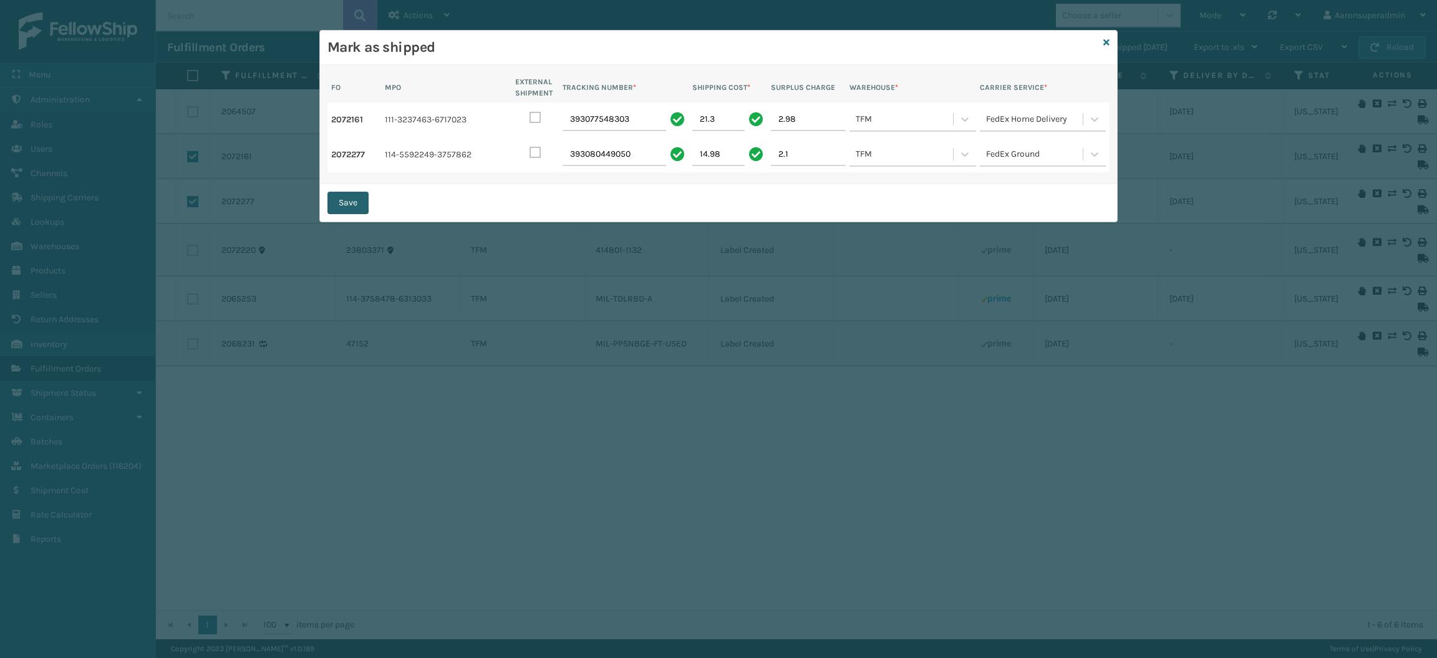
click at [349, 202] on button "Save" at bounding box center [348, 203] width 41 height 22
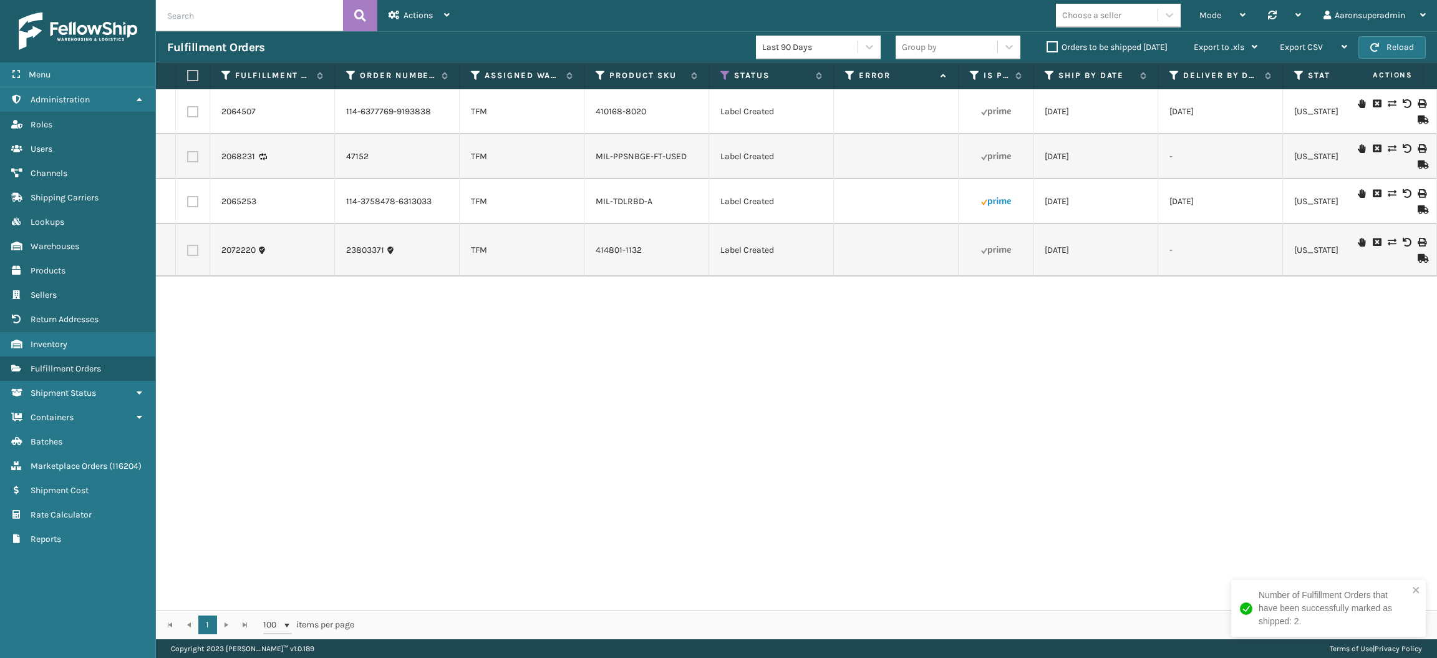
click at [1418, 254] on icon at bounding box center [1421, 258] width 7 height 9
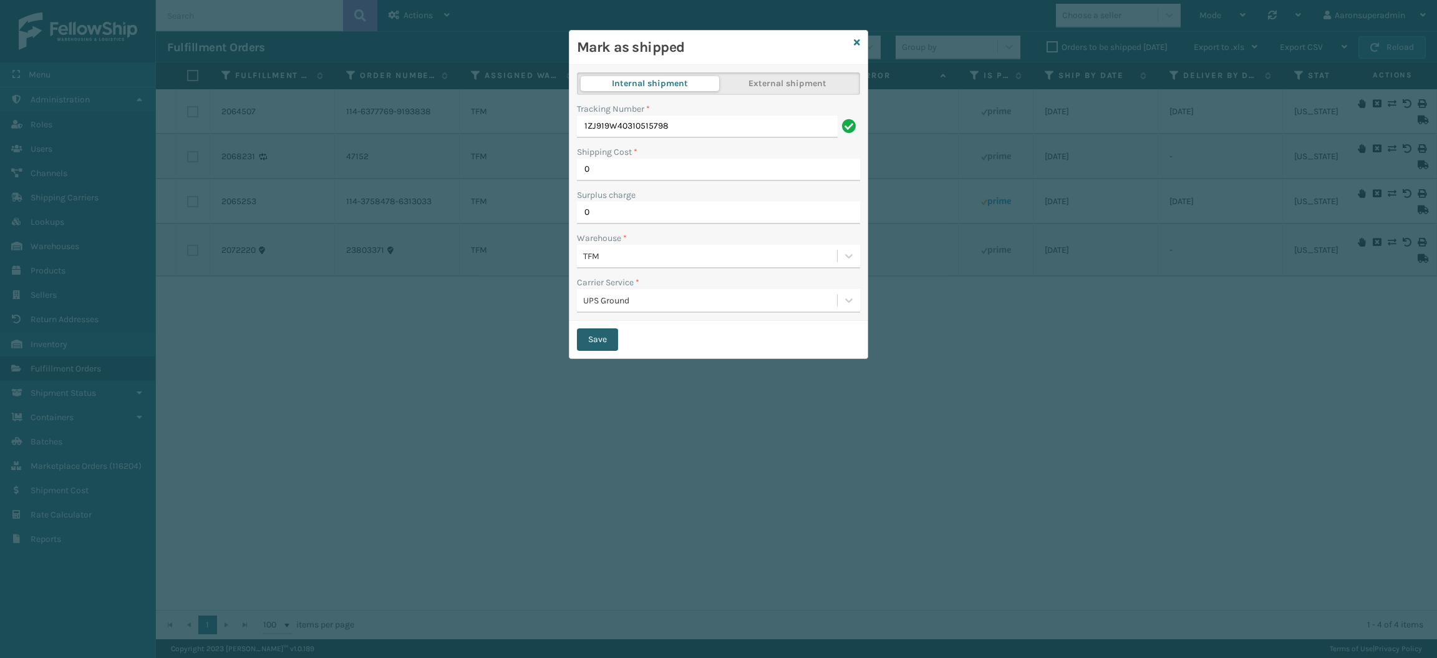
click at [604, 339] on button "Save" at bounding box center [597, 339] width 41 height 22
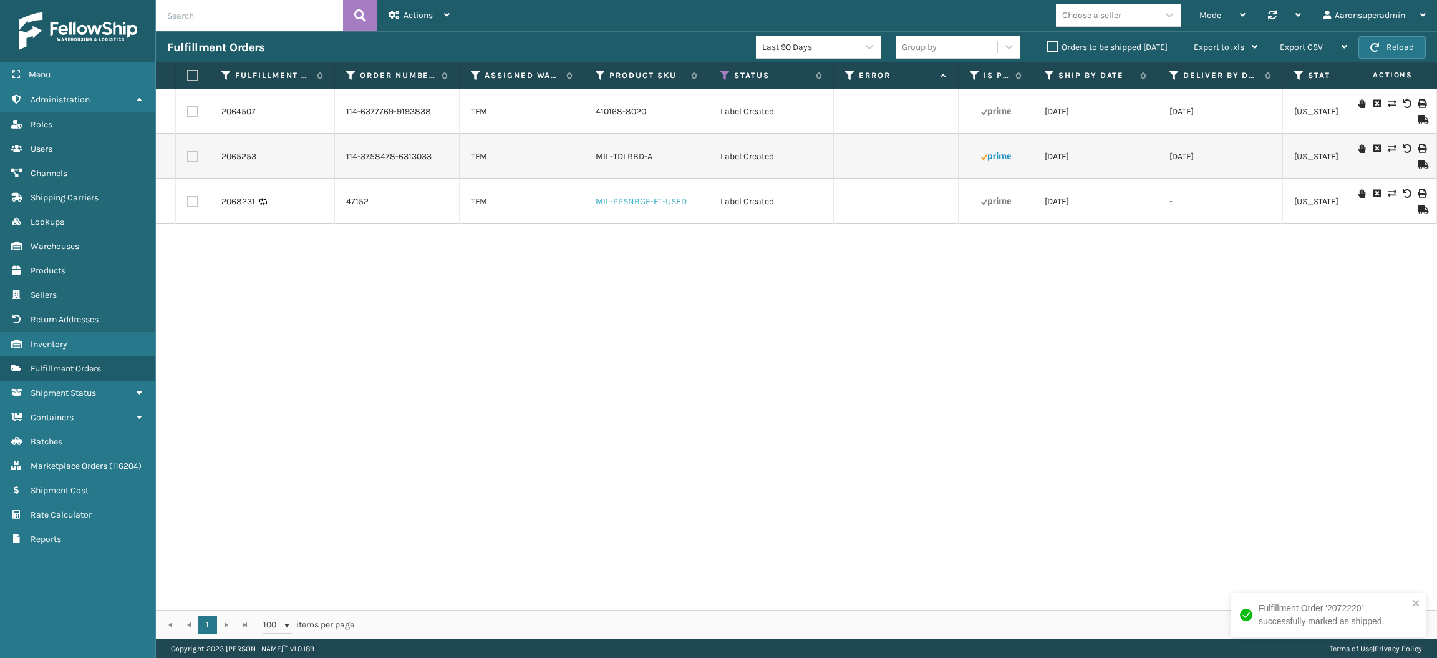
click at [624, 202] on link "MIL-PPSNBGE-FT-USED" at bounding box center [641, 201] width 91 height 11
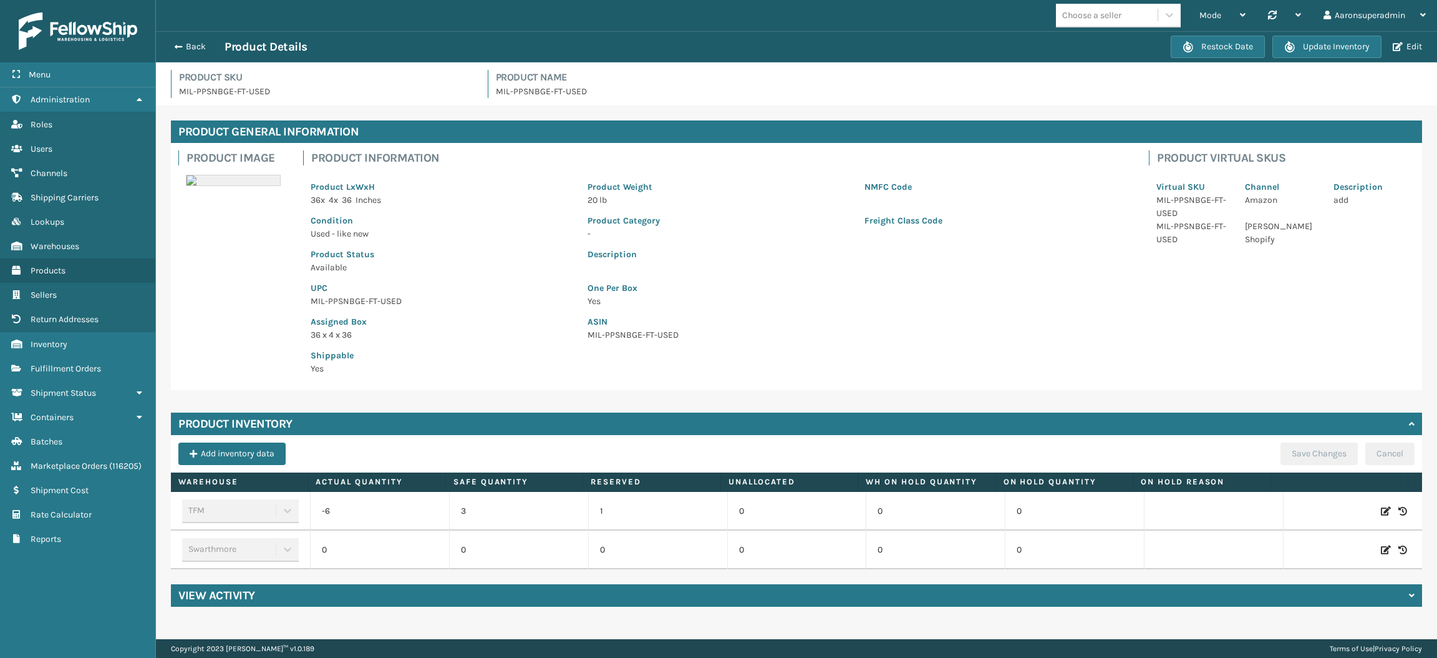
click at [1381, 511] on icon at bounding box center [1386, 511] width 10 height 12
click at [392, 504] on input "-6" at bounding box center [380, 511] width 82 height 22
click at [1300, 517] on button "ADD" at bounding box center [1306, 510] width 31 height 15
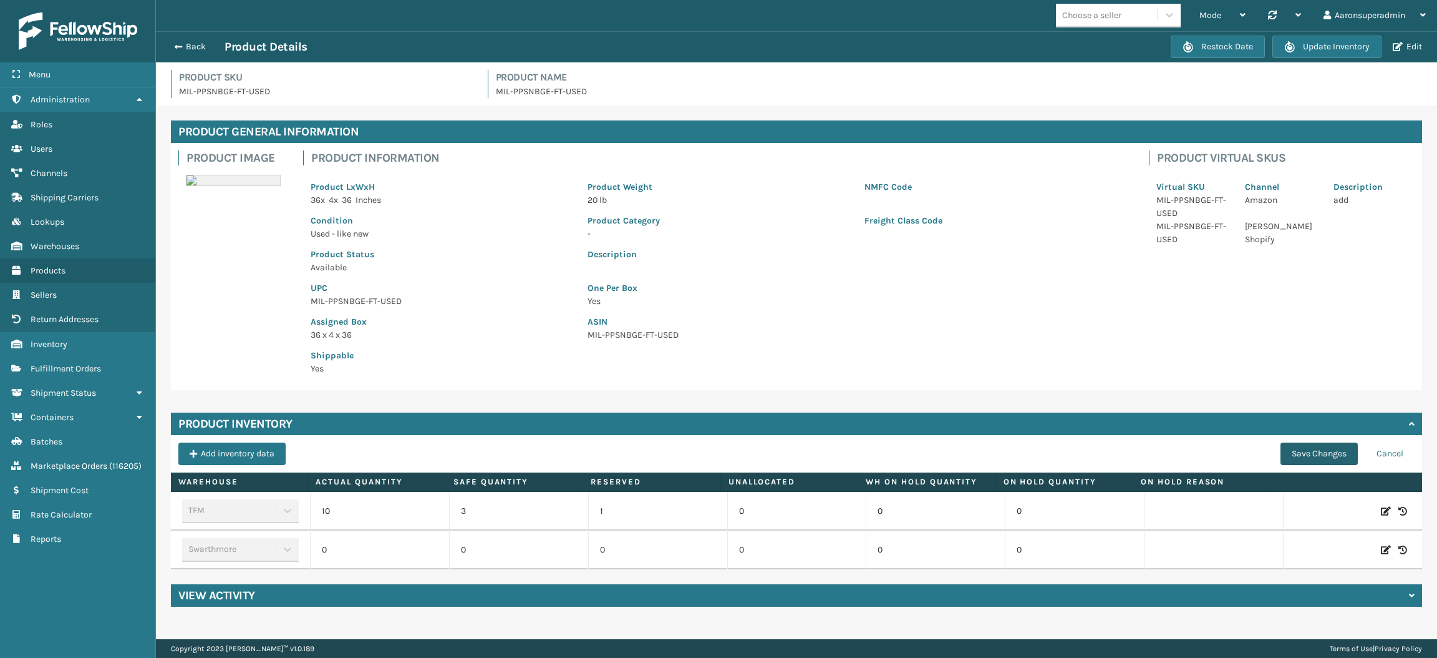
click at [1298, 450] on button "Save Changes" at bounding box center [1319, 453] width 77 height 22
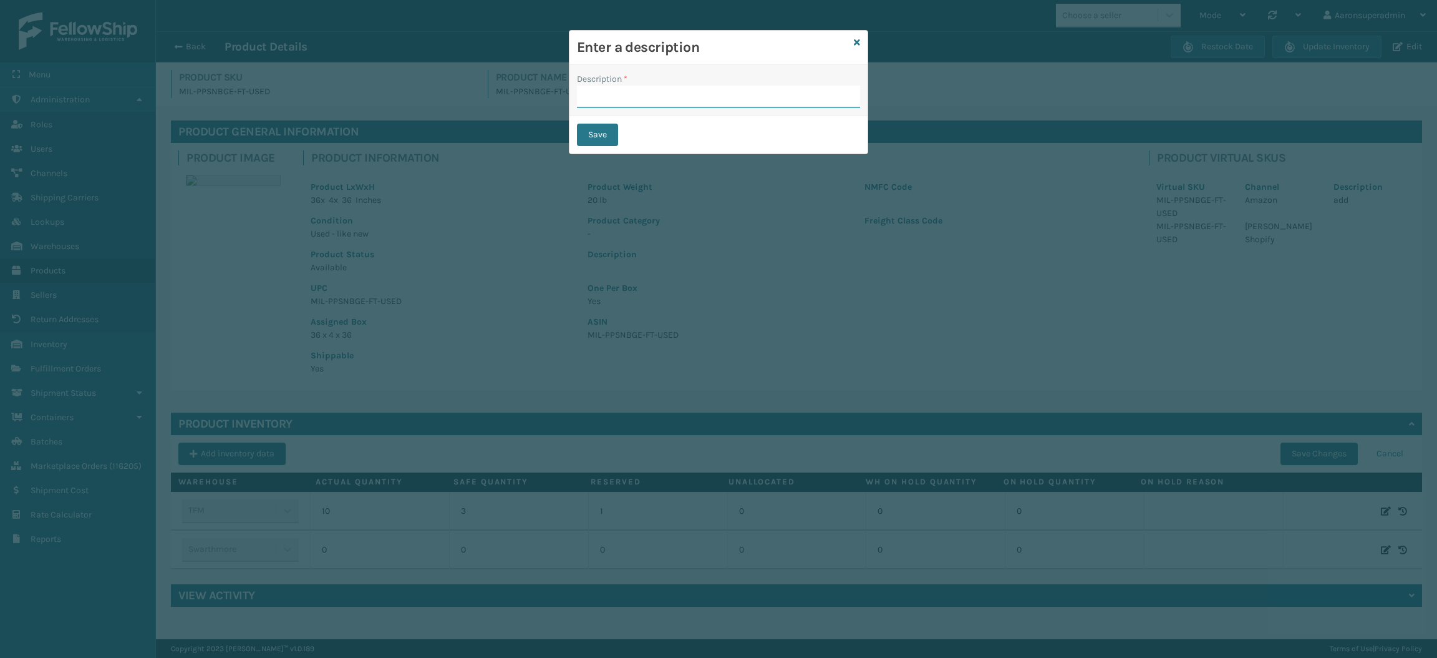
click at [712, 101] on input "Description *" at bounding box center [718, 96] width 283 height 22
click at [596, 131] on button "Save" at bounding box center [597, 135] width 41 height 22
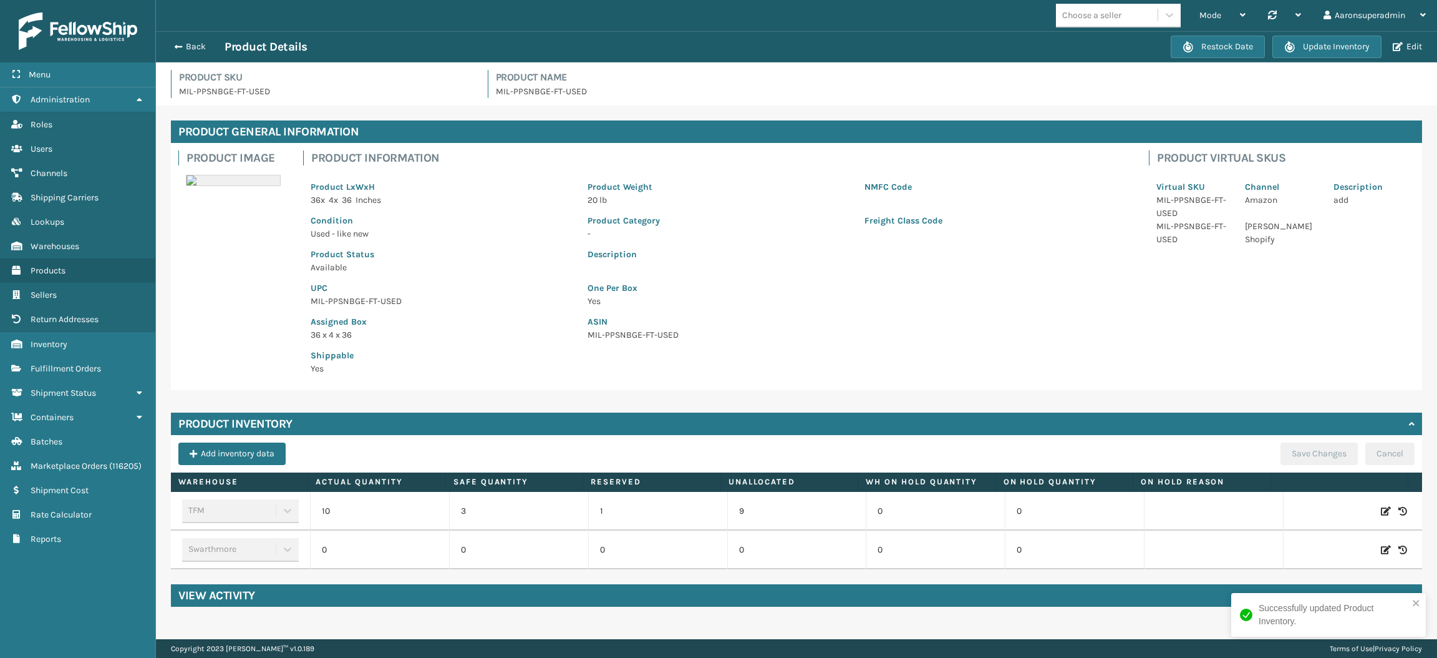
click at [1381, 505] on icon at bounding box center [1386, 511] width 10 height 12
click at [387, 510] on input "10" at bounding box center [380, 511] width 82 height 22
click at [1291, 507] on button "ADD" at bounding box center [1306, 510] width 31 height 15
click at [1299, 453] on button "Save Changes" at bounding box center [1319, 453] width 77 height 22
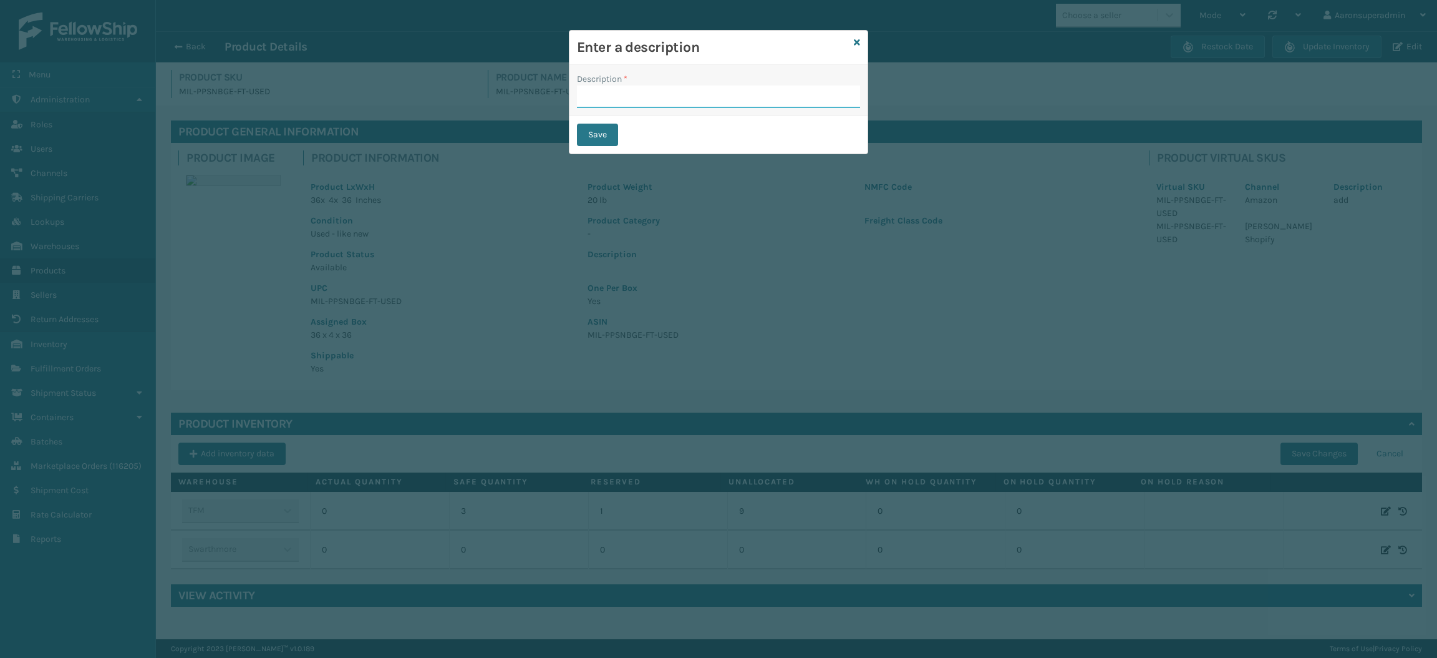
click at [731, 100] on input "Description *" at bounding box center [718, 96] width 283 height 22
click at [592, 130] on button "Save" at bounding box center [597, 135] width 41 height 22
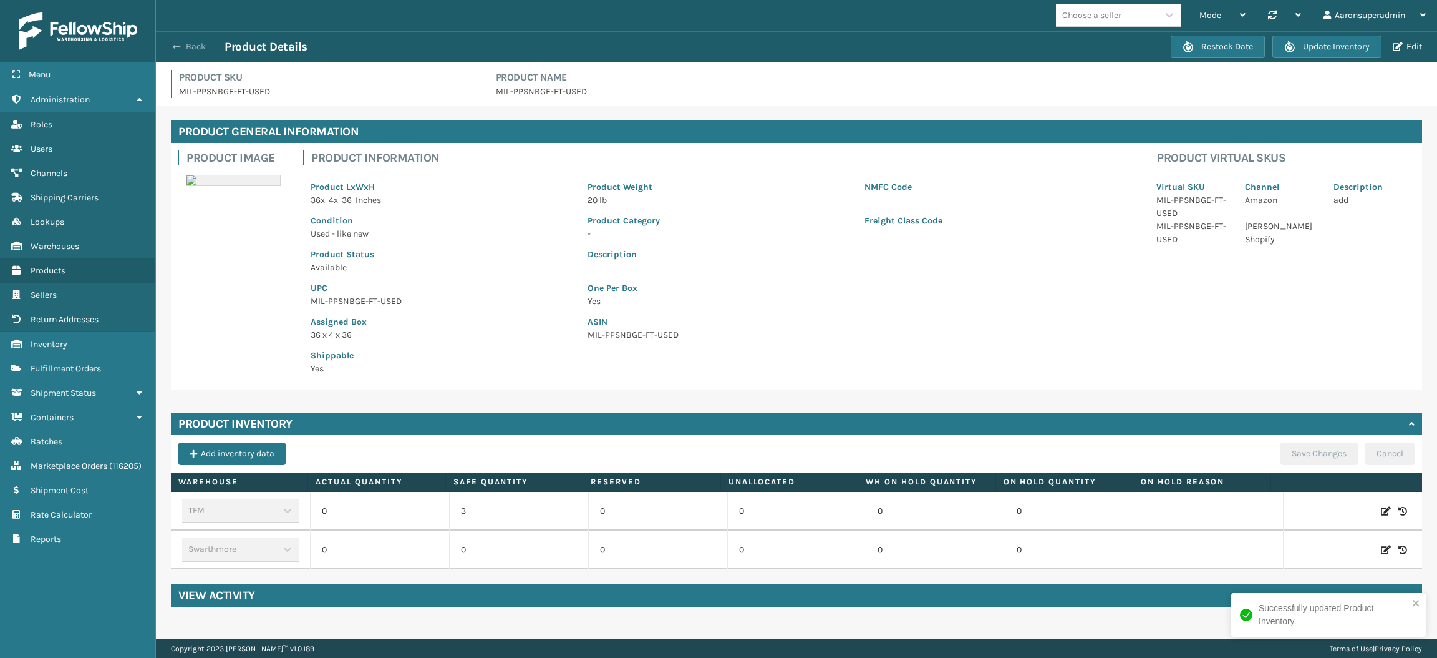
click at [188, 44] on button "Back" at bounding box center [195, 46] width 57 height 11
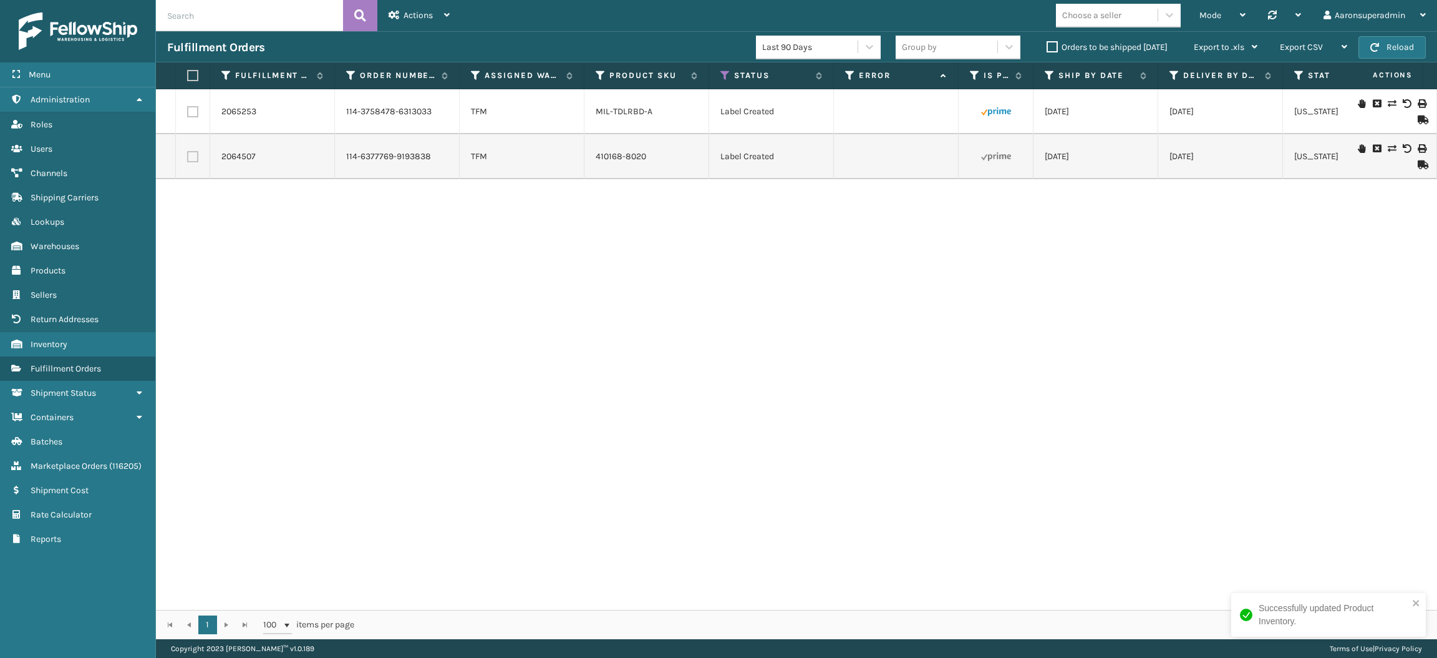
click at [185, 69] on th at bounding box center [193, 75] width 34 height 27
click at [189, 71] on label at bounding box center [190, 75] width 7 height 11
click at [188, 72] on input "checkbox" at bounding box center [187, 76] width 1 height 8
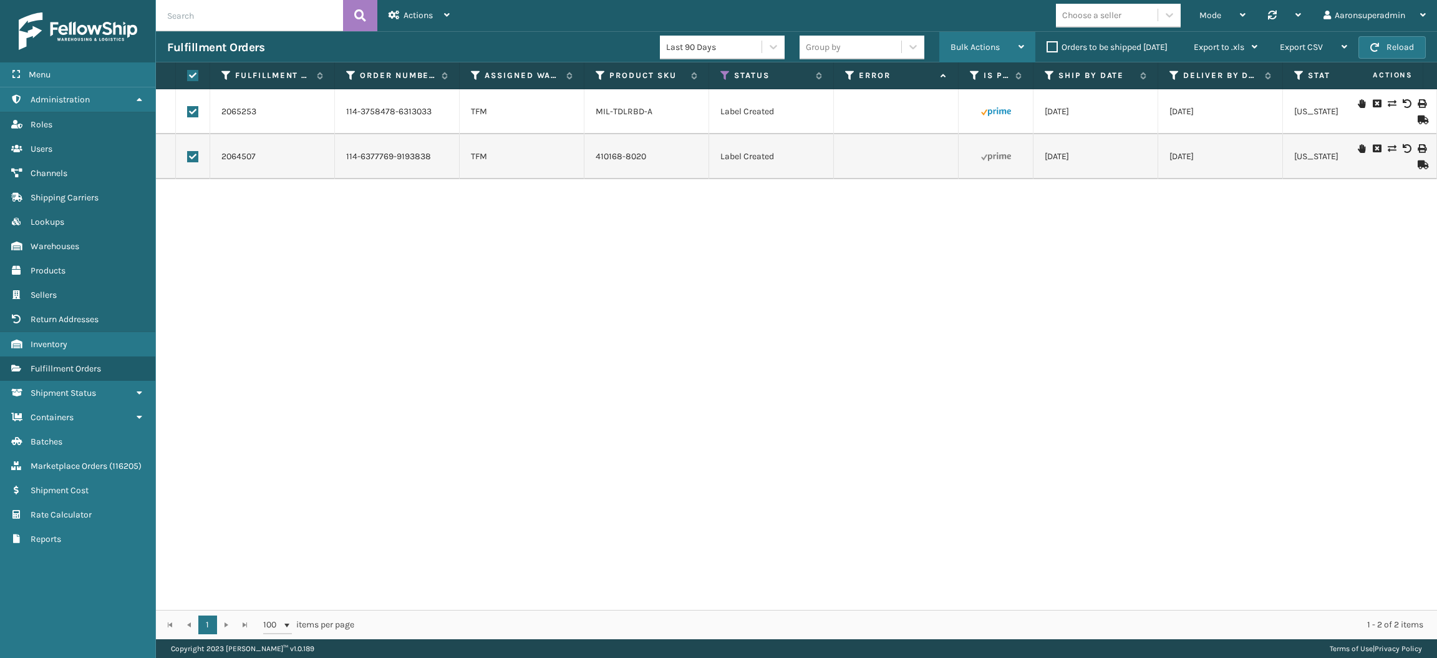
click at [973, 39] on div "Bulk Actions" at bounding box center [988, 47] width 74 height 31
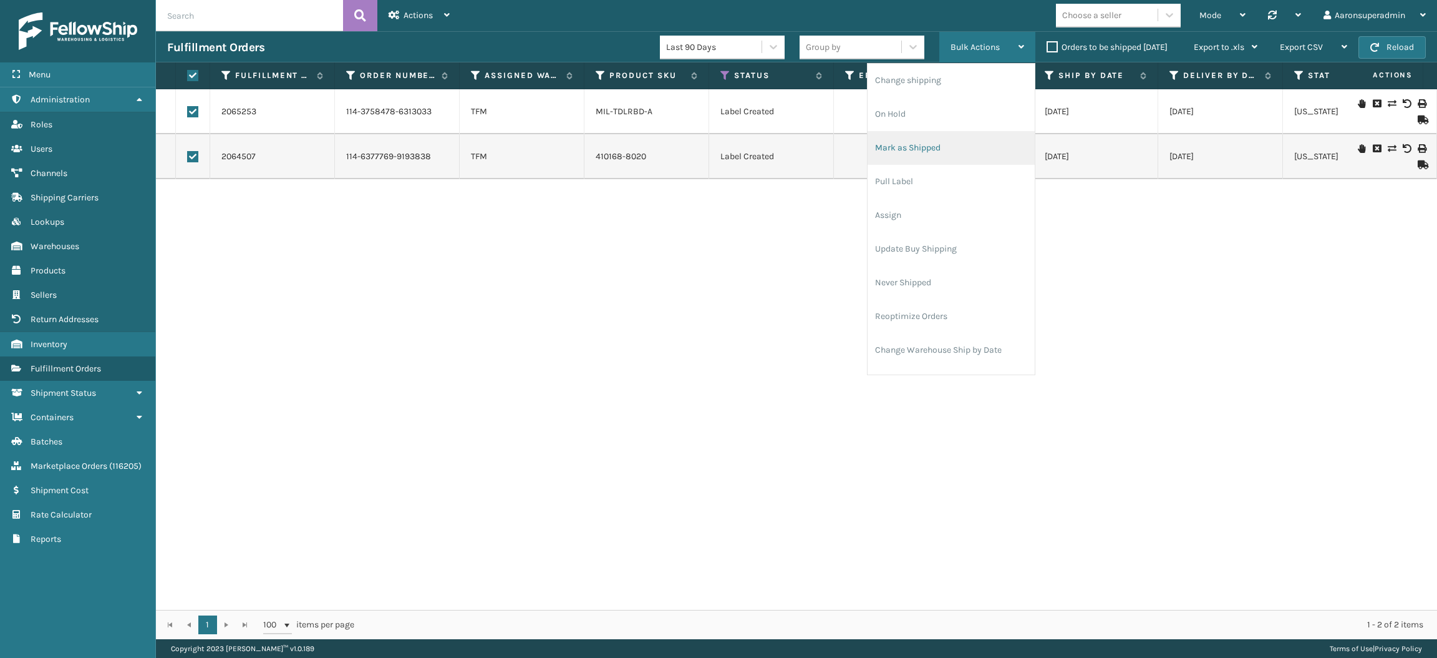
click at [951, 136] on li "Mark as Shipped" at bounding box center [951, 148] width 167 height 34
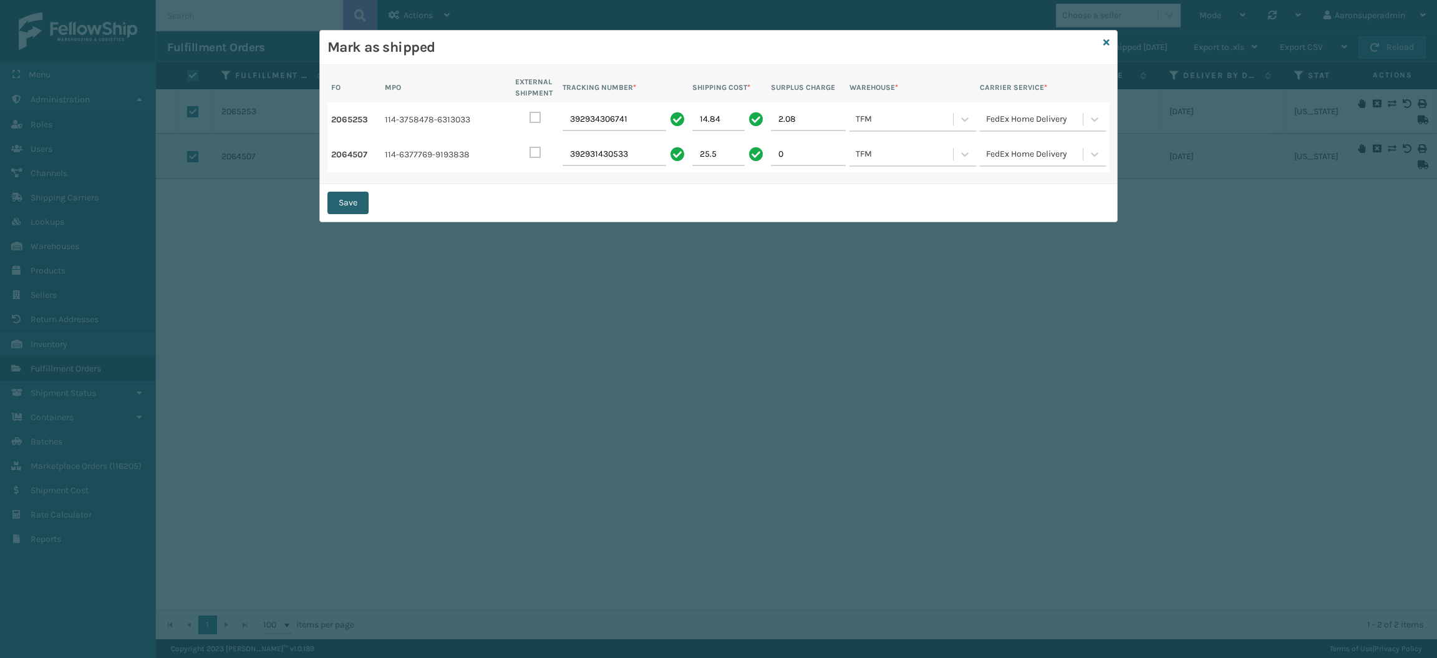
click at [350, 197] on button "Save" at bounding box center [348, 203] width 41 height 22
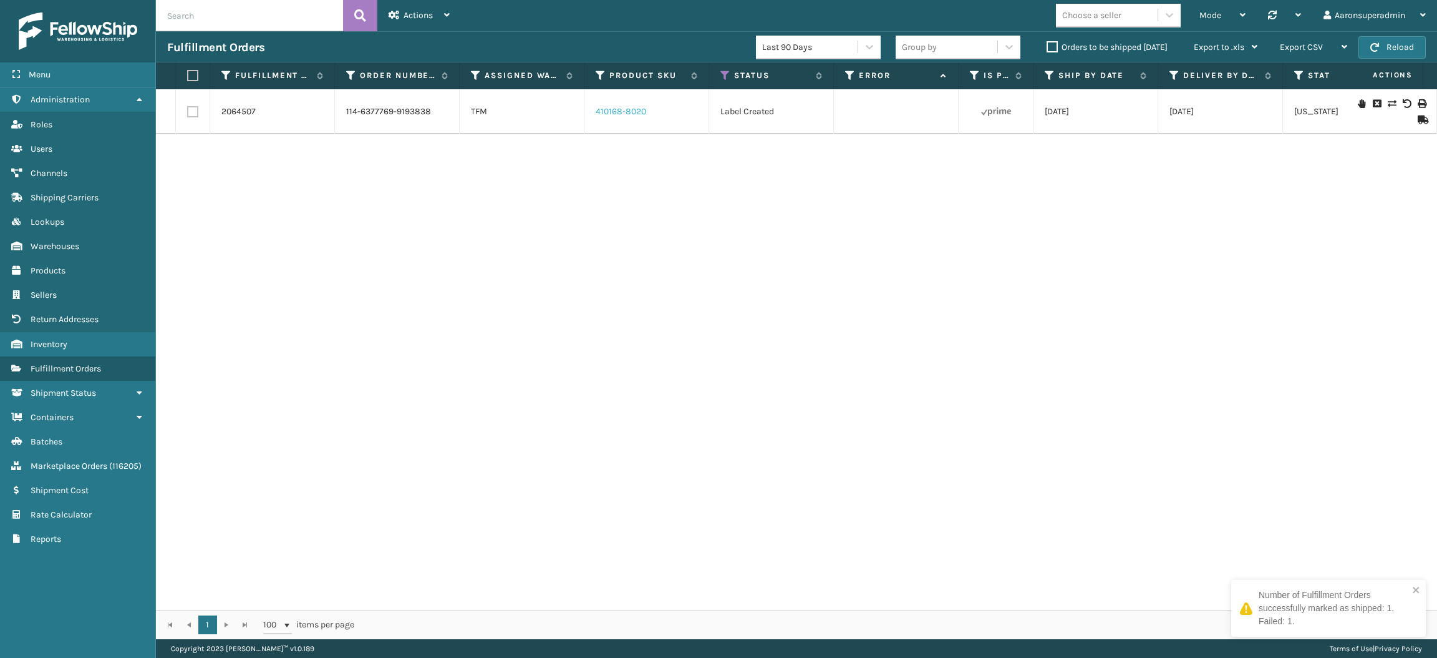
click at [623, 110] on link "410168-8020" at bounding box center [621, 111] width 51 height 11
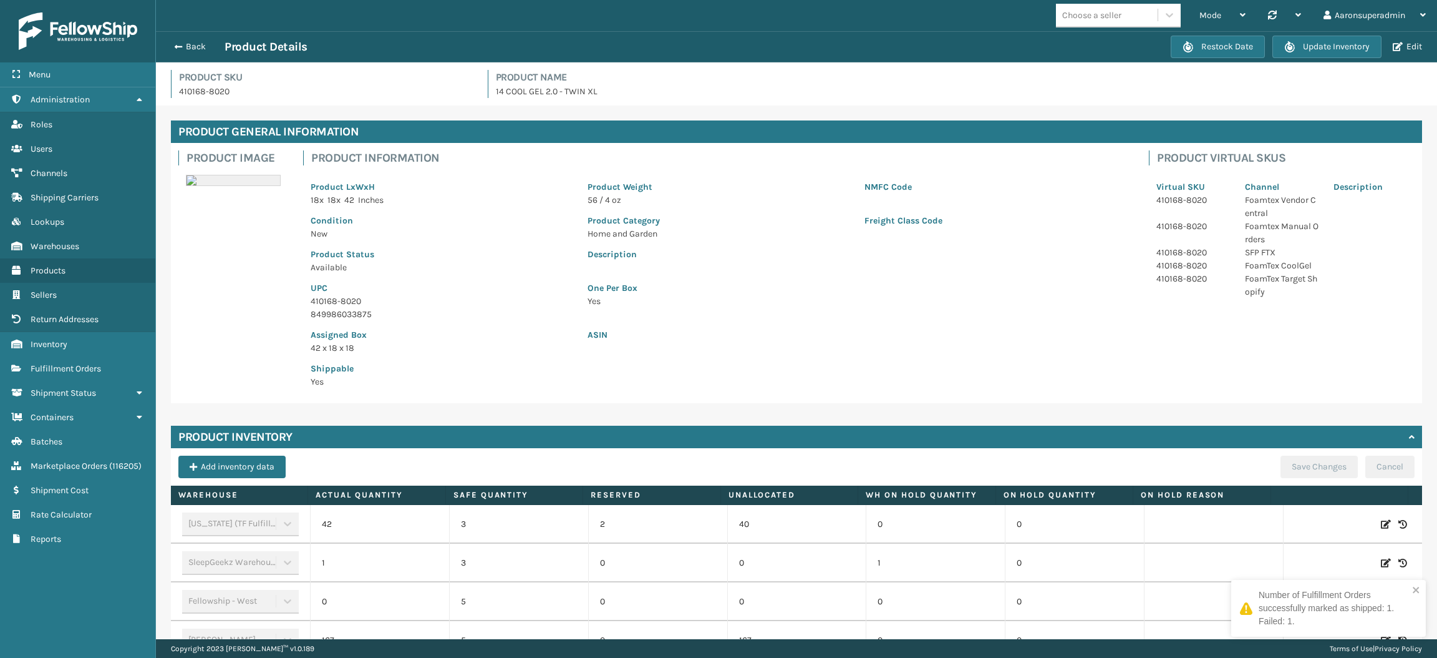
scroll to position [265, 0]
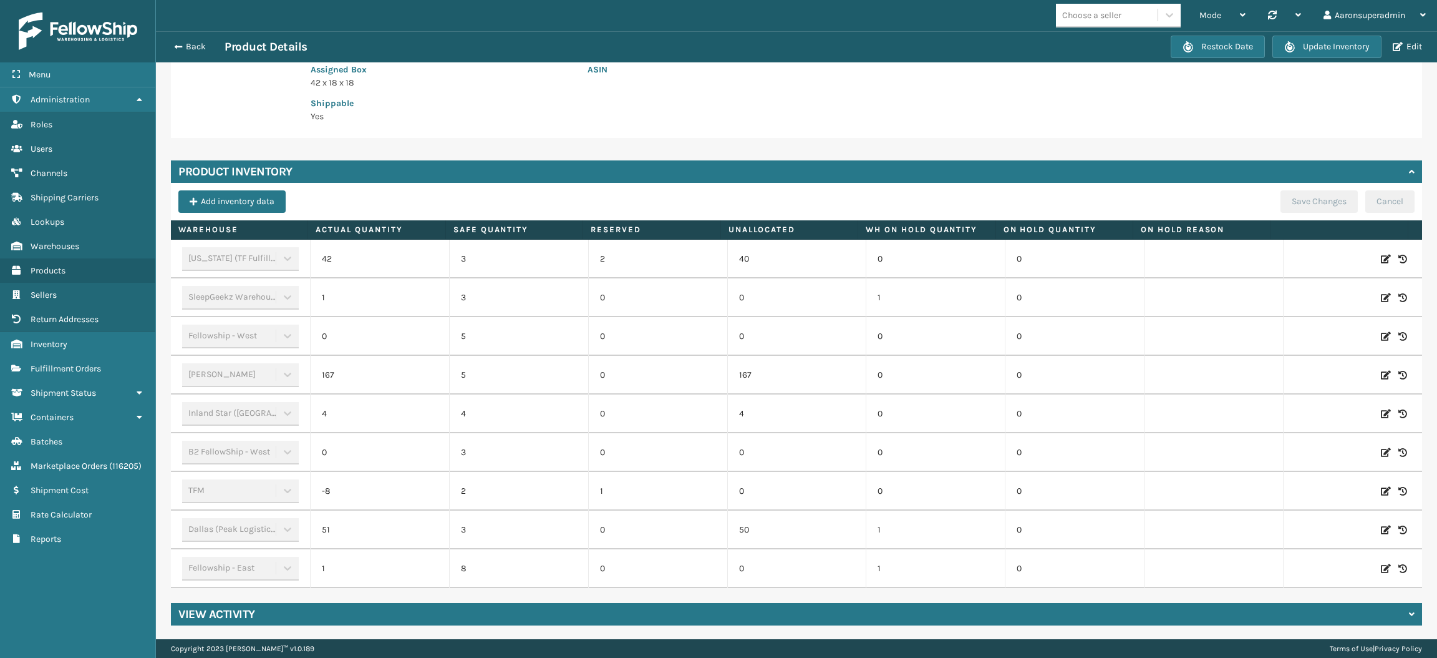
click at [1381, 486] on icon at bounding box center [1386, 491] width 10 height 12
click at [387, 497] on input "-8" at bounding box center [380, 491] width 82 height 22
click at [1291, 488] on button "ADD" at bounding box center [1306, 490] width 31 height 15
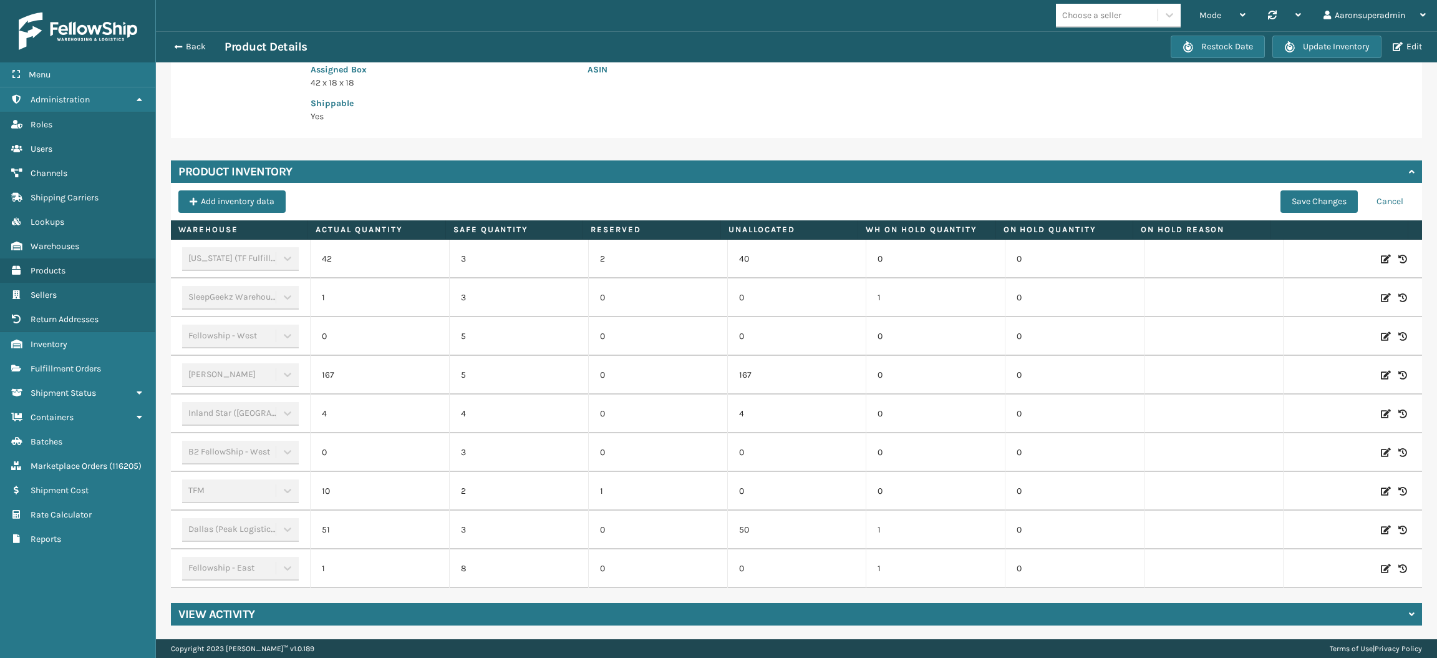
click at [1283, 186] on div "Product Inventory Add inventory data Save Changes Cancel Warehouse Actual Quant…" at bounding box center [796, 373] width 1251 height 427
click at [1281, 200] on button "Save Changes" at bounding box center [1319, 201] width 77 height 22
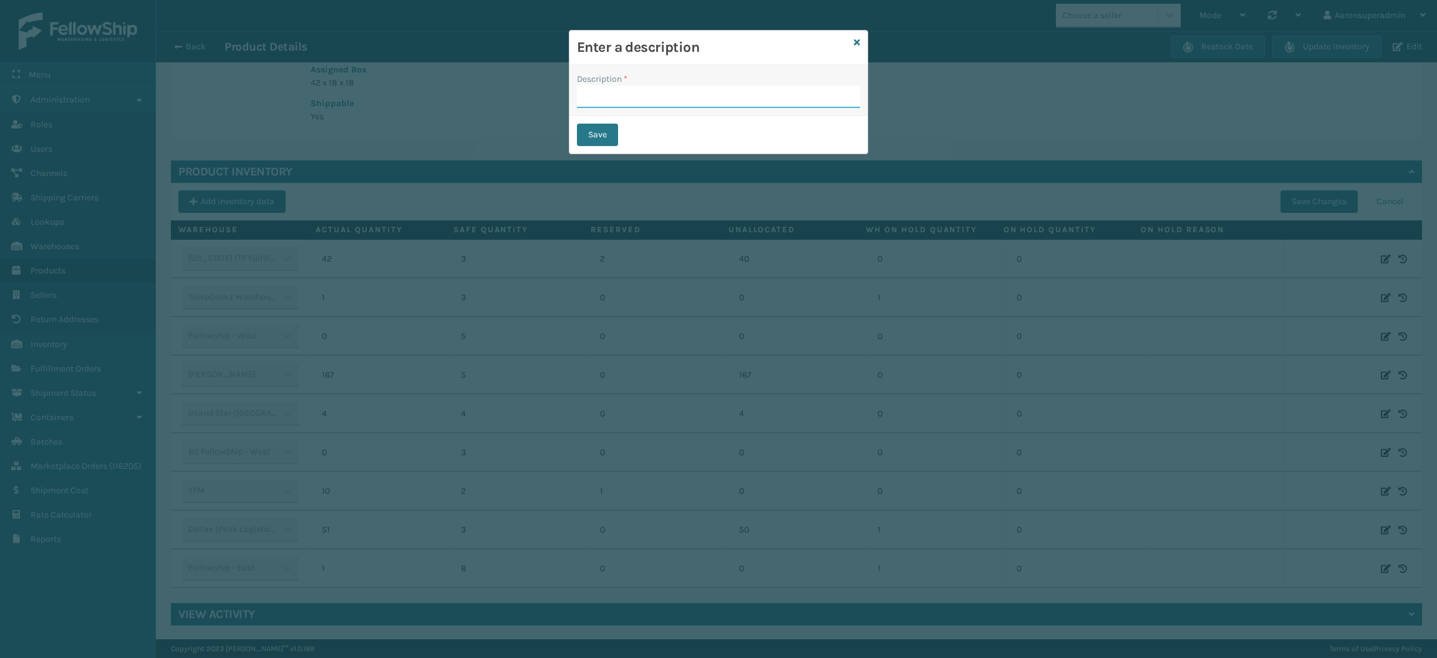
click at [702, 93] on input "Description *" at bounding box center [718, 96] width 283 height 22
click at [588, 137] on button "Save" at bounding box center [597, 135] width 41 height 22
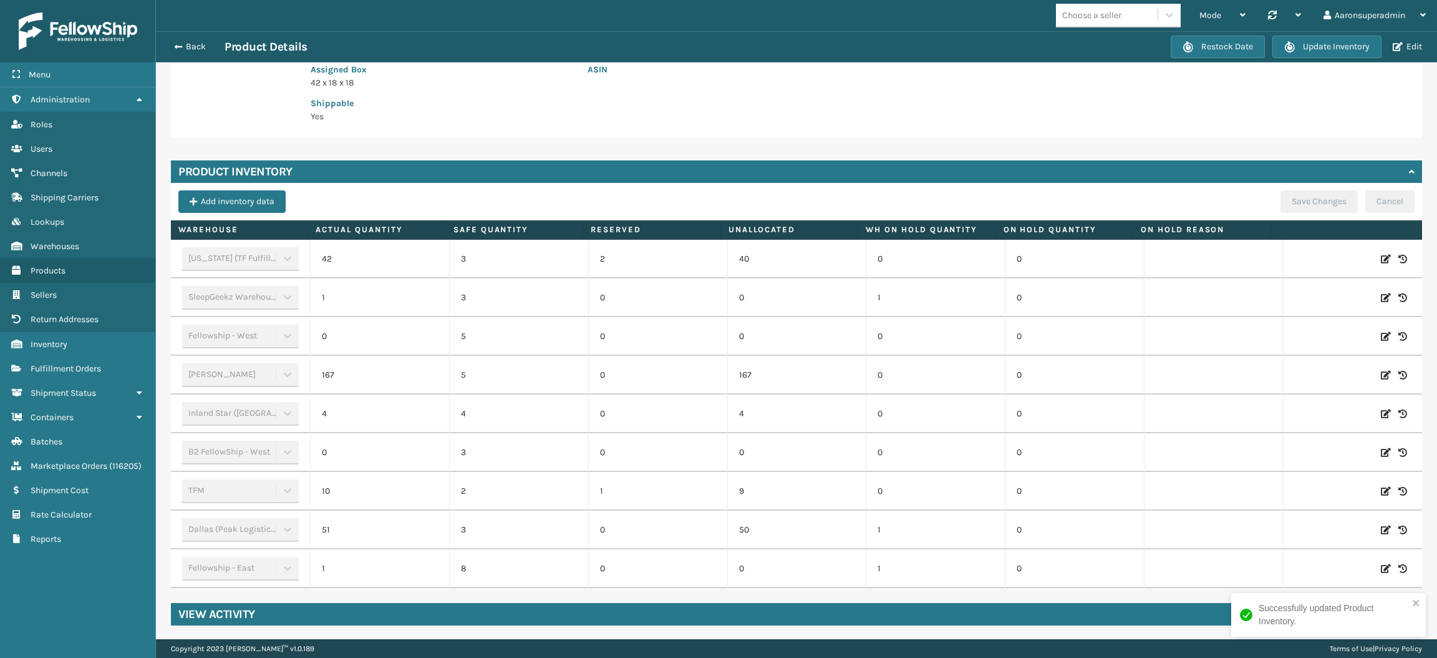
click at [1381, 493] on icon at bounding box center [1386, 491] width 10 height 12
click at [397, 488] on input "10" at bounding box center [380, 491] width 82 height 22
click at [1291, 483] on button "ADD" at bounding box center [1306, 490] width 31 height 15
click at [1298, 192] on button "Save Changes" at bounding box center [1319, 201] width 77 height 22
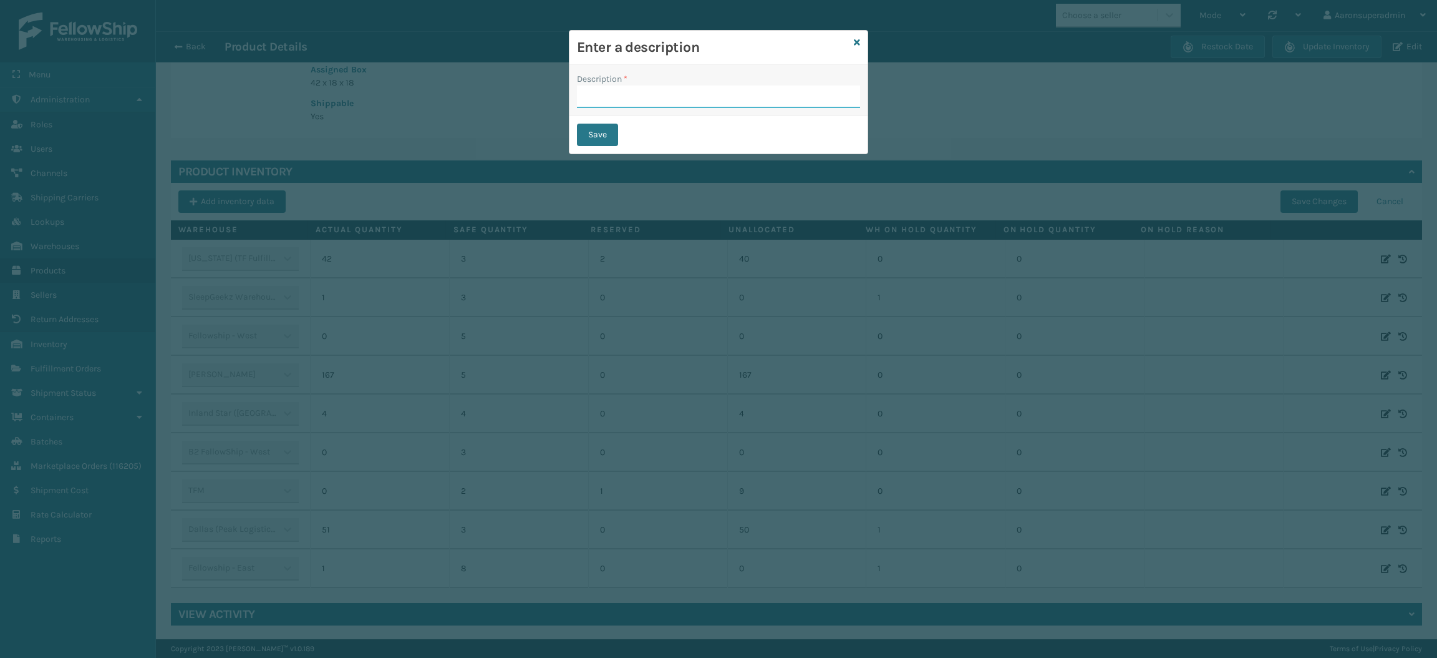
click at [724, 101] on input "Description *" at bounding box center [718, 96] width 283 height 22
click at [591, 137] on button "Save" at bounding box center [597, 135] width 41 height 22
